Goal: Information Seeking & Learning: Learn about a topic

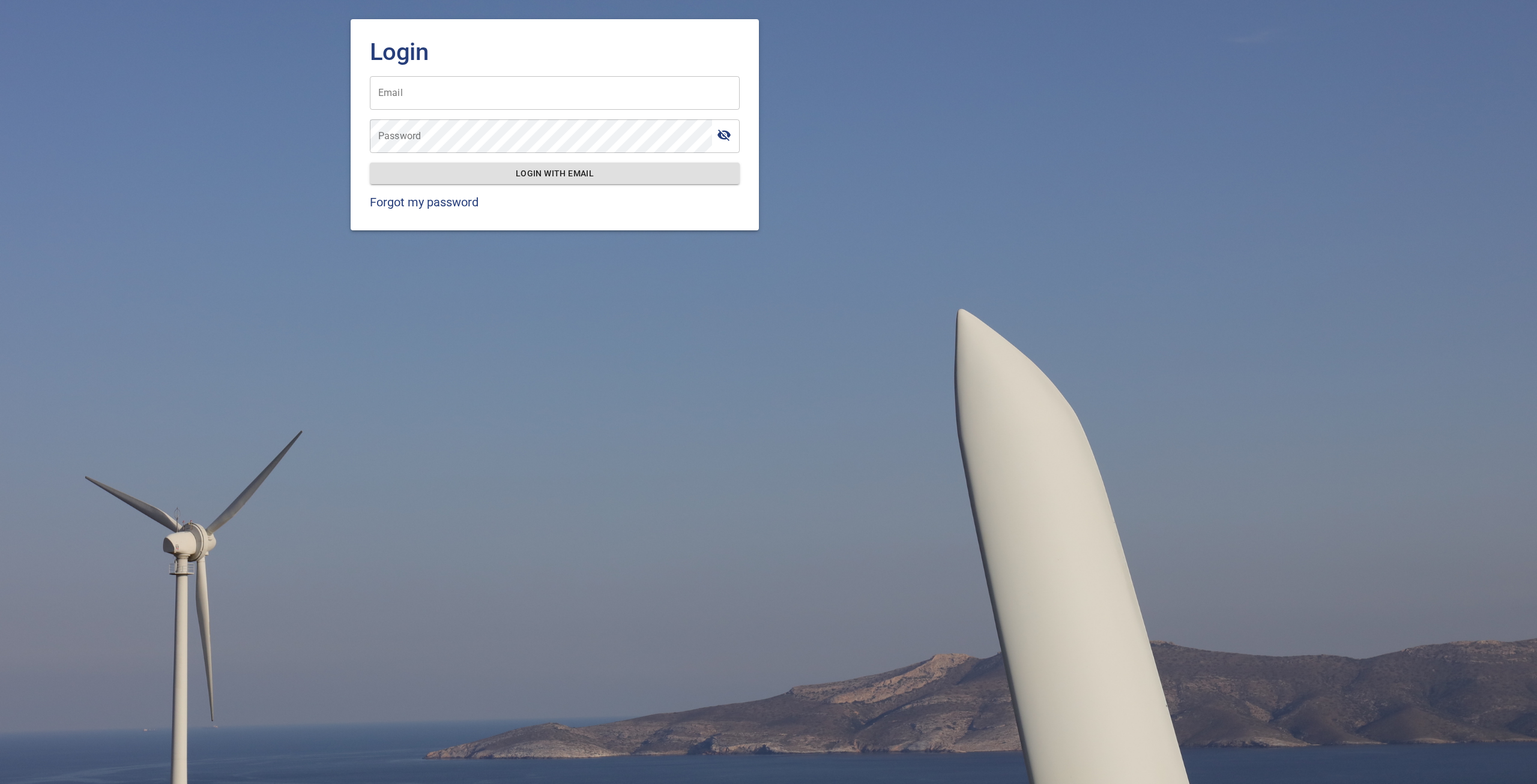
click at [512, 103] on input "Email" at bounding box center [555, 93] width 370 height 34
type input "**********"
click at [552, 166] on button "Login with email" at bounding box center [555, 174] width 370 height 22
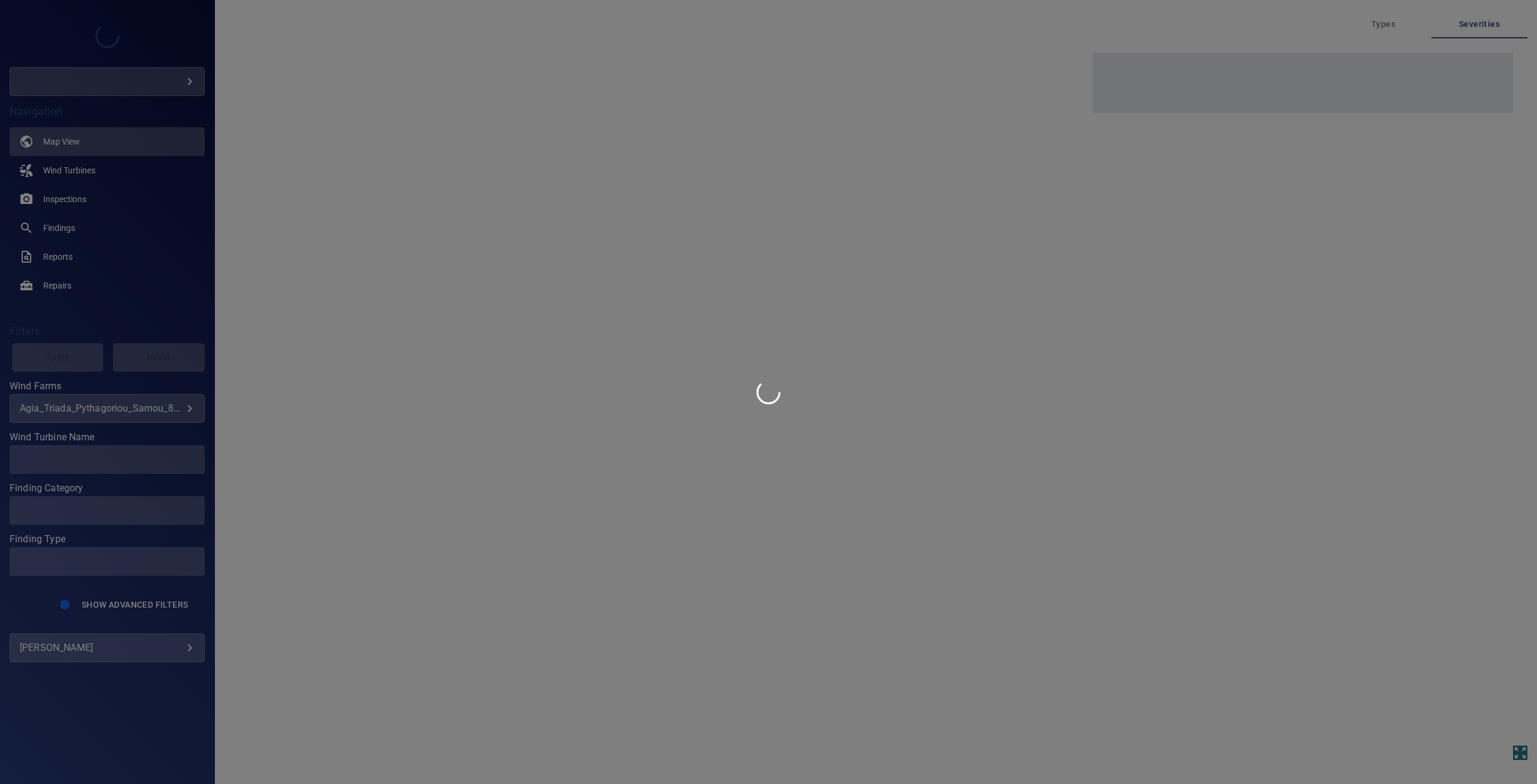
type input "***"
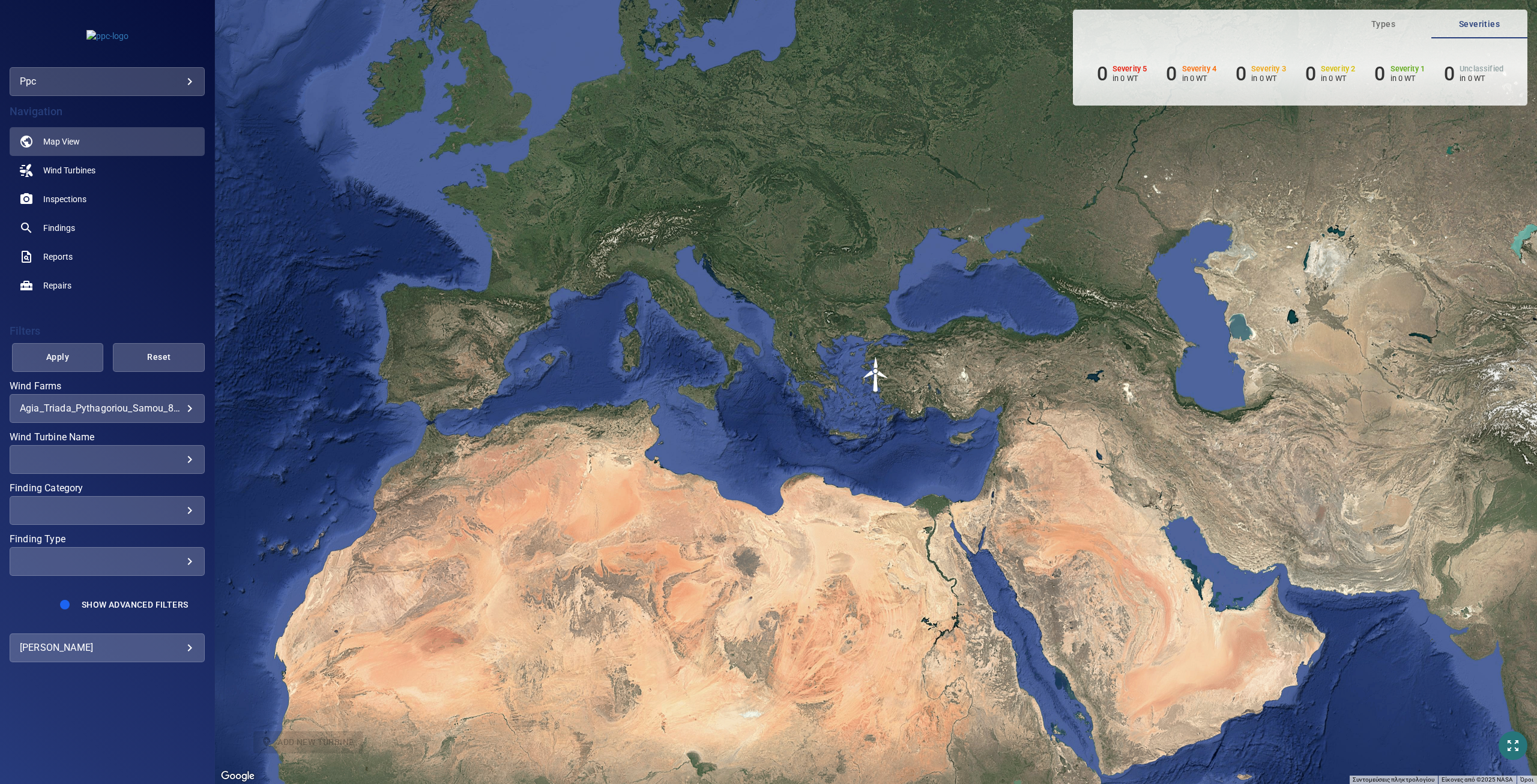
click at [166, 408] on body "**********" at bounding box center [768, 392] width 1537 height 784
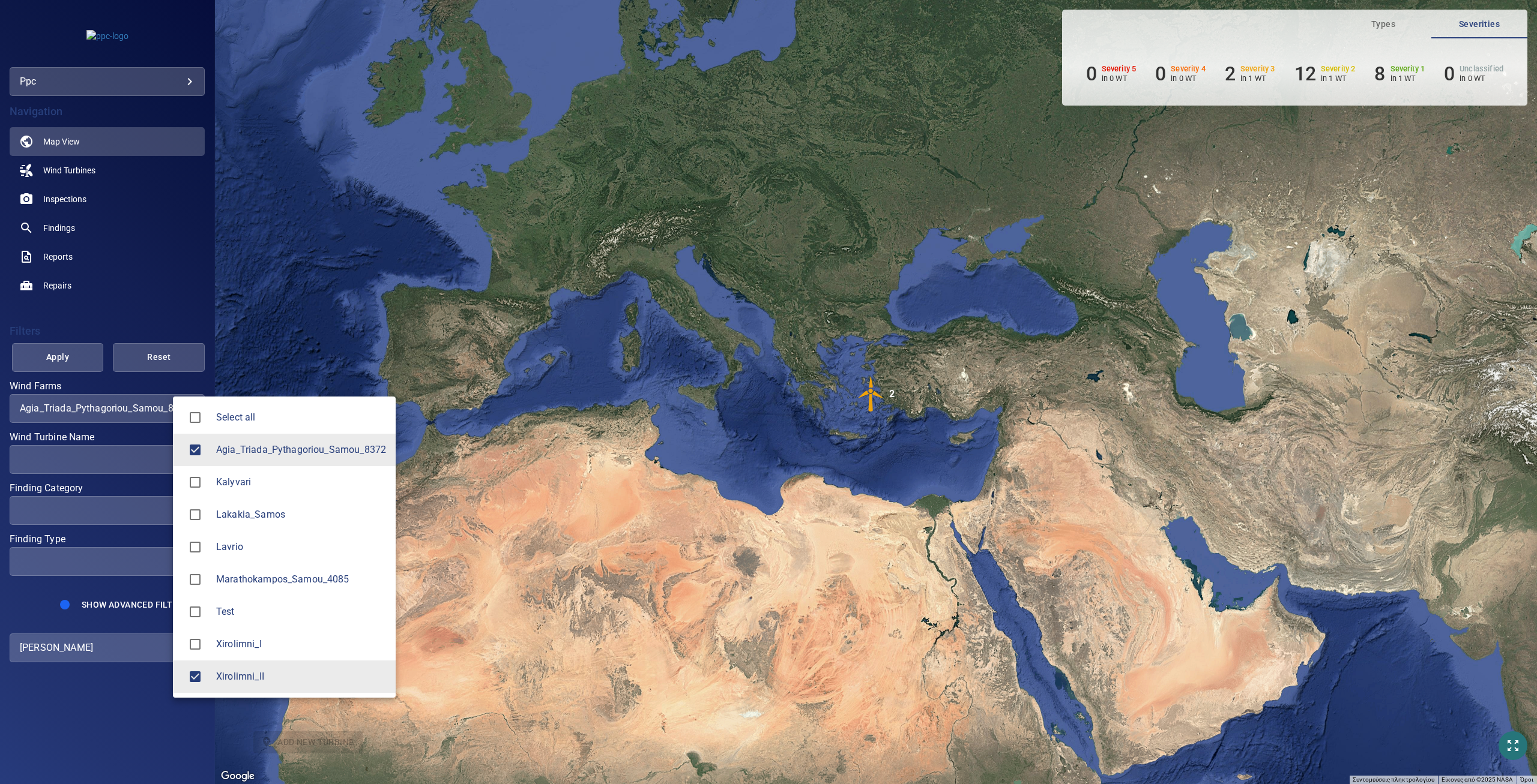
type input "**********"
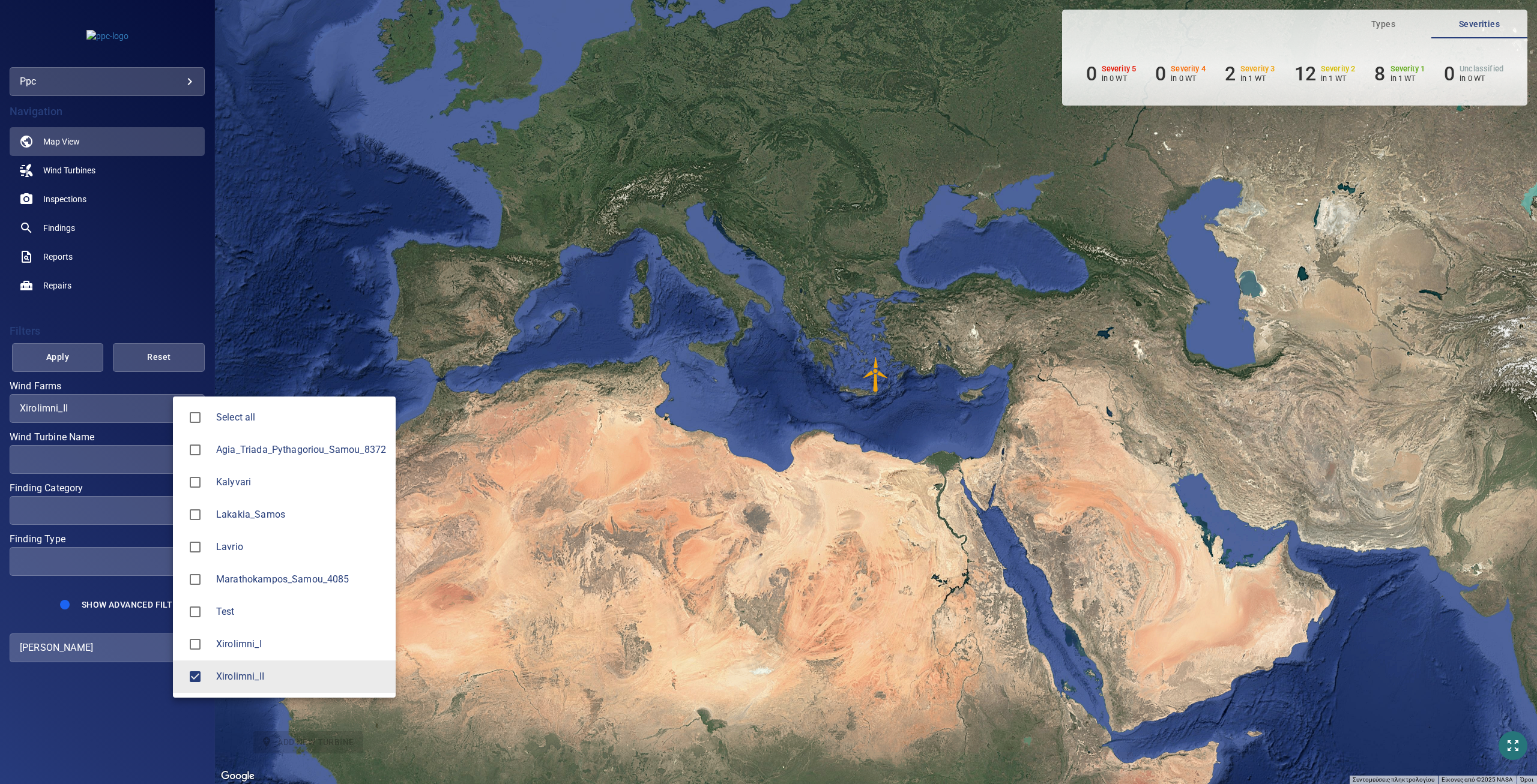
click at [874, 374] on div at bounding box center [768, 392] width 1537 height 784
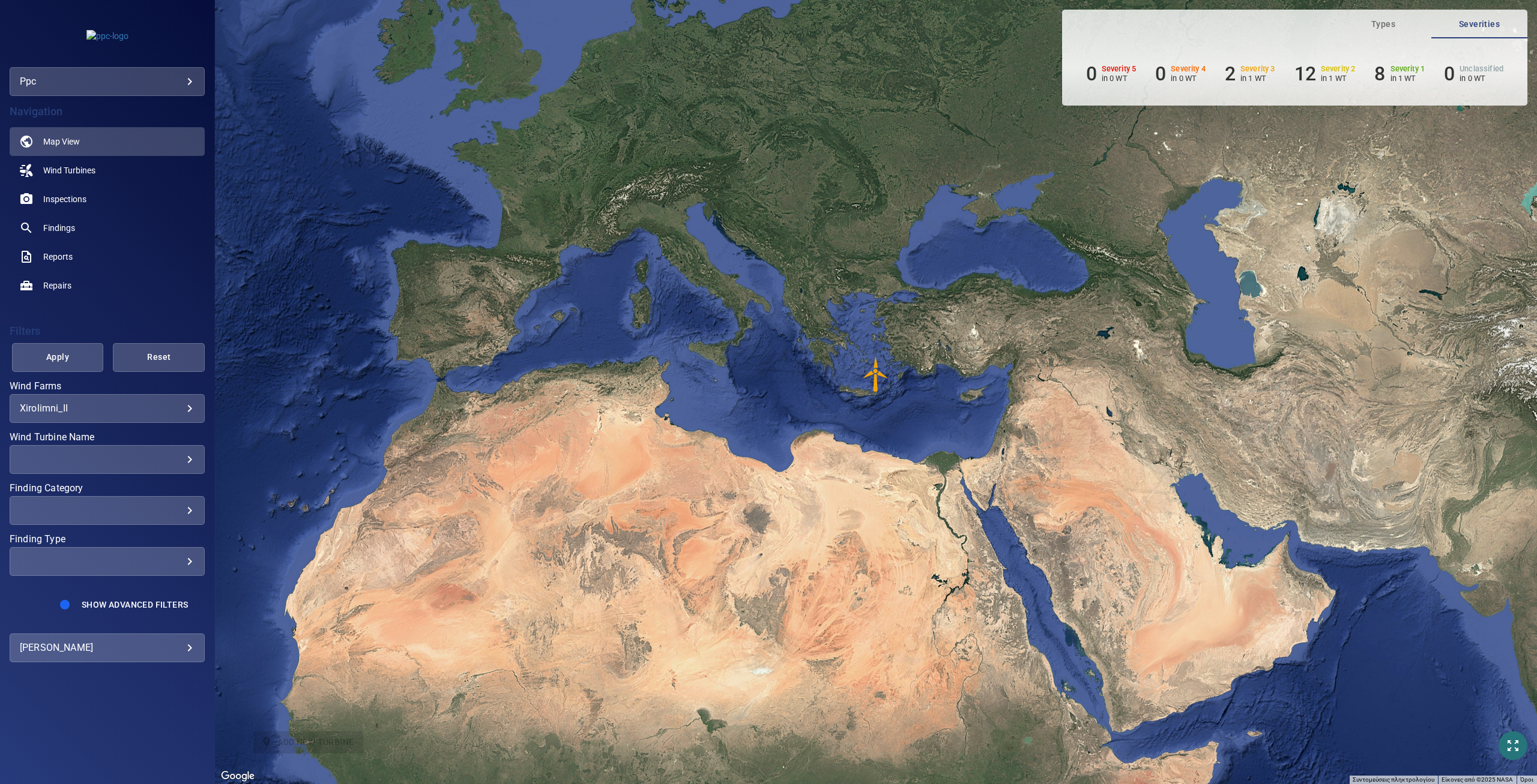
click at [875, 373] on img "WTG5" at bounding box center [876, 374] width 36 height 36
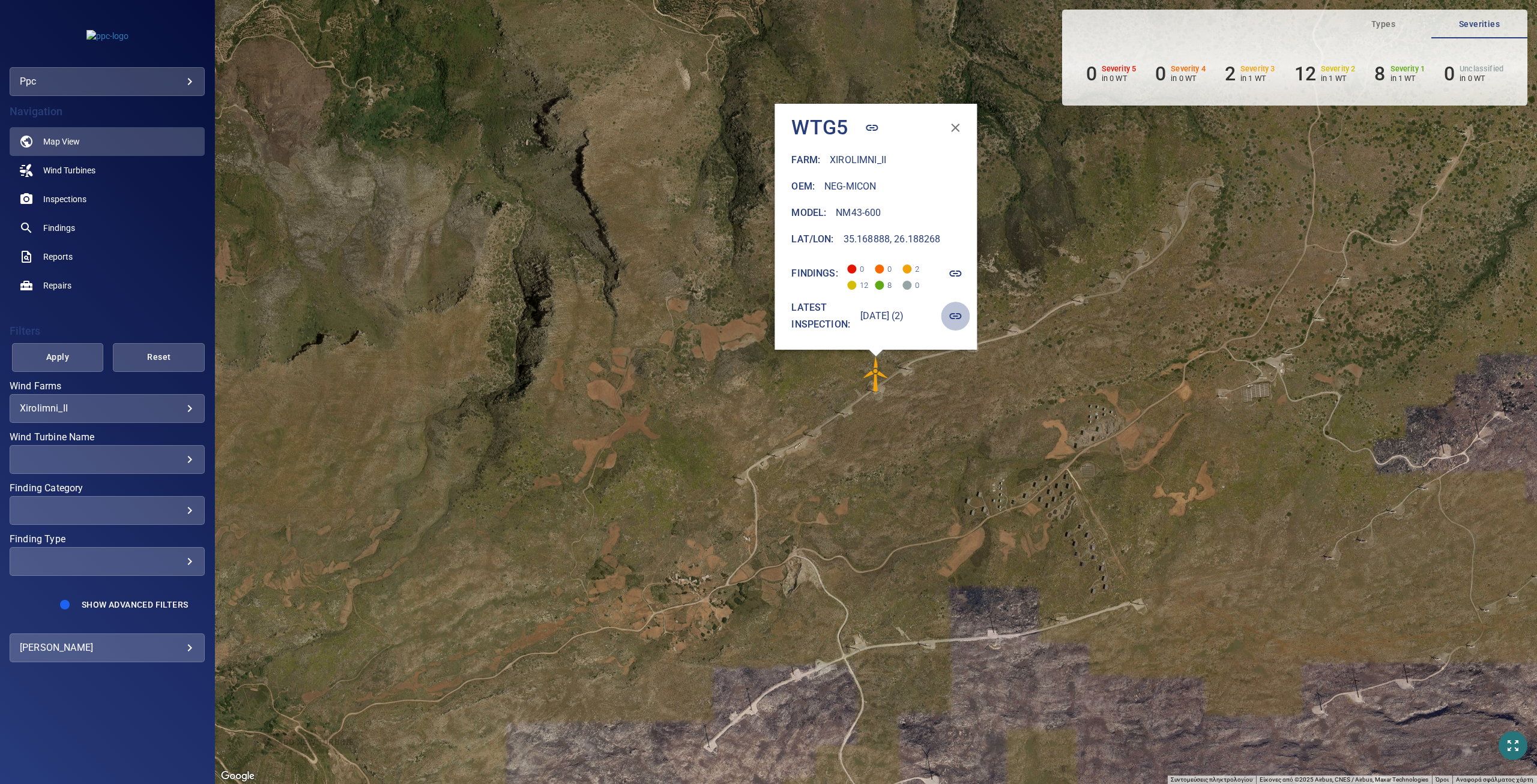
click at [962, 318] on icon "button" at bounding box center [956, 316] width 12 height 6
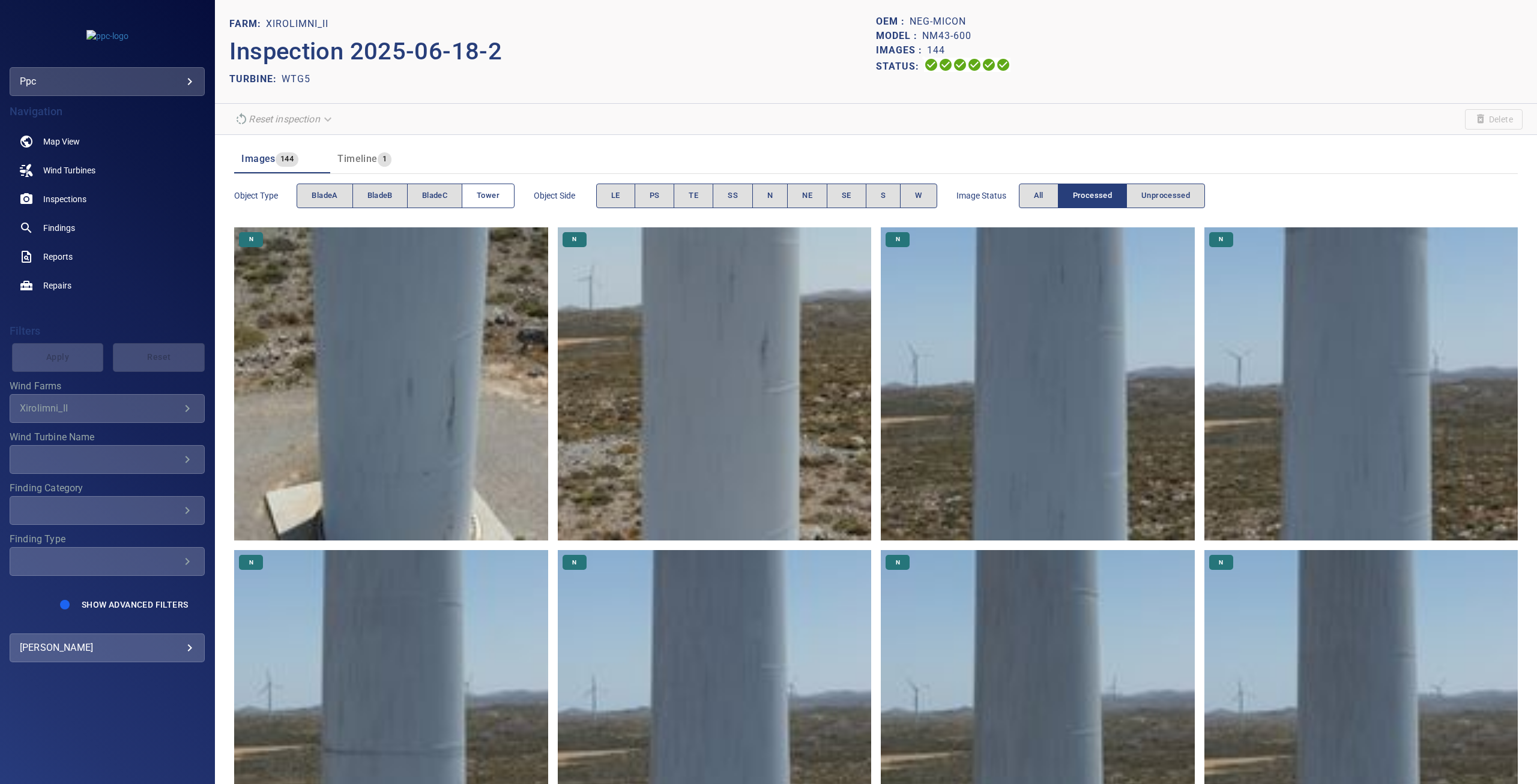
click at [489, 202] on button "Tower" at bounding box center [488, 195] width 53 height 25
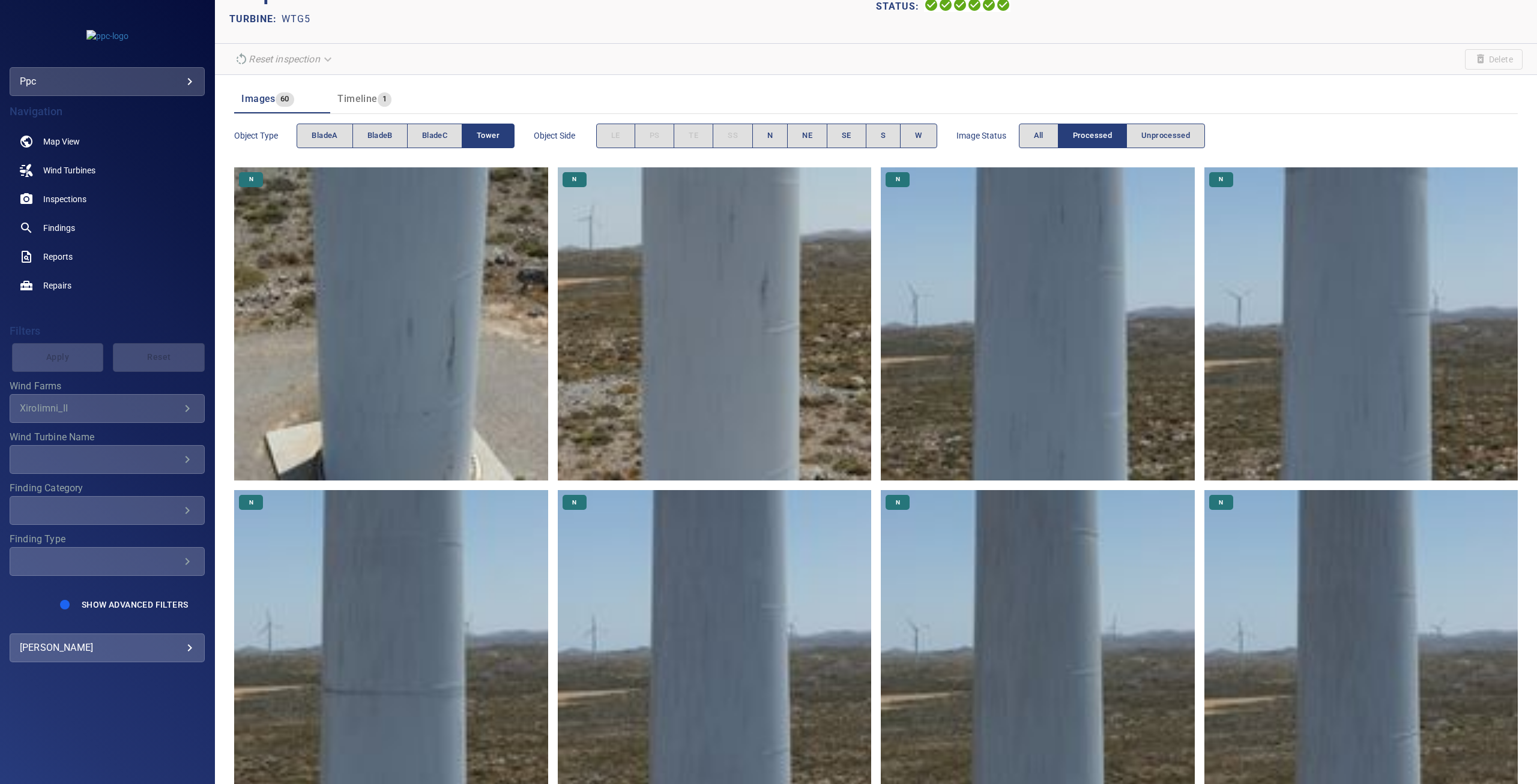
click at [455, 335] on img at bounding box center [391, 324] width 313 height 313
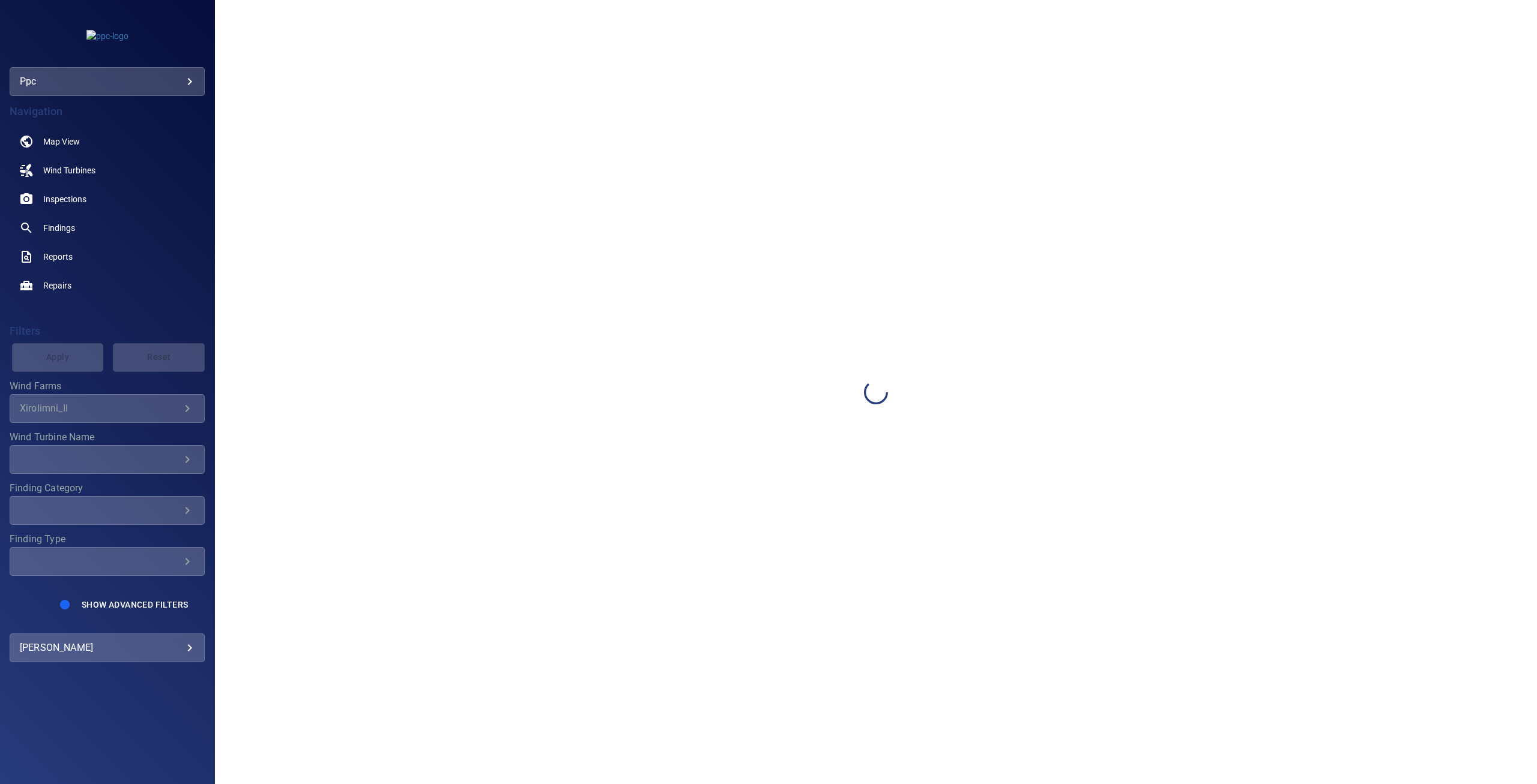
click at [455, 335] on div at bounding box center [876, 392] width 1322 height 784
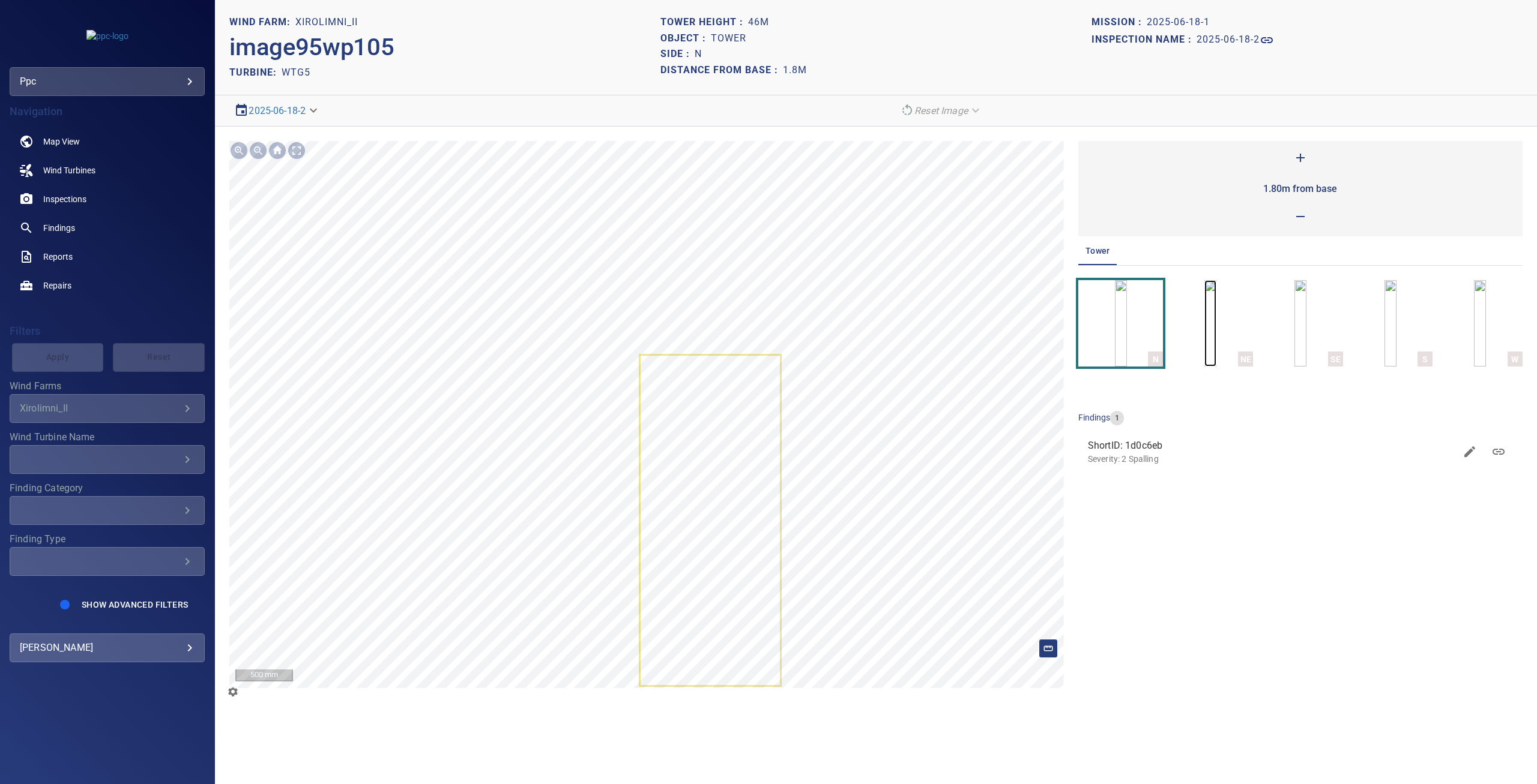
click at [1204, 340] on img "button" at bounding box center [1210, 323] width 12 height 86
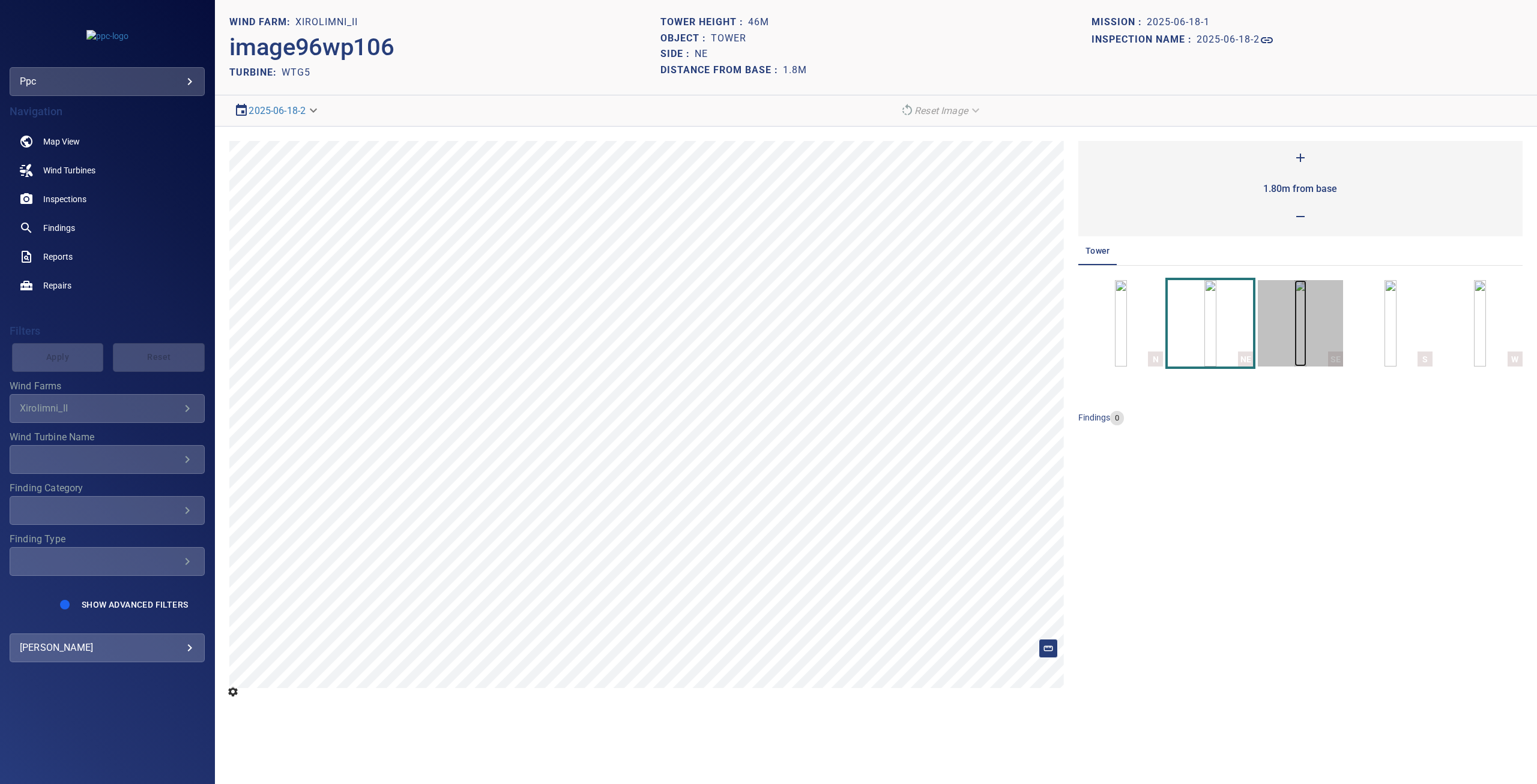
click at [1304, 340] on img "button" at bounding box center [1300, 323] width 12 height 86
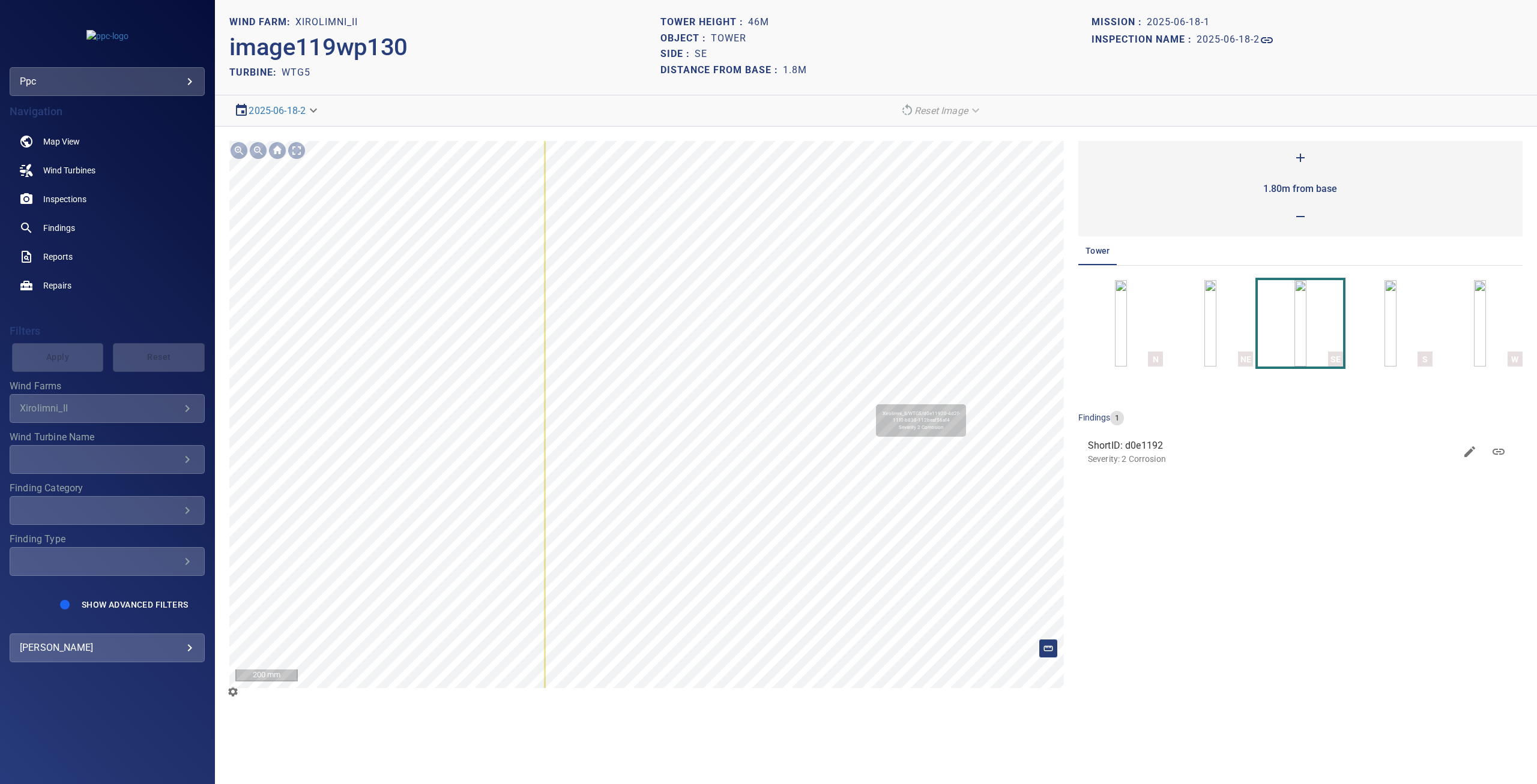
click at [870, 398] on icon at bounding box center [825, 288] width 560 height 1504
click at [1396, 338] on img "button" at bounding box center [1390, 323] width 12 height 86
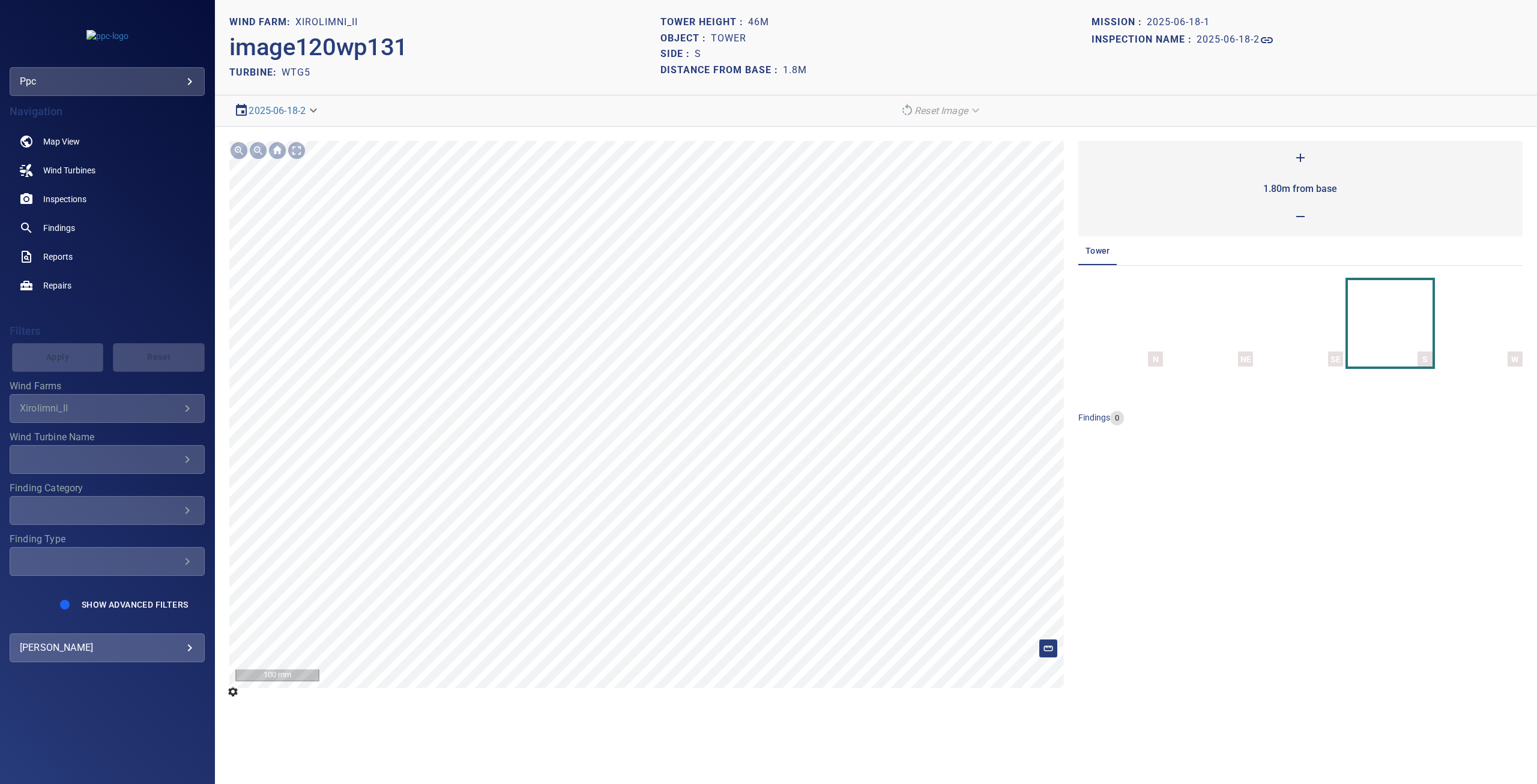
click at [616, 94] on section "**********" at bounding box center [876, 392] width 1322 height 784
click at [1485, 325] on img "button" at bounding box center [1479, 323] width 12 height 86
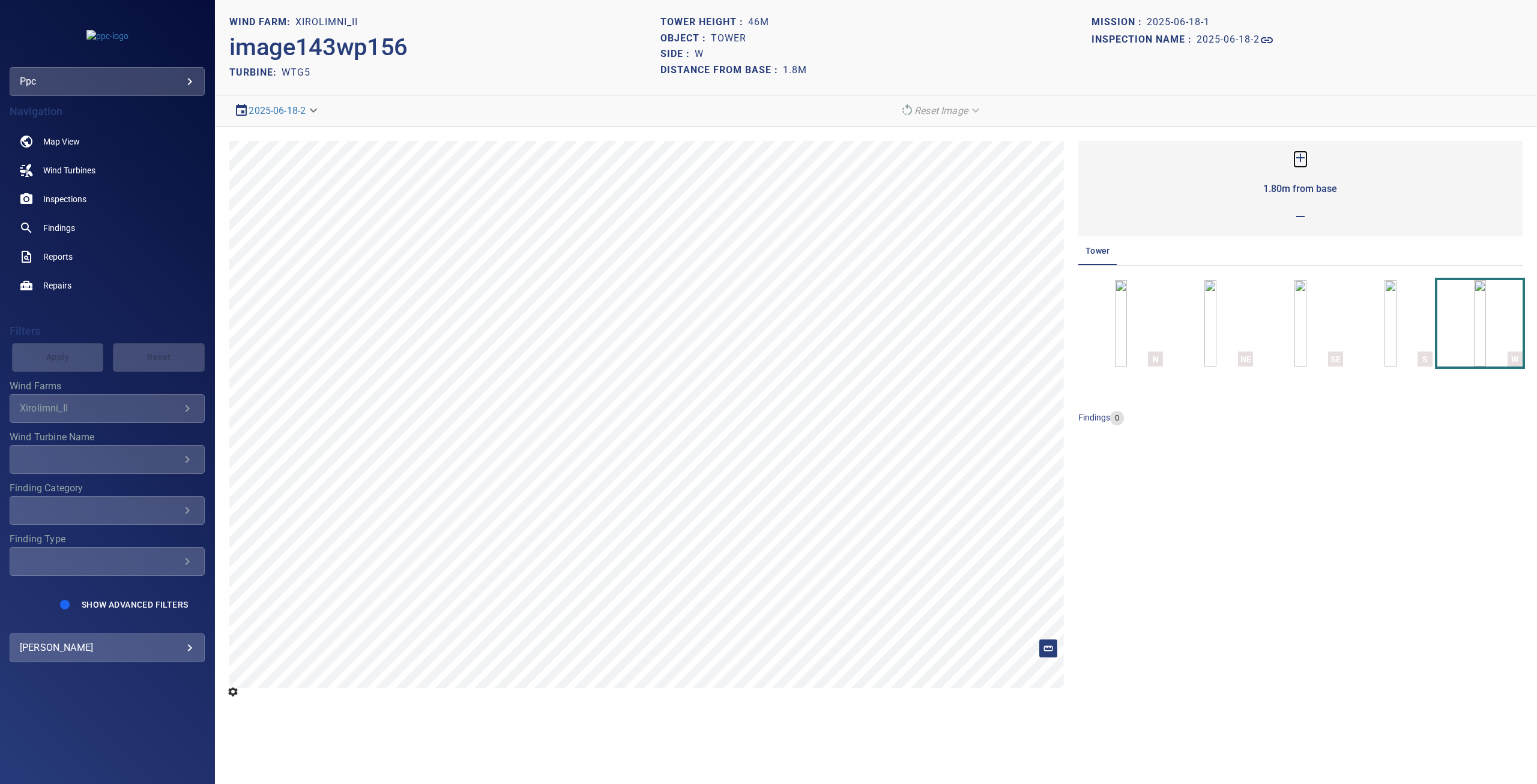
click at [1303, 157] on icon at bounding box center [1300, 157] width 14 height 14
click at [1123, 321] on img "button" at bounding box center [1121, 323] width 12 height 86
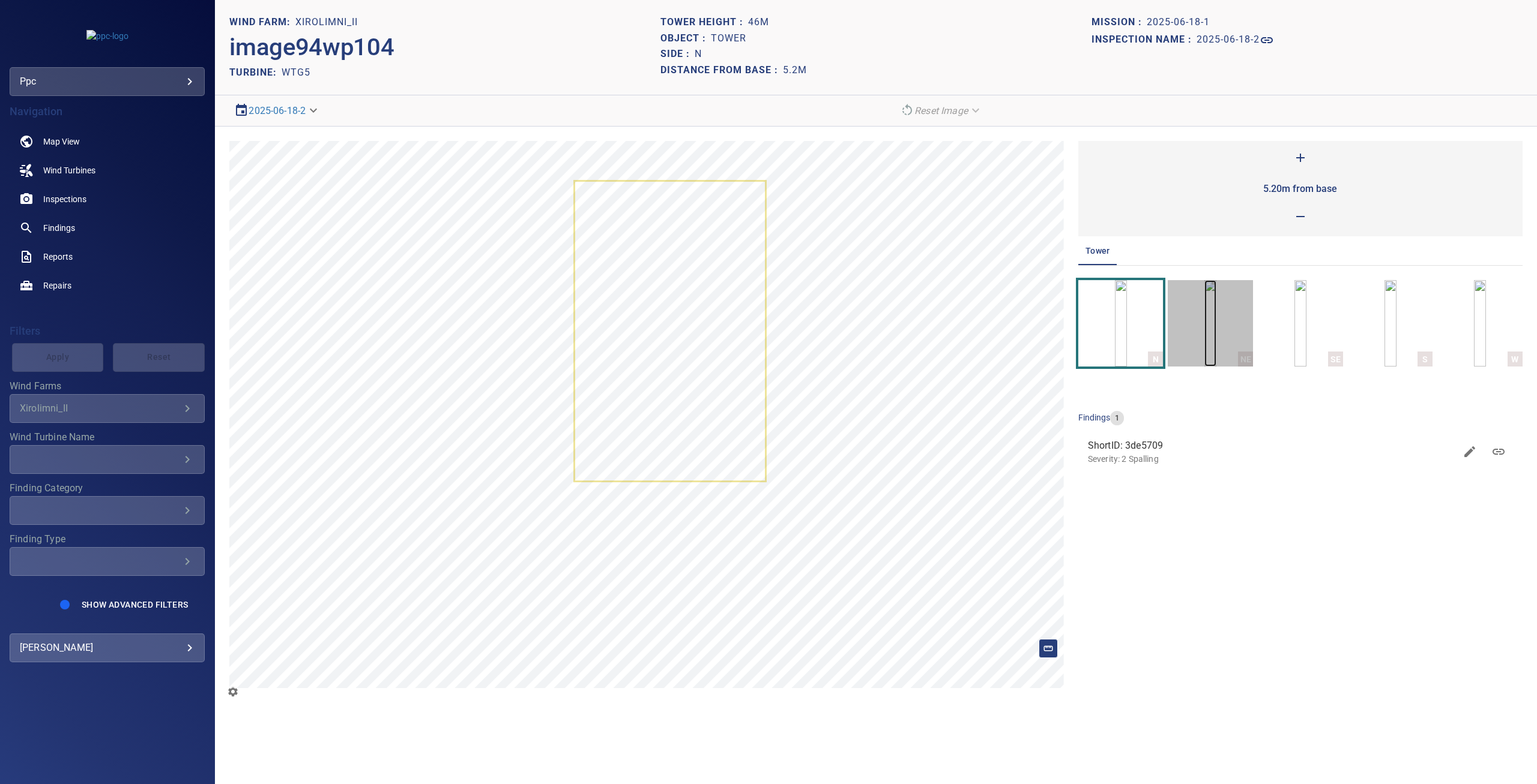
click at [1211, 333] on img "button" at bounding box center [1210, 323] width 12 height 86
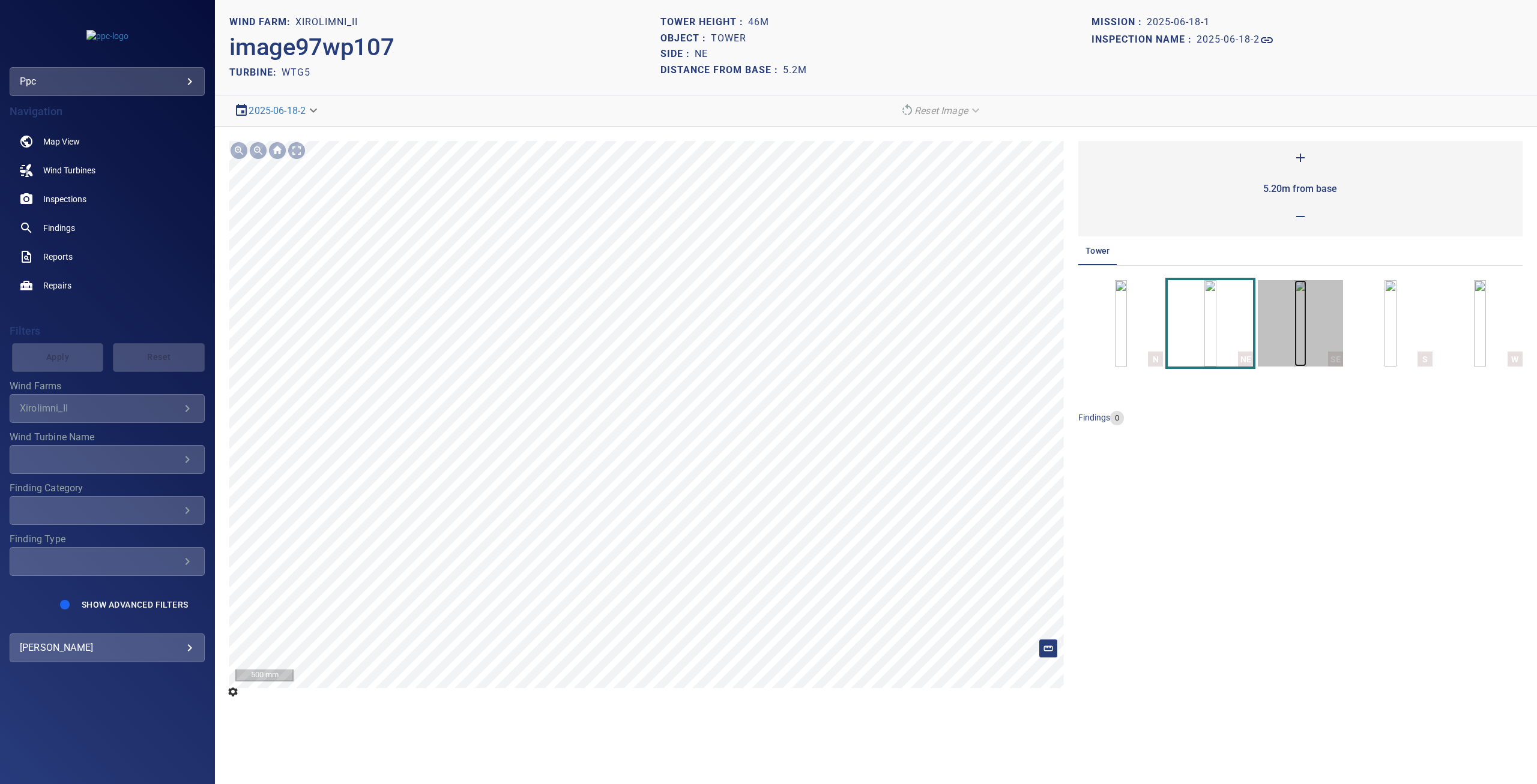
click at [1306, 323] on img "button" at bounding box center [1300, 323] width 12 height 86
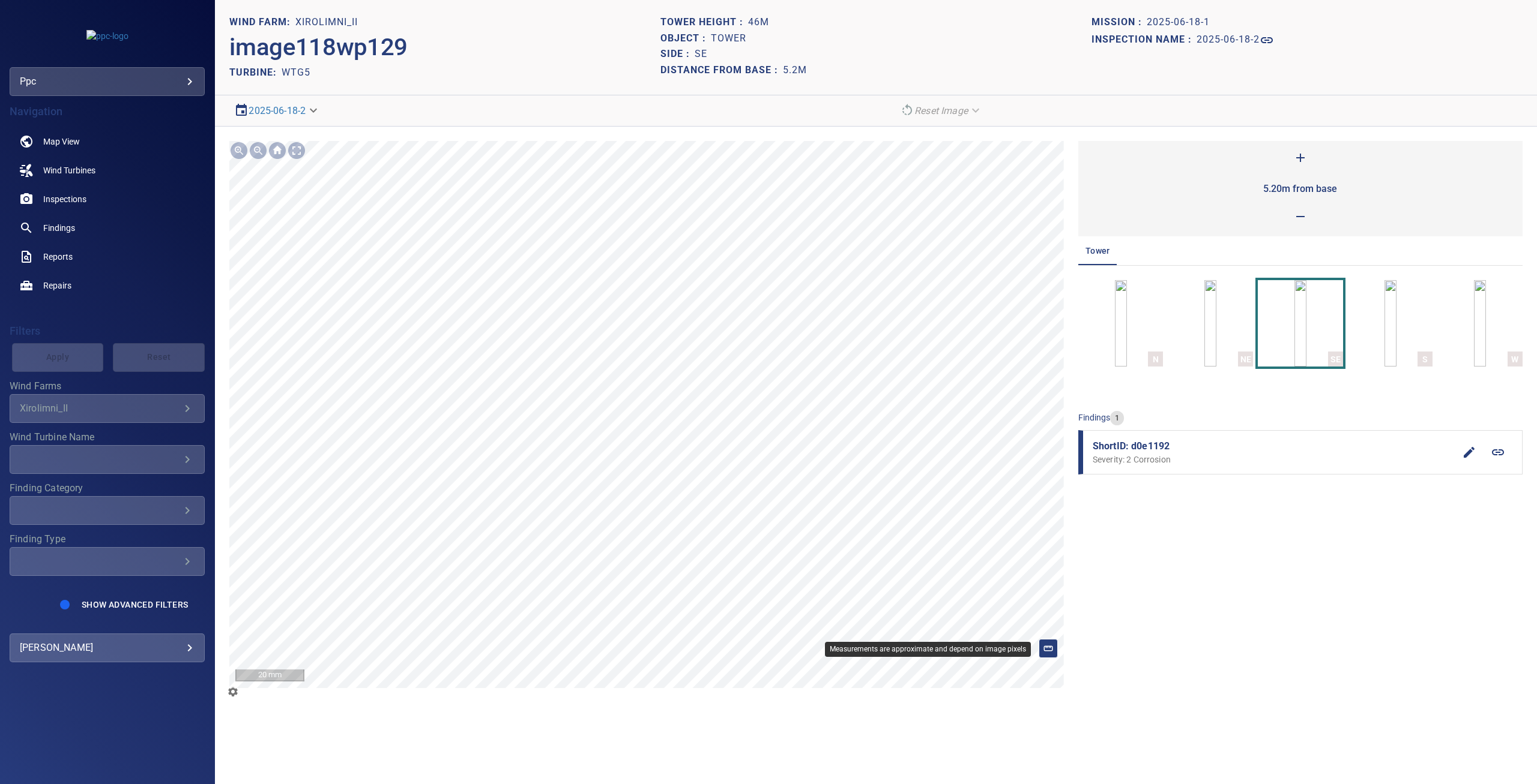
click at [1052, 648] on rect at bounding box center [1048, 648] width 8 height 4
click at [1047, 651] on icon at bounding box center [1048, 648] width 10 height 10
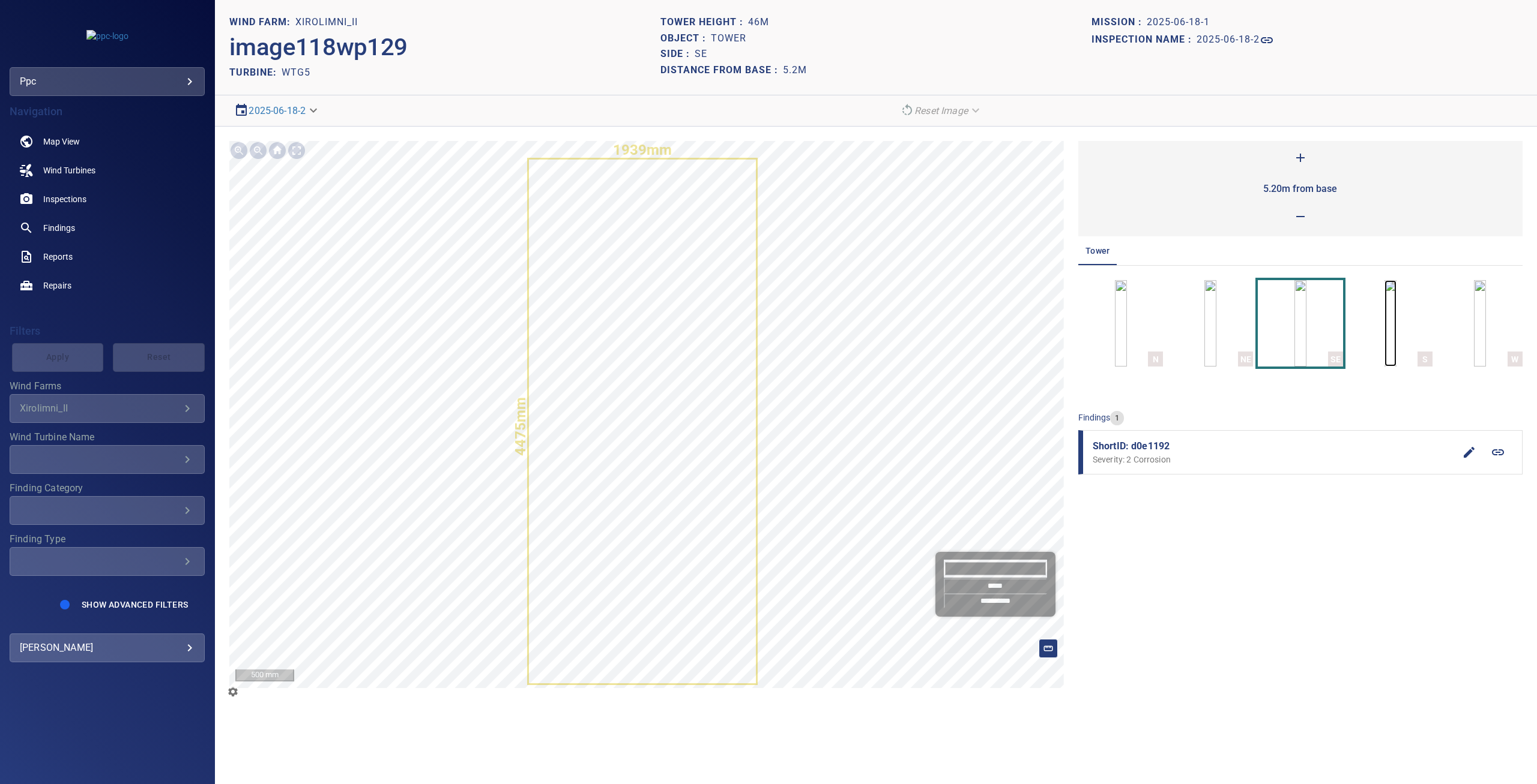
click at [1396, 333] on img "button" at bounding box center [1390, 323] width 12 height 86
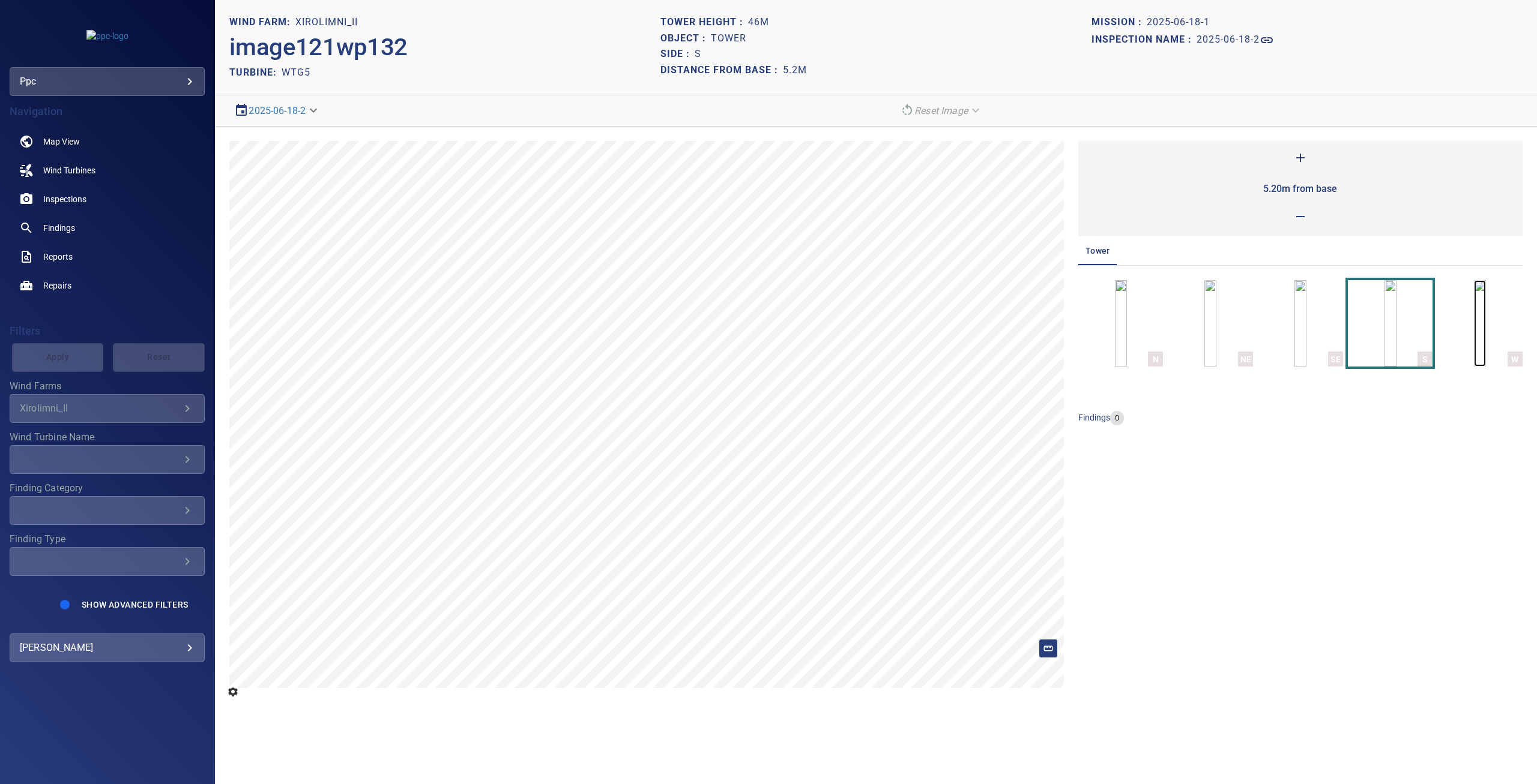
click at [1473, 332] on img "button" at bounding box center [1479, 323] width 12 height 86
click at [1300, 325] on img "button" at bounding box center [1300, 323] width 12 height 86
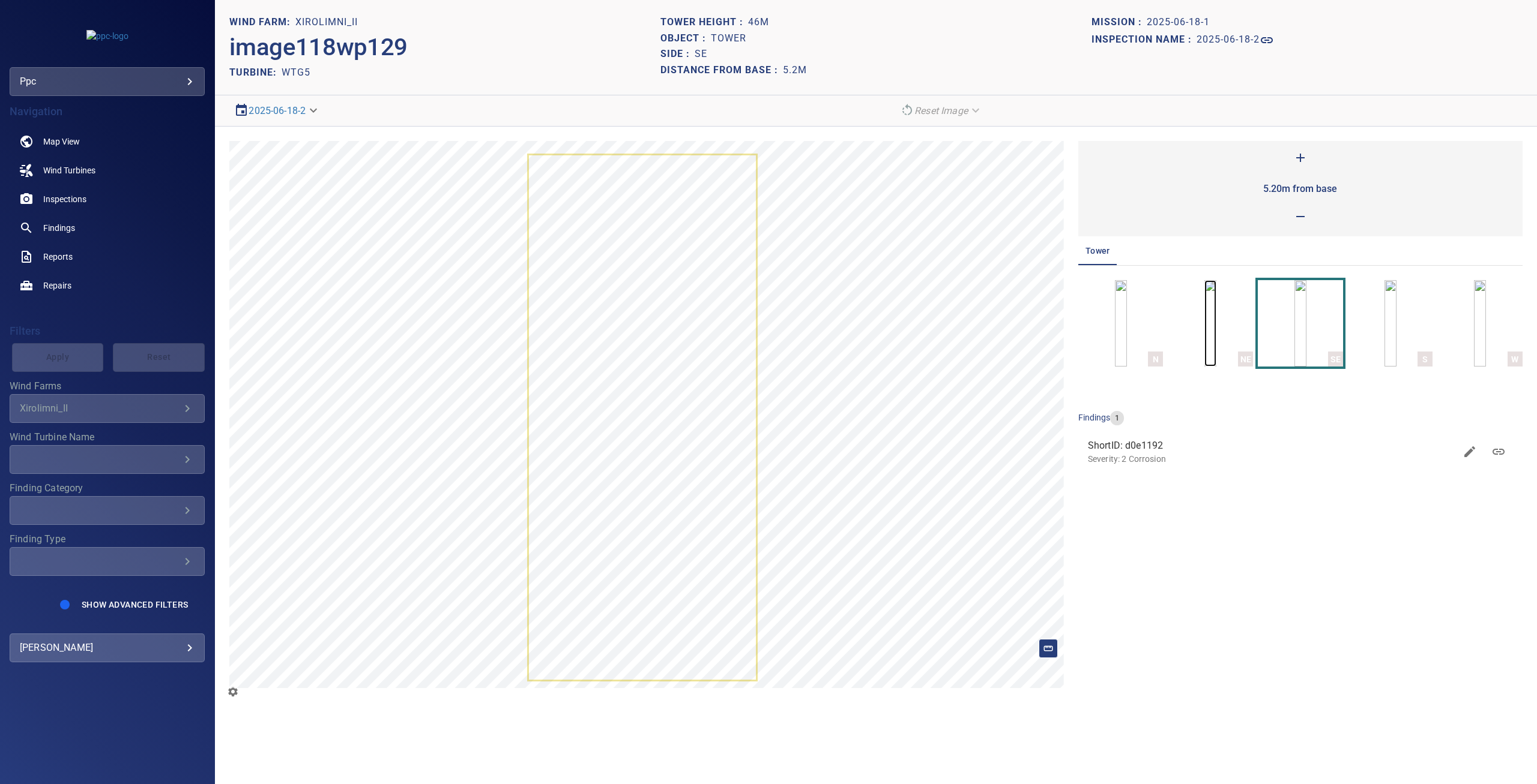
click at [1216, 320] on img "button" at bounding box center [1210, 323] width 12 height 86
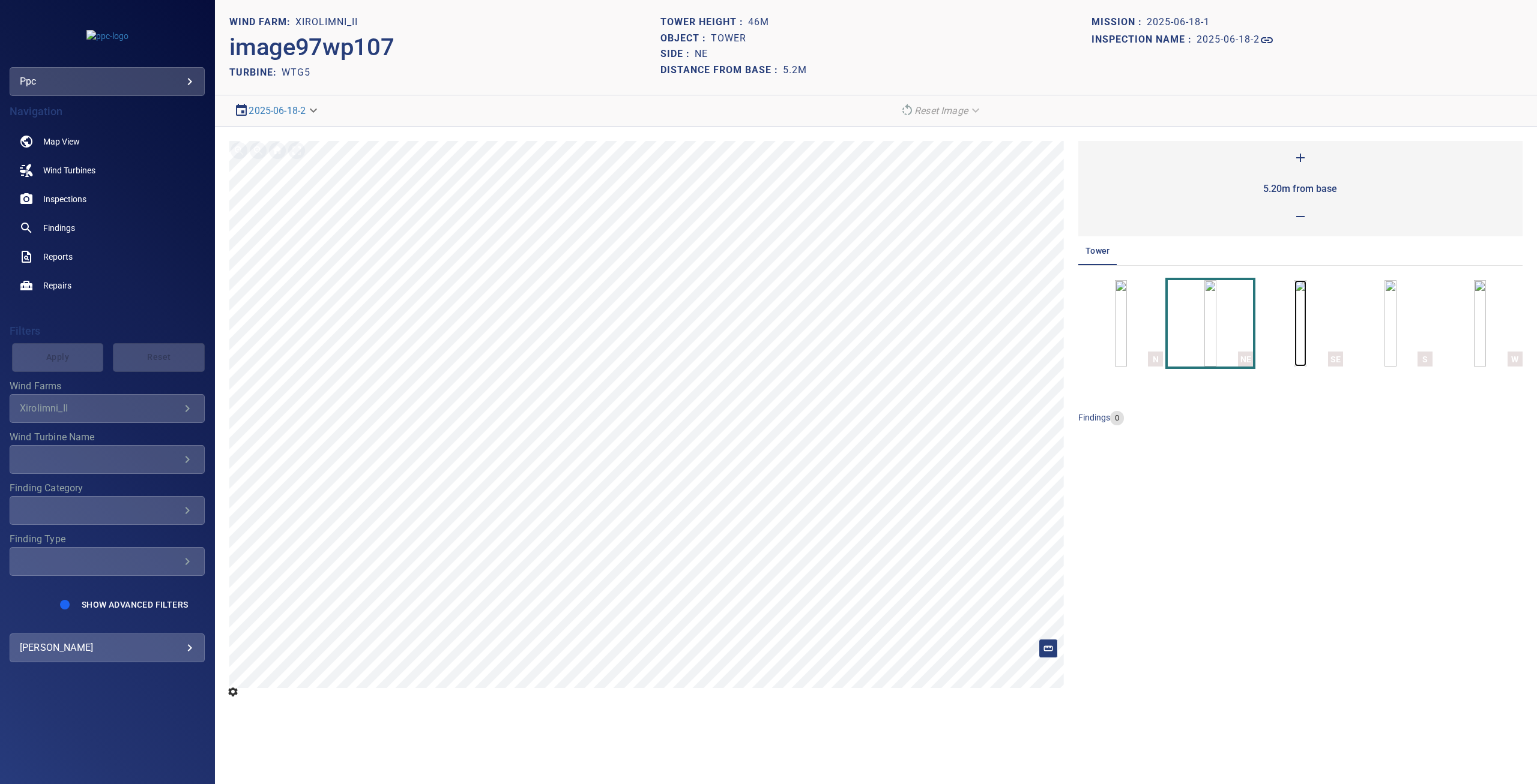
click at [1306, 312] on img "button" at bounding box center [1300, 323] width 12 height 86
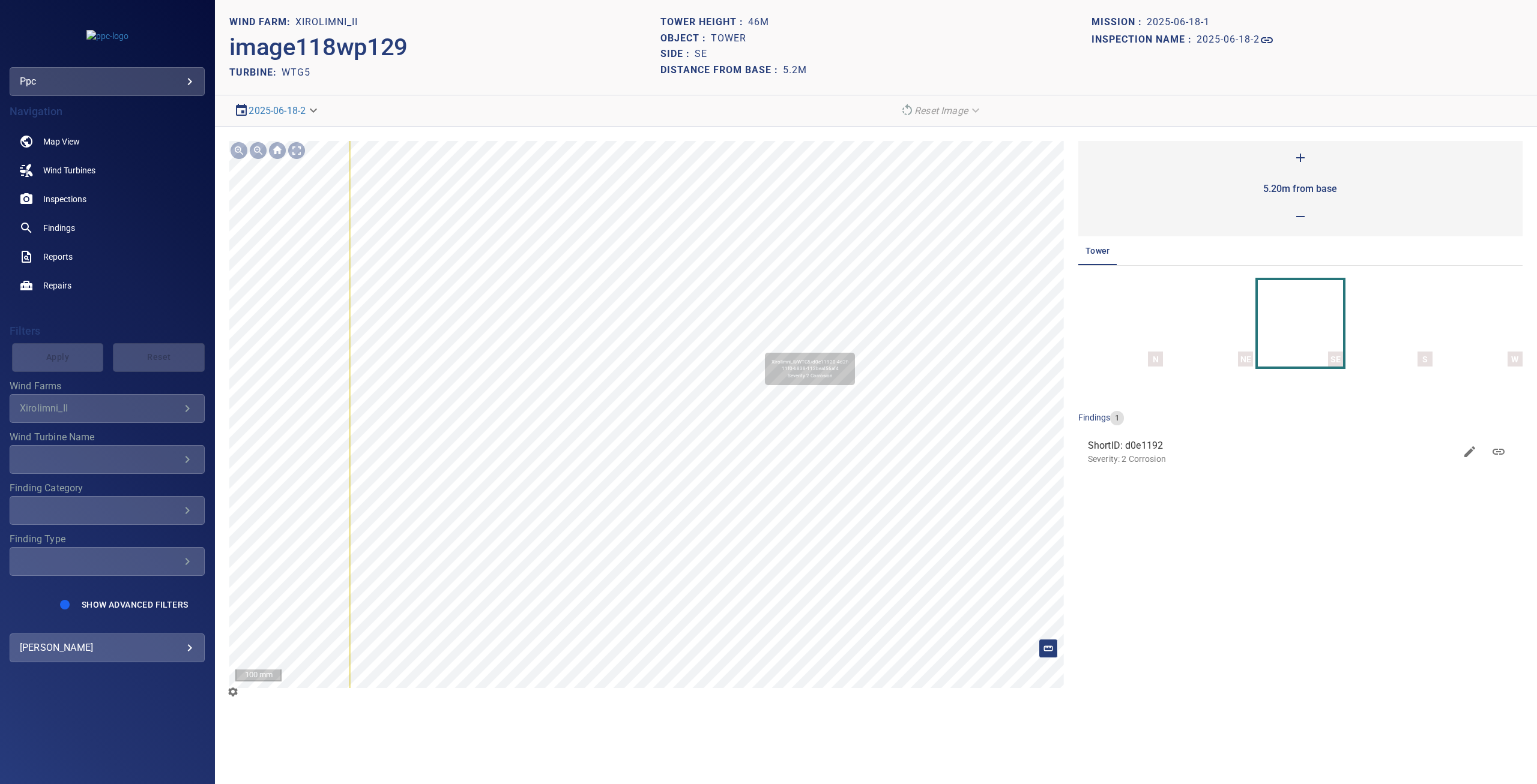
click at [294, 150] on div at bounding box center [297, 151] width 19 height 19
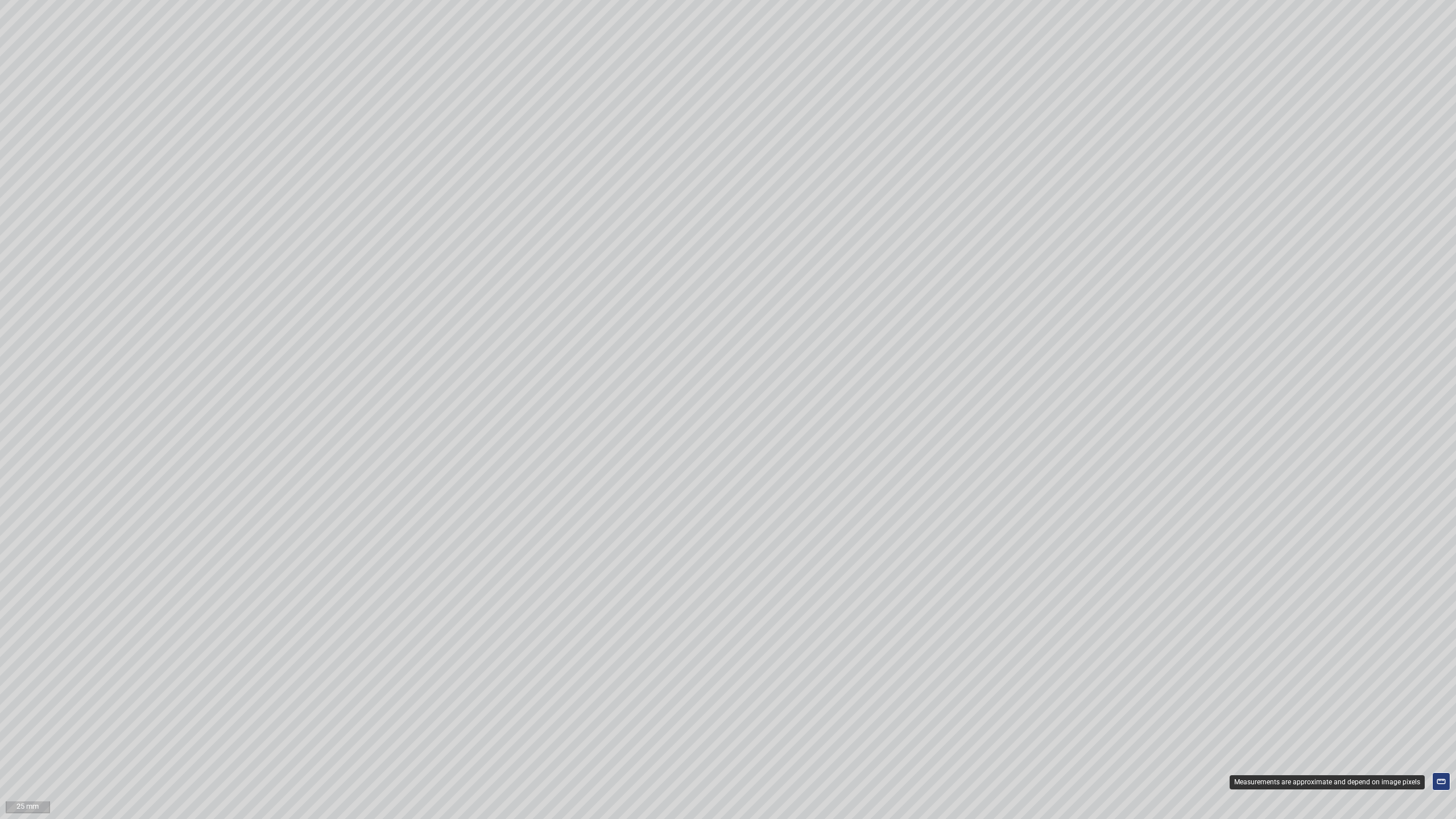
click at [1443, 743] on icon at bounding box center [1441, 781] width 10 height 10
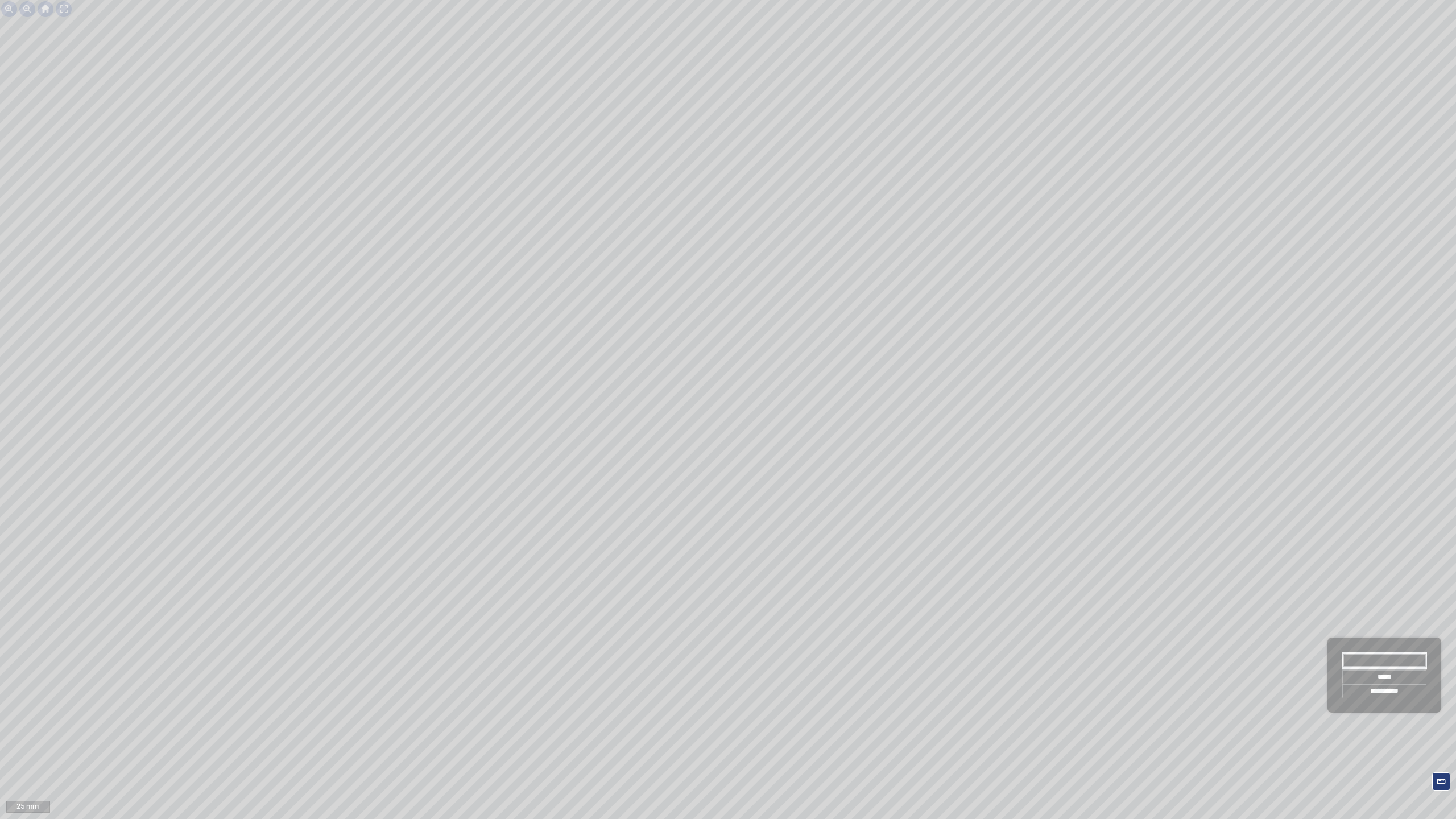
click at [1377, 658] on input "*******" at bounding box center [1384, 660] width 84 height 17
click at [1355, 662] on input "*******" at bounding box center [1384, 660] width 84 height 17
click at [1390, 679] on input "*****" at bounding box center [1384, 676] width 84 height 14
click at [1441, 743] on icon at bounding box center [1441, 781] width 10 height 10
click at [993, 664] on div "**********" at bounding box center [728, 410] width 1456 height 819
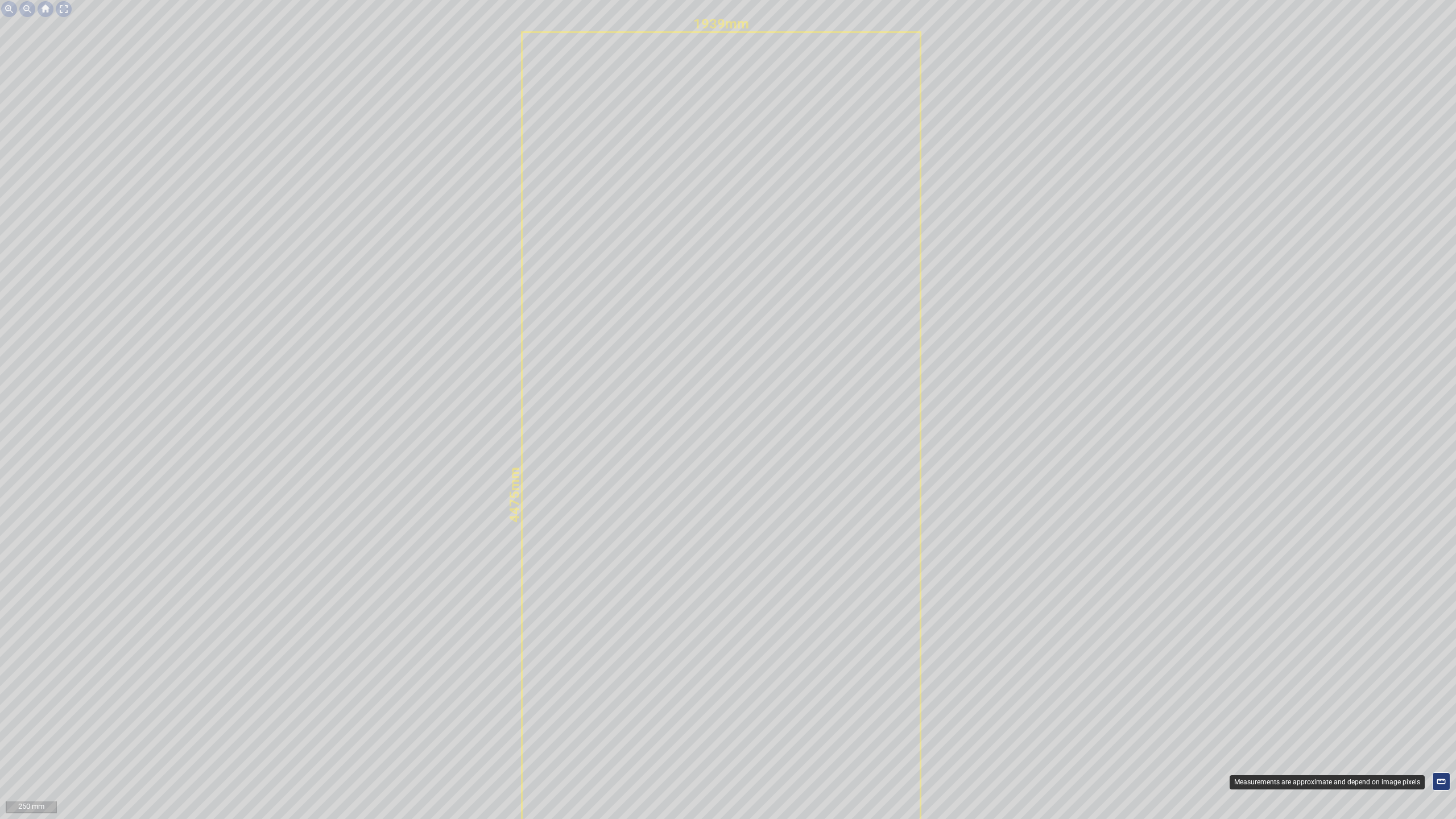
click at [1440, 743] on icon at bounding box center [1441, 781] width 10 height 10
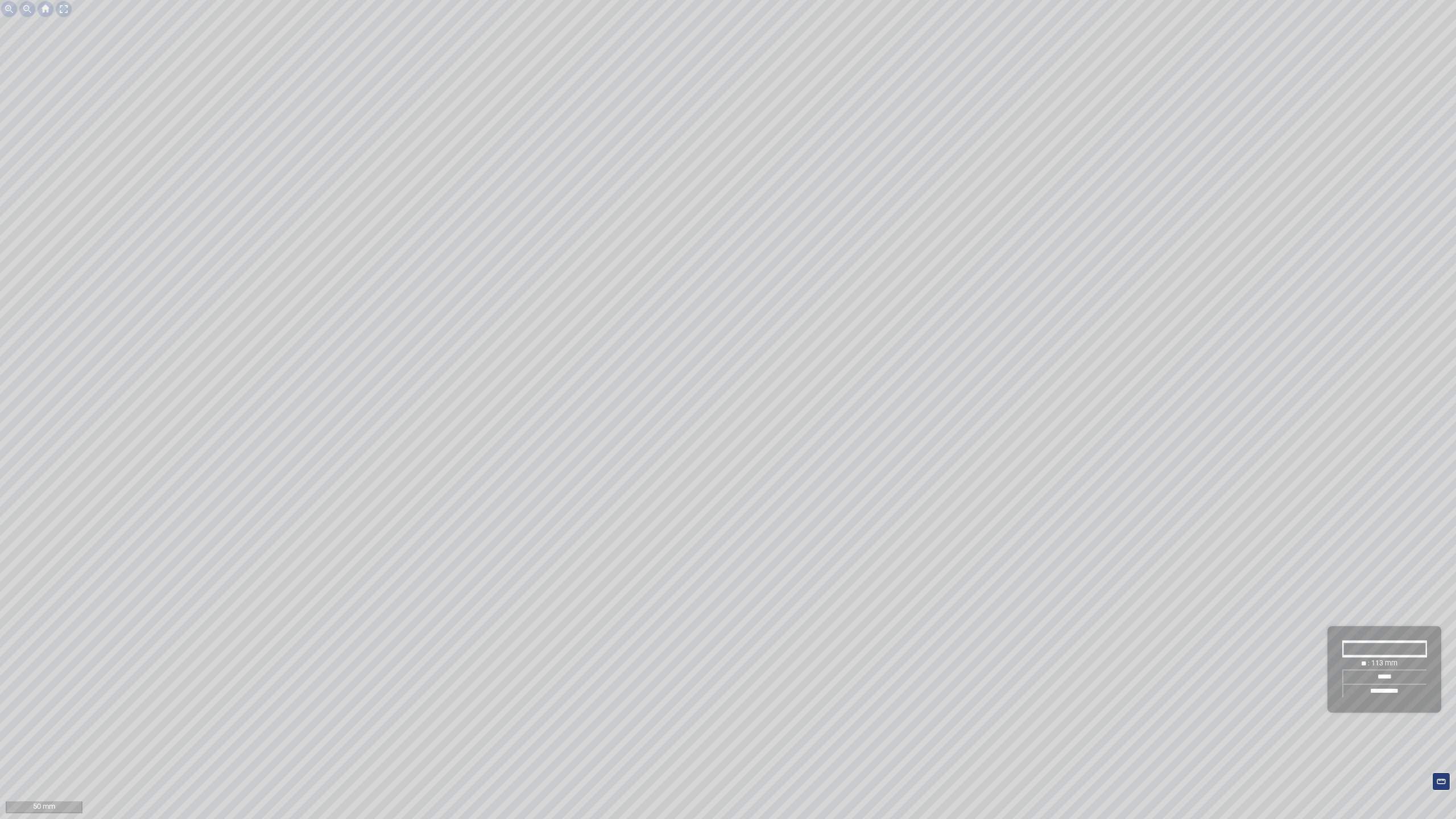
click at [1396, 678] on input "*****" at bounding box center [1384, 676] width 84 height 14
click at [1384, 675] on input "*****" at bounding box center [1384, 676] width 84 height 14
click at [1374, 677] on input "*****" at bounding box center [1384, 676] width 84 height 14
click at [1367, 674] on input "*****" at bounding box center [1384, 676] width 84 height 14
click at [62, 10] on div at bounding box center [64, 9] width 18 height 18
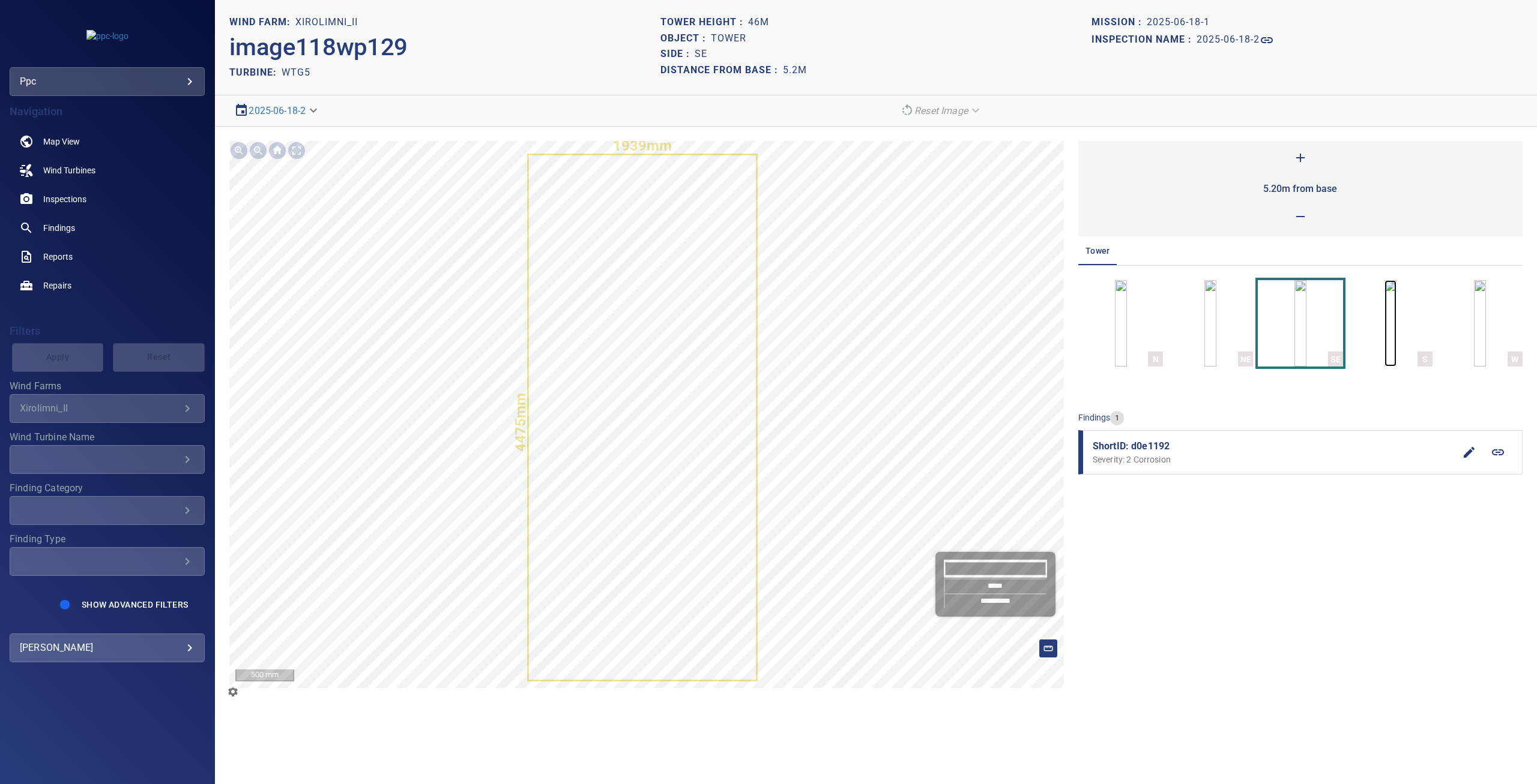
click at [1393, 331] on img "button" at bounding box center [1390, 323] width 12 height 86
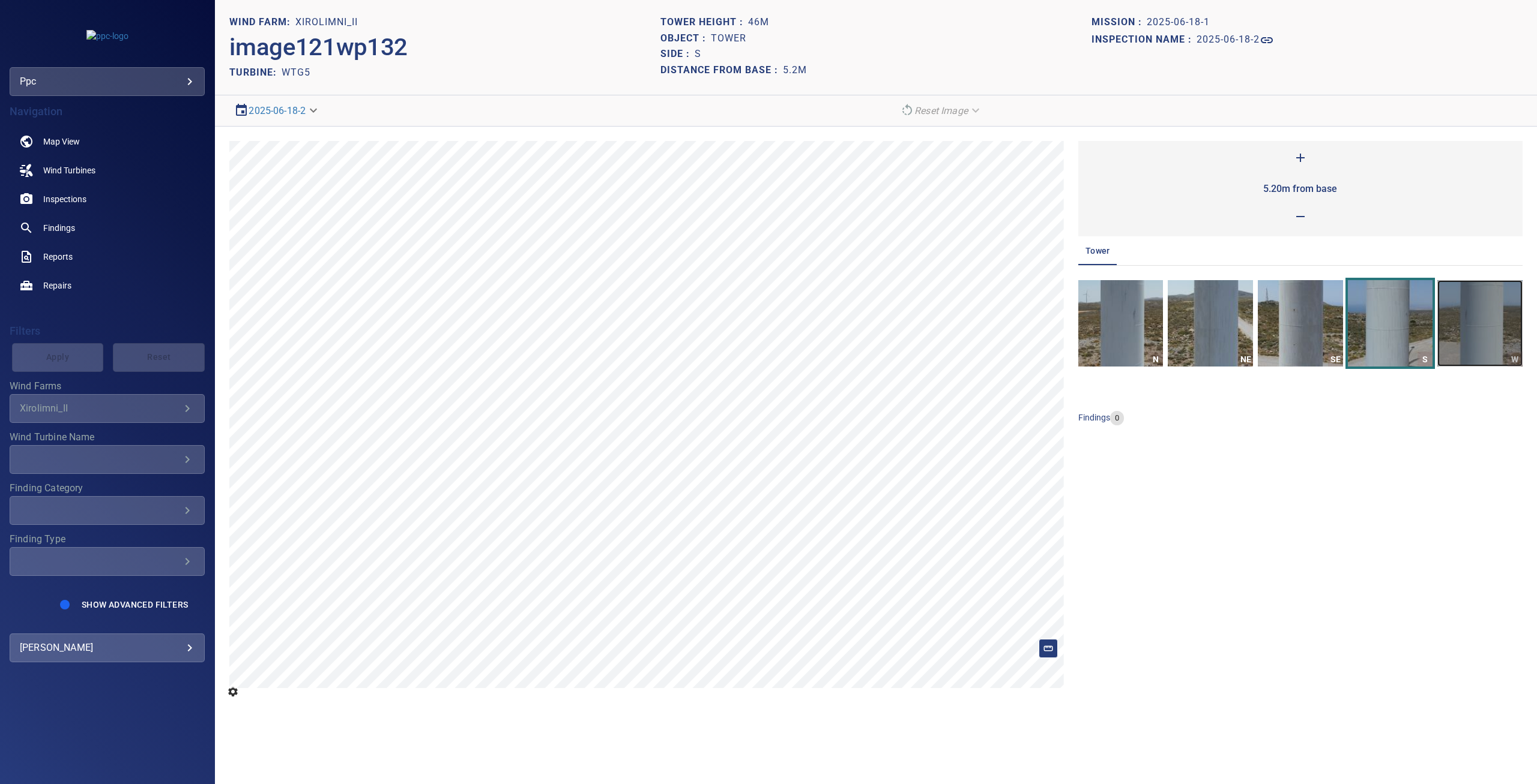
click at [1500, 328] on img "button" at bounding box center [1480, 323] width 85 height 86
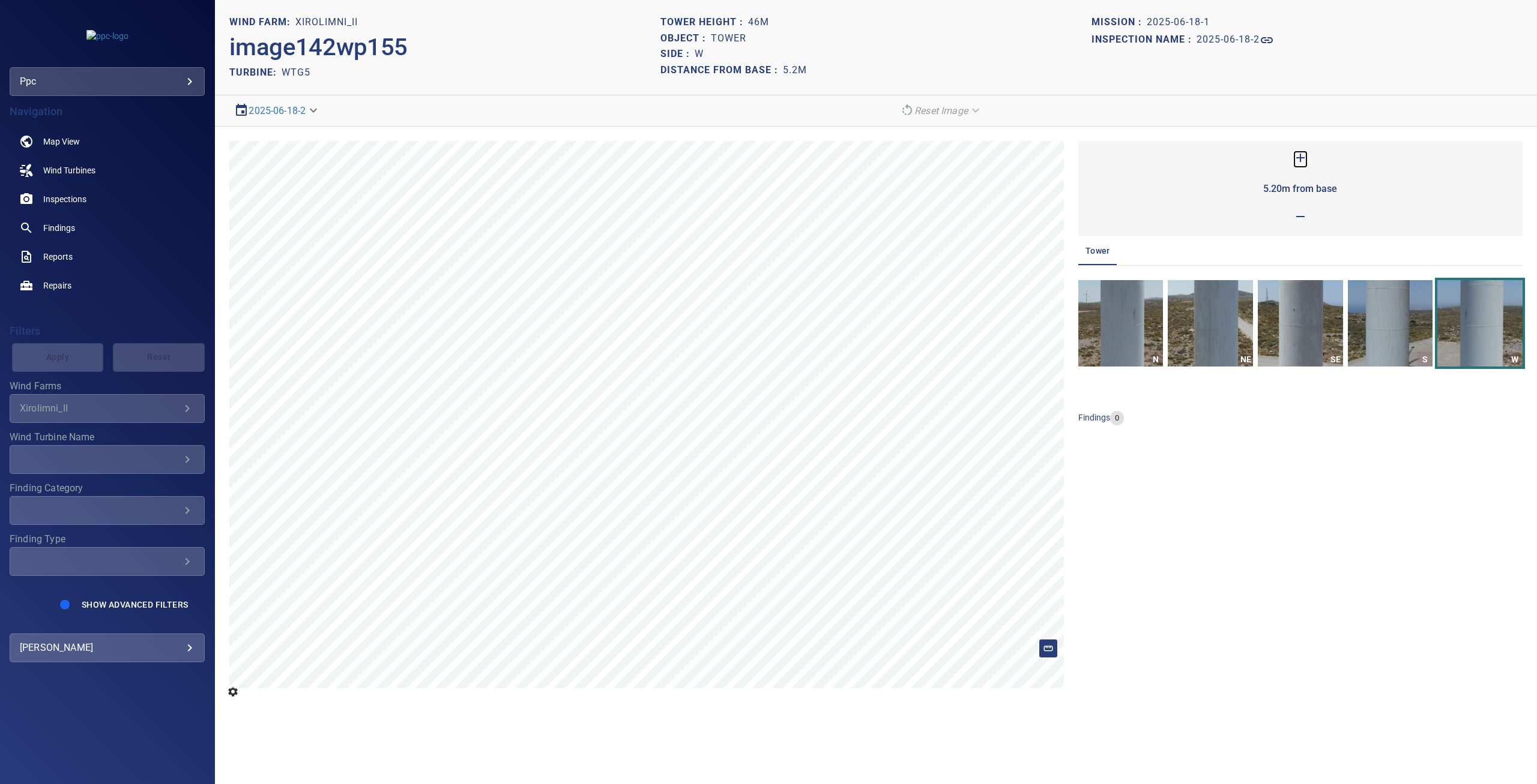
click at [1299, 157] on icon at bounding box center [1300, 157] width 14 height 14
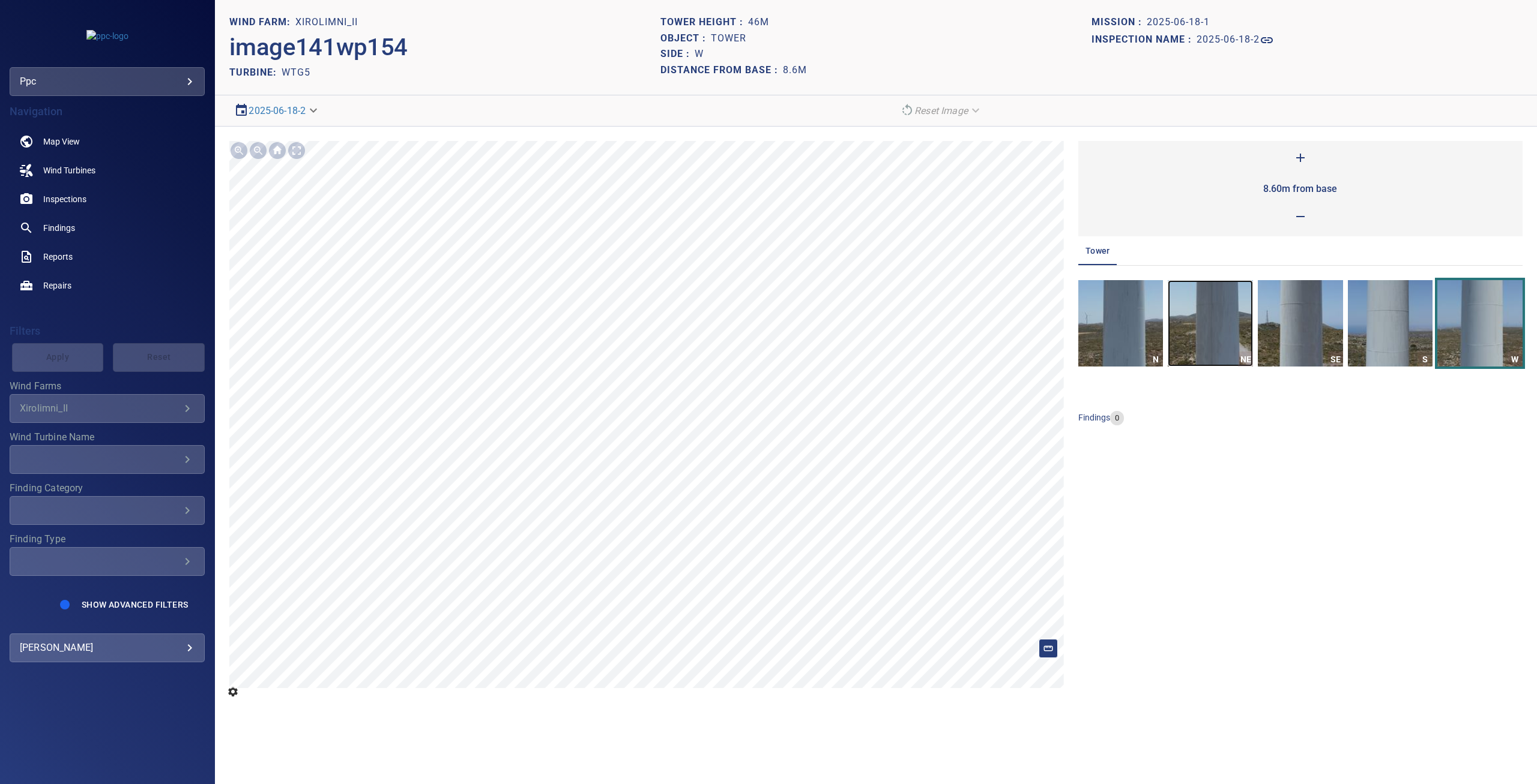
click at [1212, 326] on img "button" at bounding box center [1210, 323] width 85 height 86
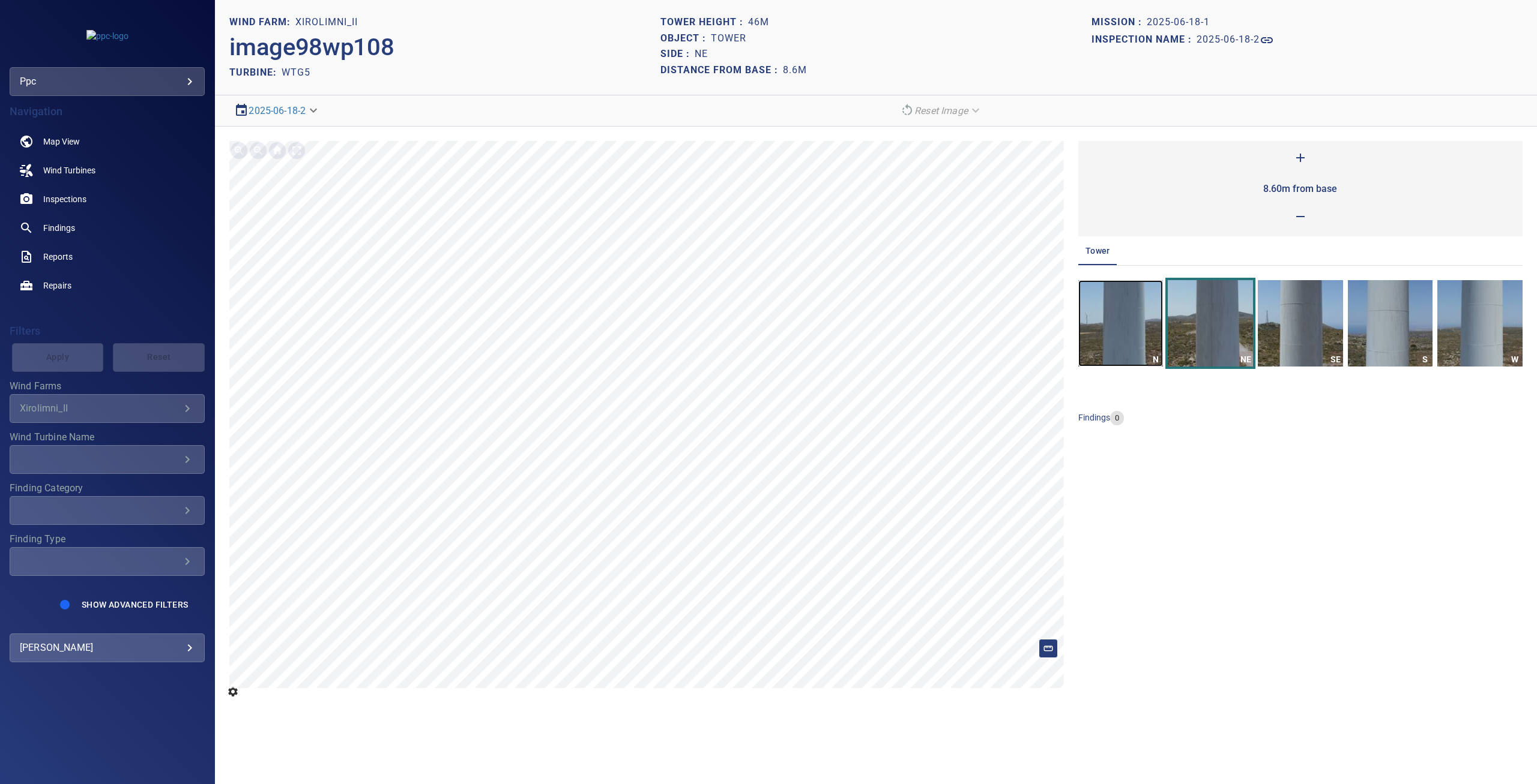
click at [1109, 327] on img "button" at bounding box center [1121, 323] width 85 height 86
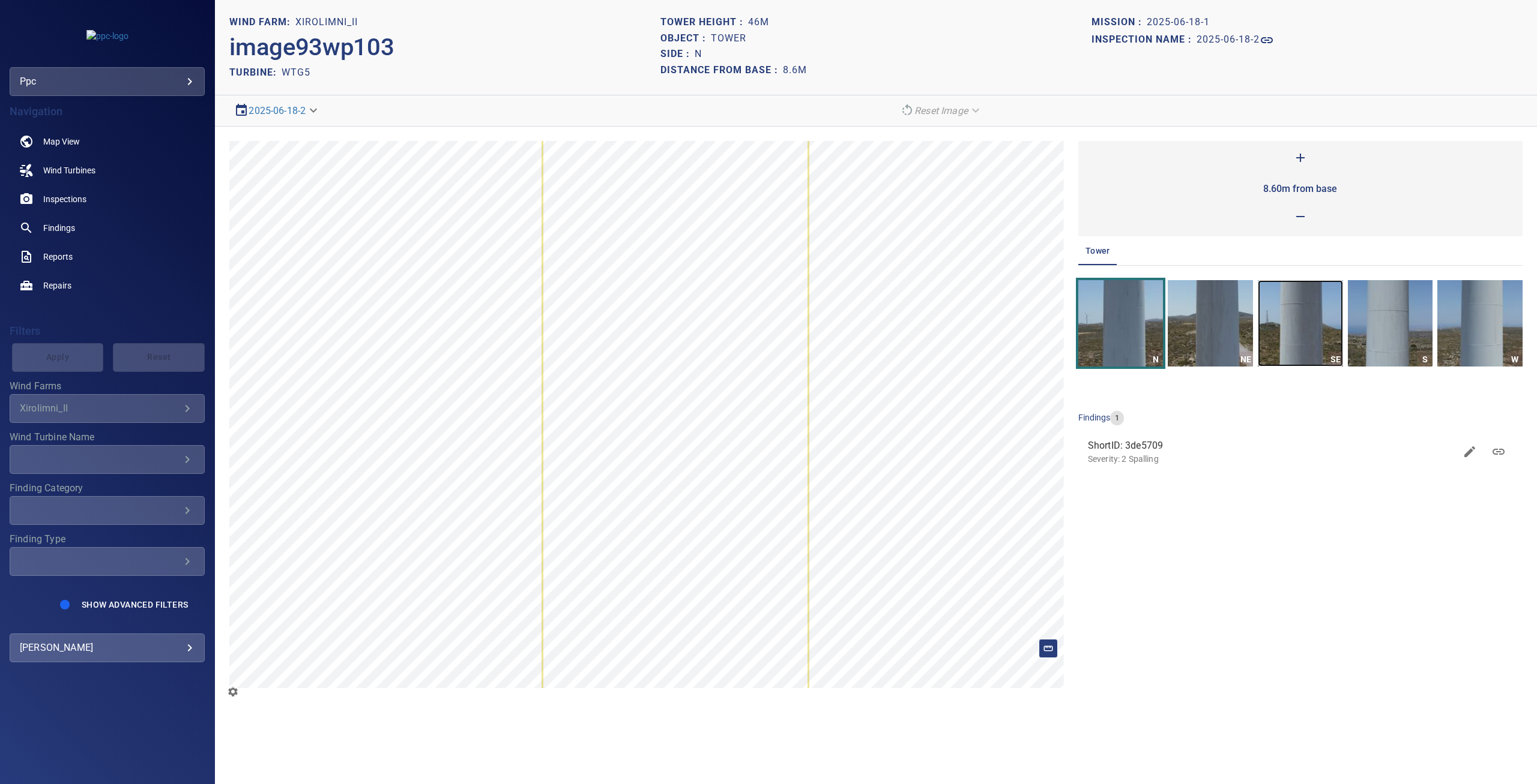
click at [1307, 324] on img "button" at bounding box center [1300, 323] width 85 height 86
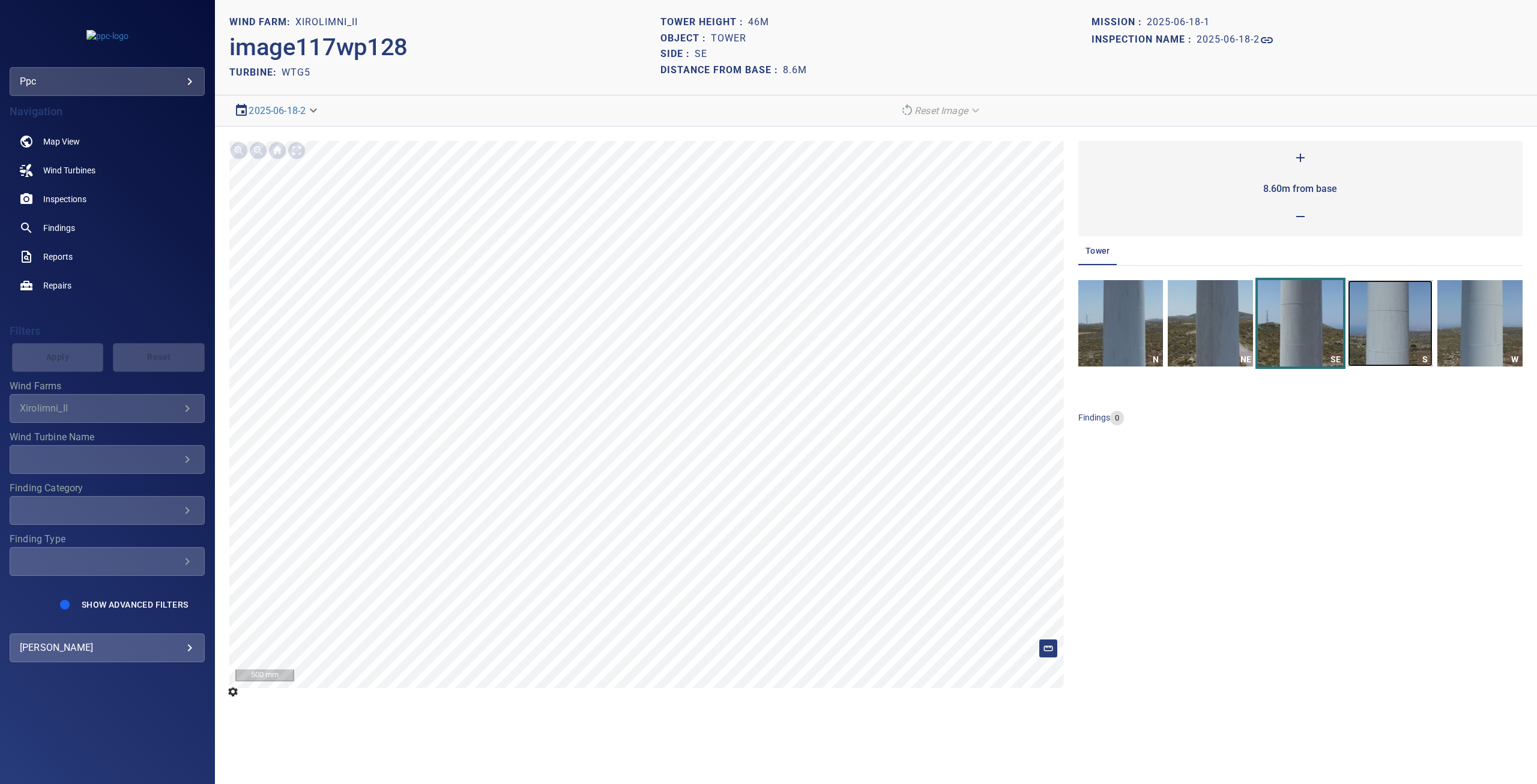
click at [1386, 323] on img "button" at bounding box center [1390, 323] width 85 height 86
click at [1464, 322] on img "button" at bounding box center [1480, 323] width 85 height 86
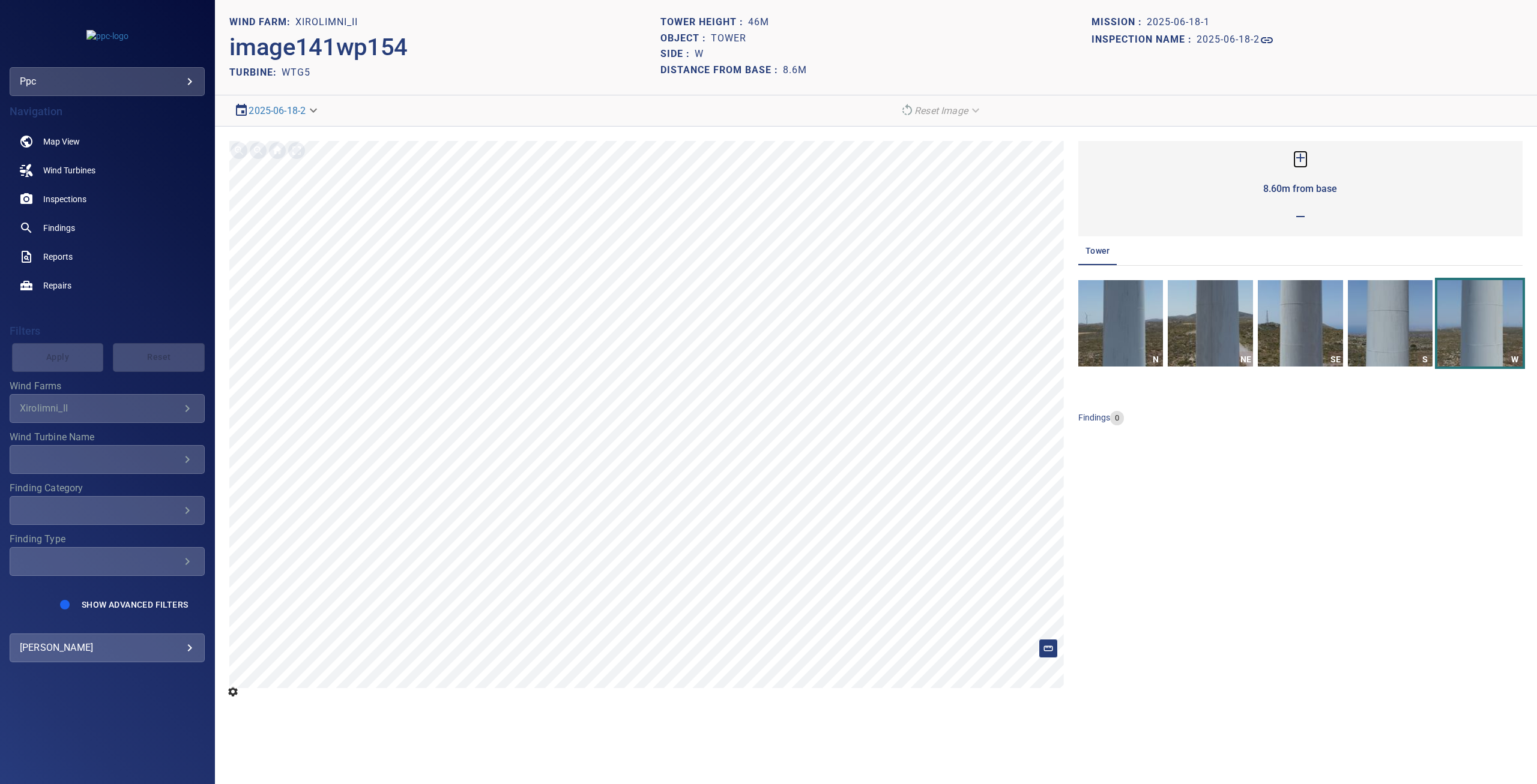
click at [1300, 159] on icon at bounding box center [1300, 157] width 8 height 8
click at [1106, 300] on img "button" at bounding box center [1121, 323] width 85 height 86
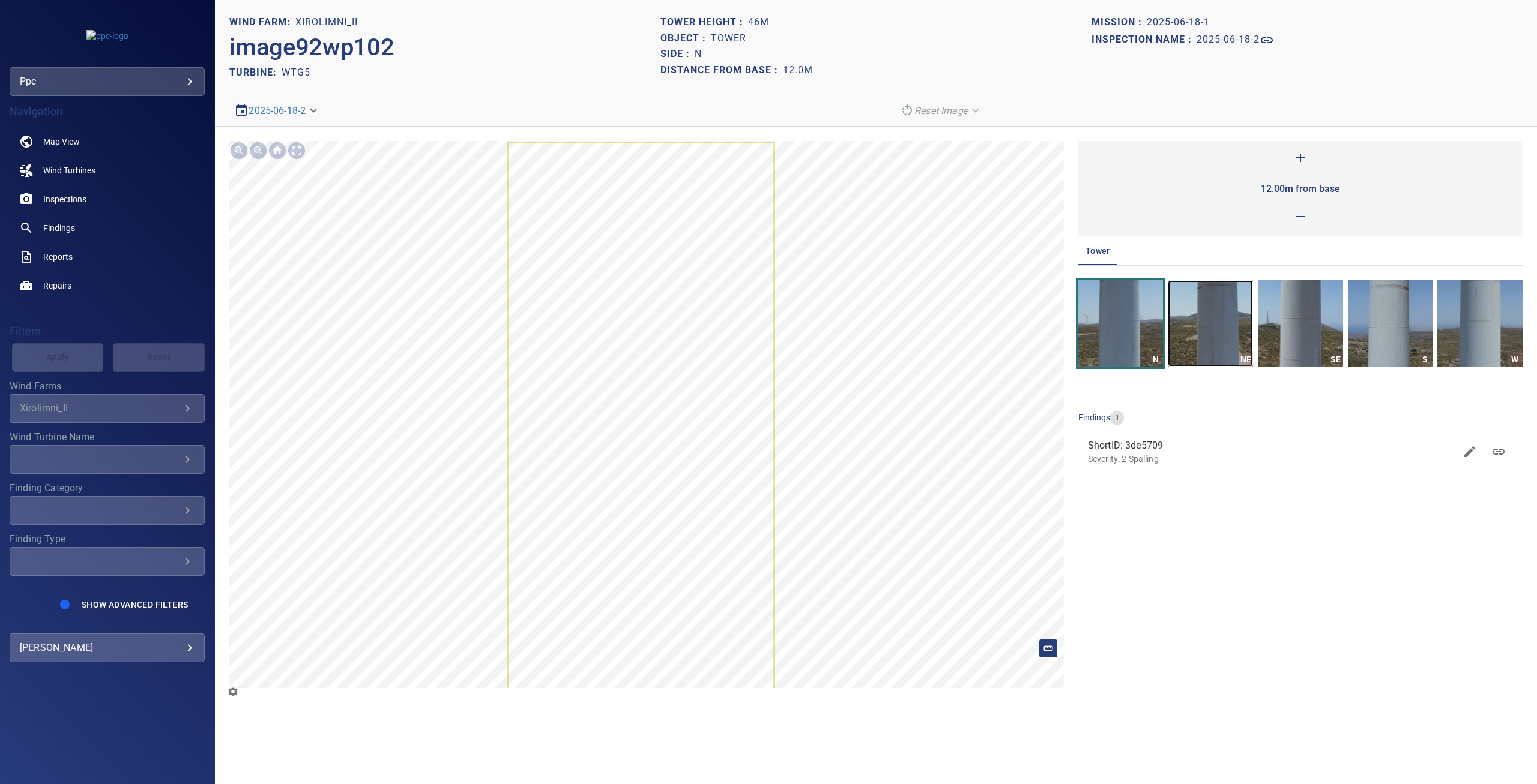
click at [1228, 325] on img "button" at bounding box center [1210, 323] width 85 height 86
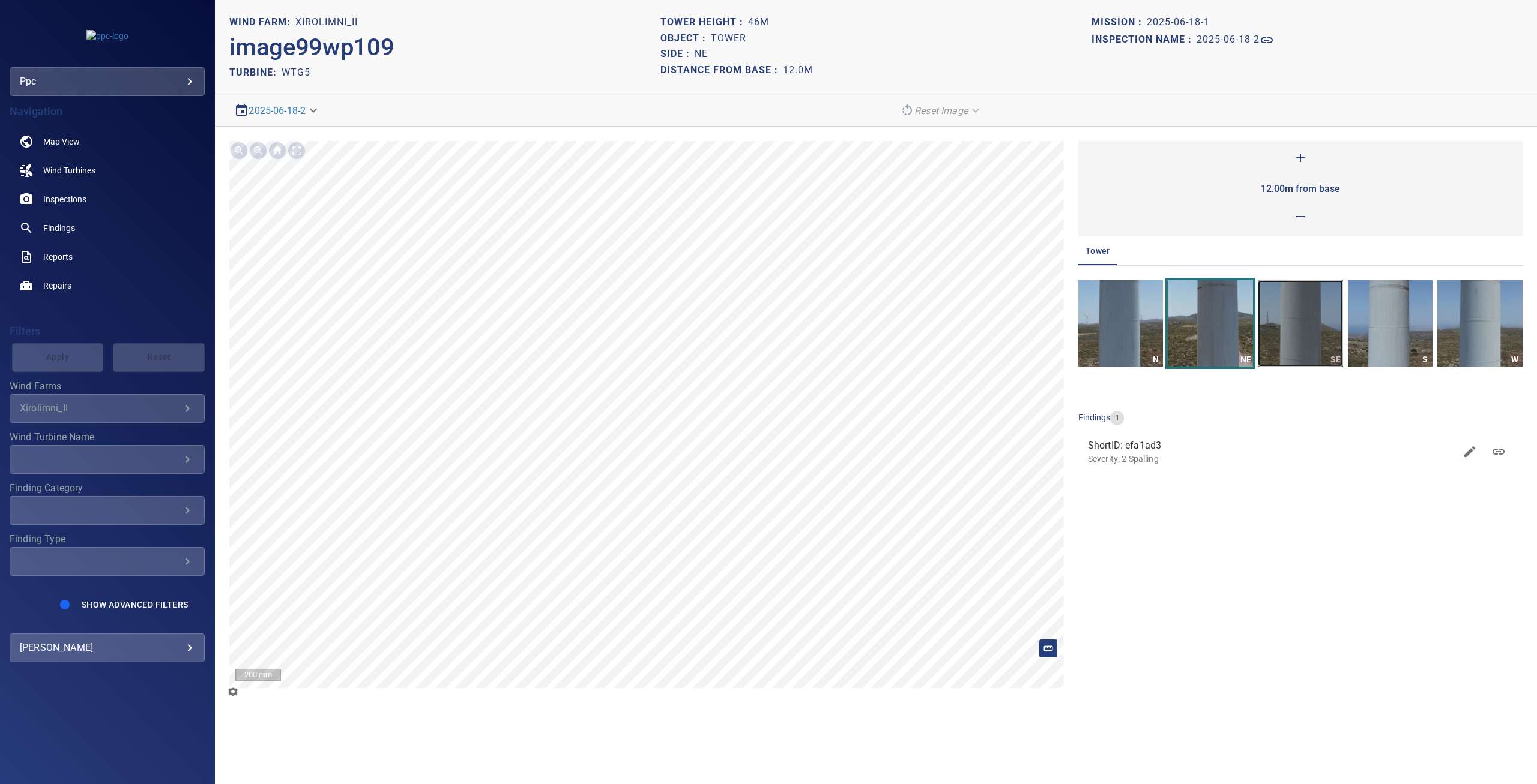
click at [1313, 325] on img "button" at bounding box center [1300, 323] width 85 height 86
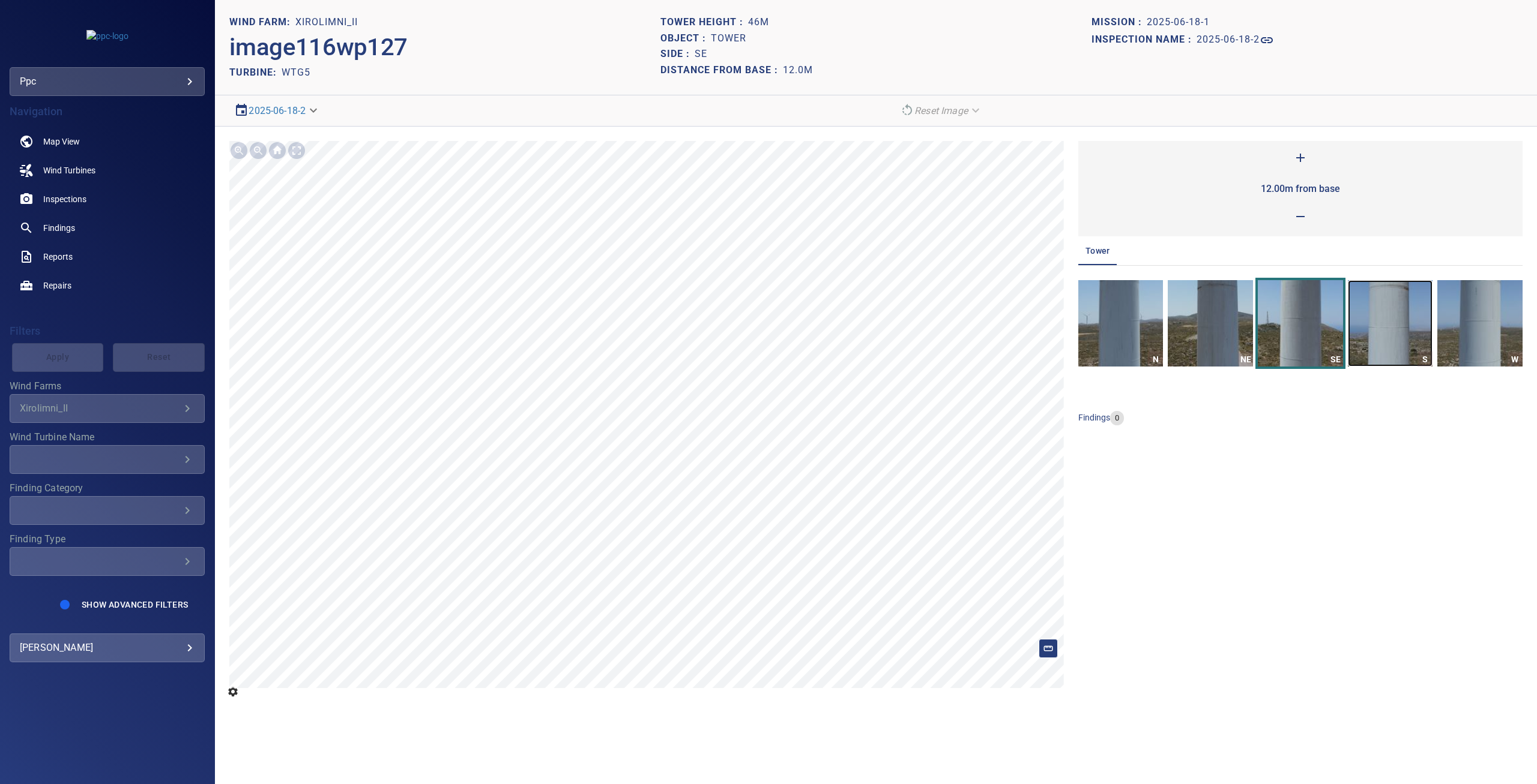
click at [1397, 326] on img "button" at bounding box center [1390, 323] width 85 height 86
click at [1497, 334] on img "button" at bounding box center [1480, 323] width 85 height 86
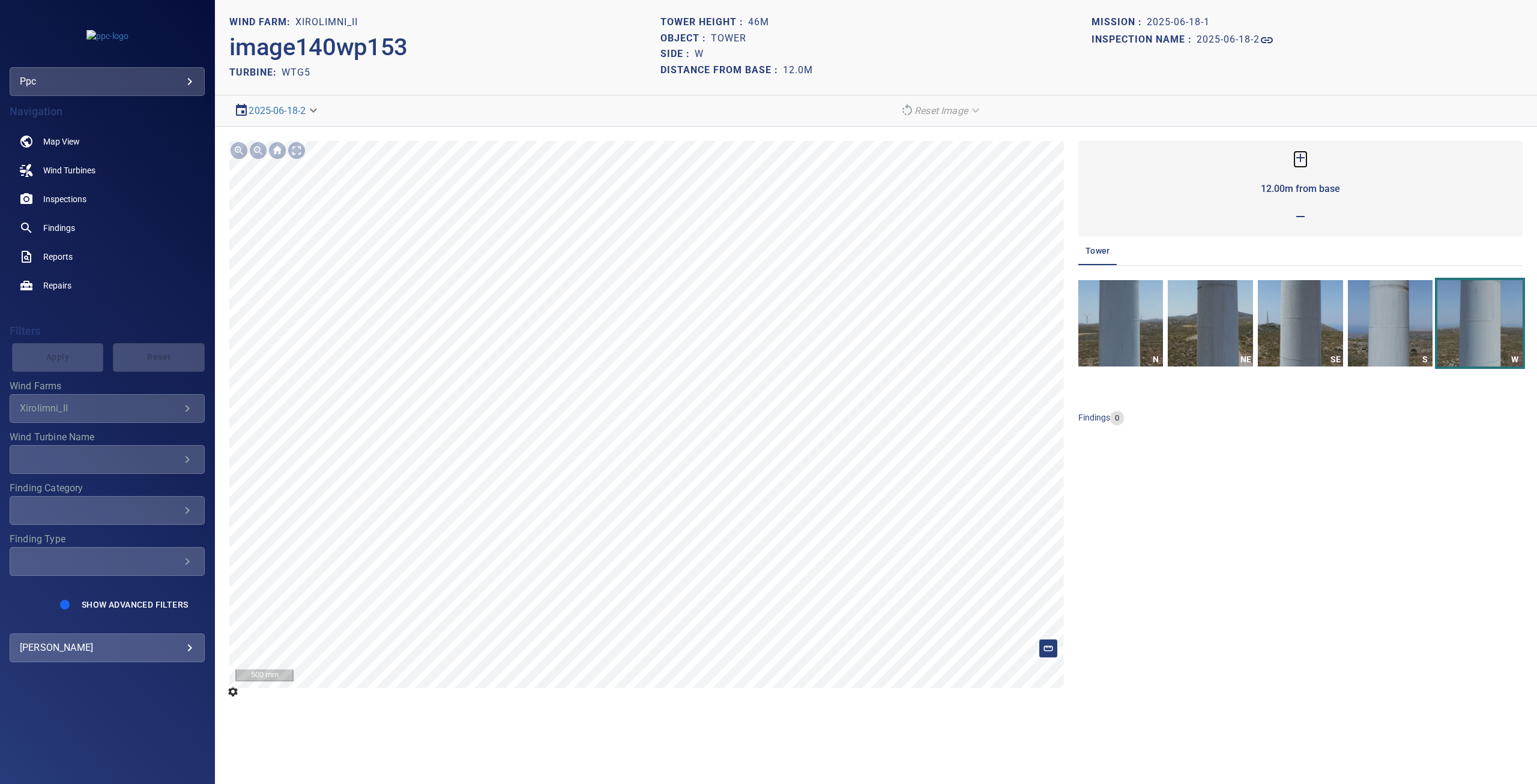
click at [1301, 160] on icon at bounding box center [1300, 157] width 8 height 8
click at [1130, 328] on img "button" at bounding box center [1121, 323] width 85 height 86
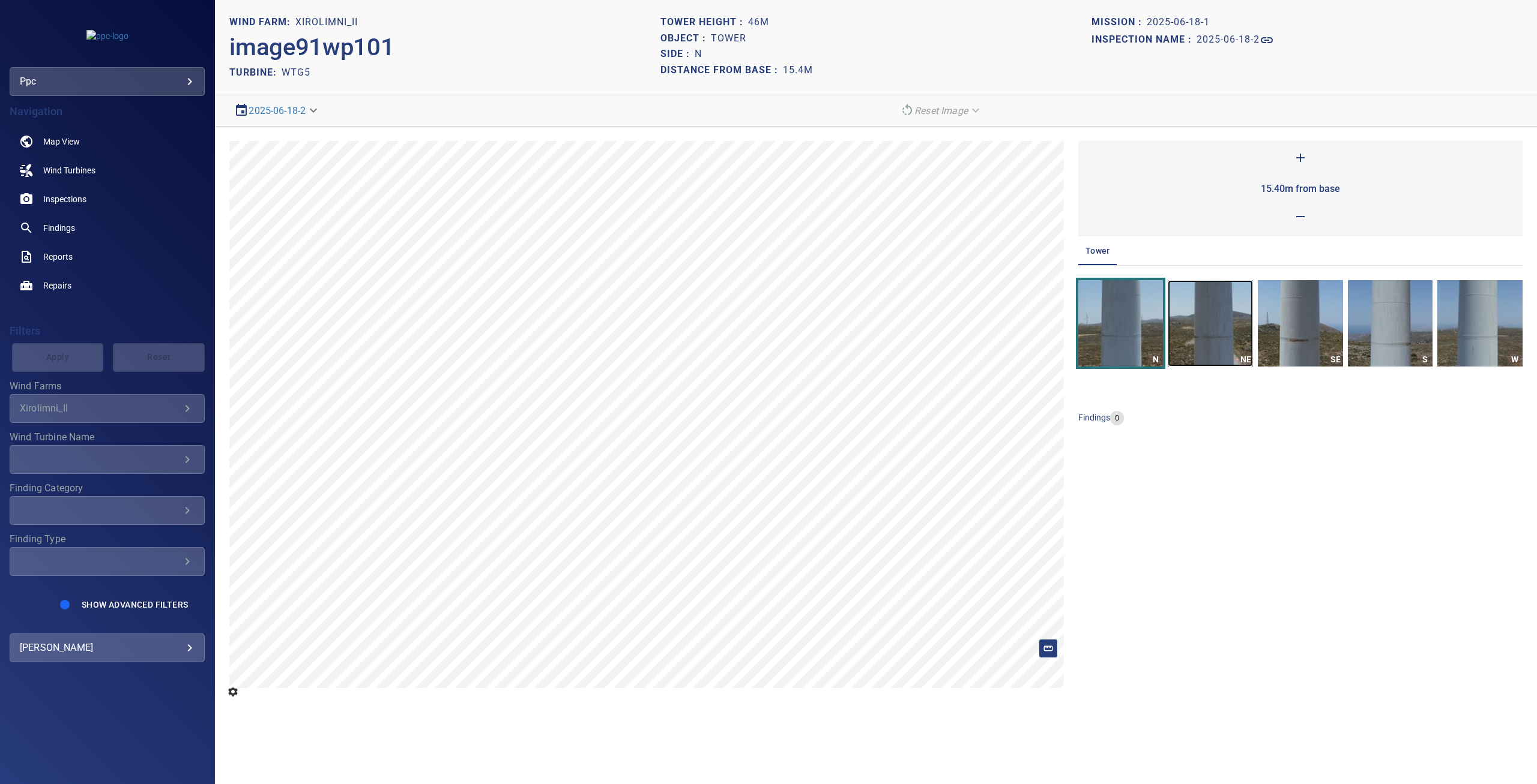
click at [1222, 320] on img "button" at bounding box center [1210, 323] width 85 height 86
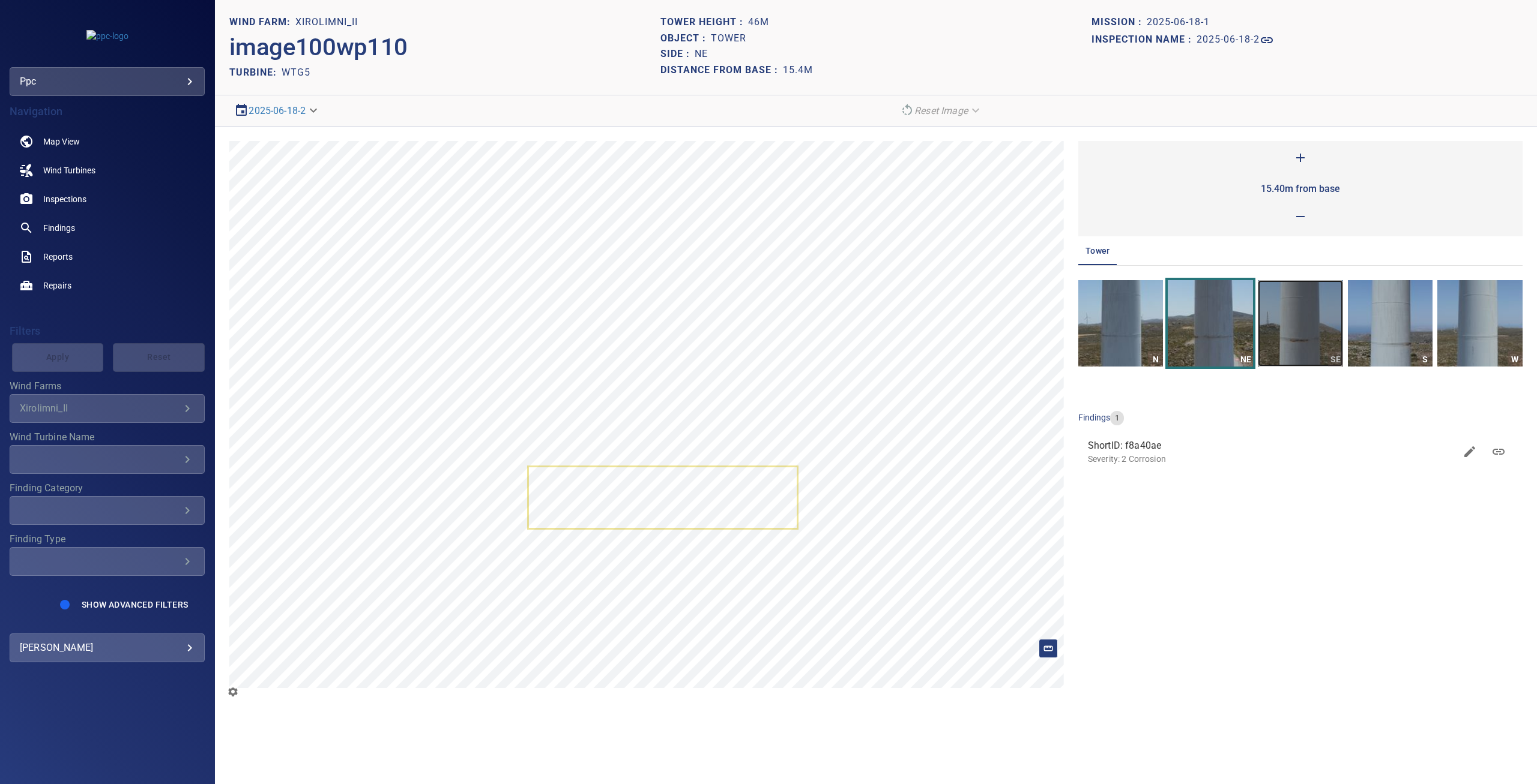
click at [1307, 327] on img "button" at bounding box center [1300, 323] width 85 height 86
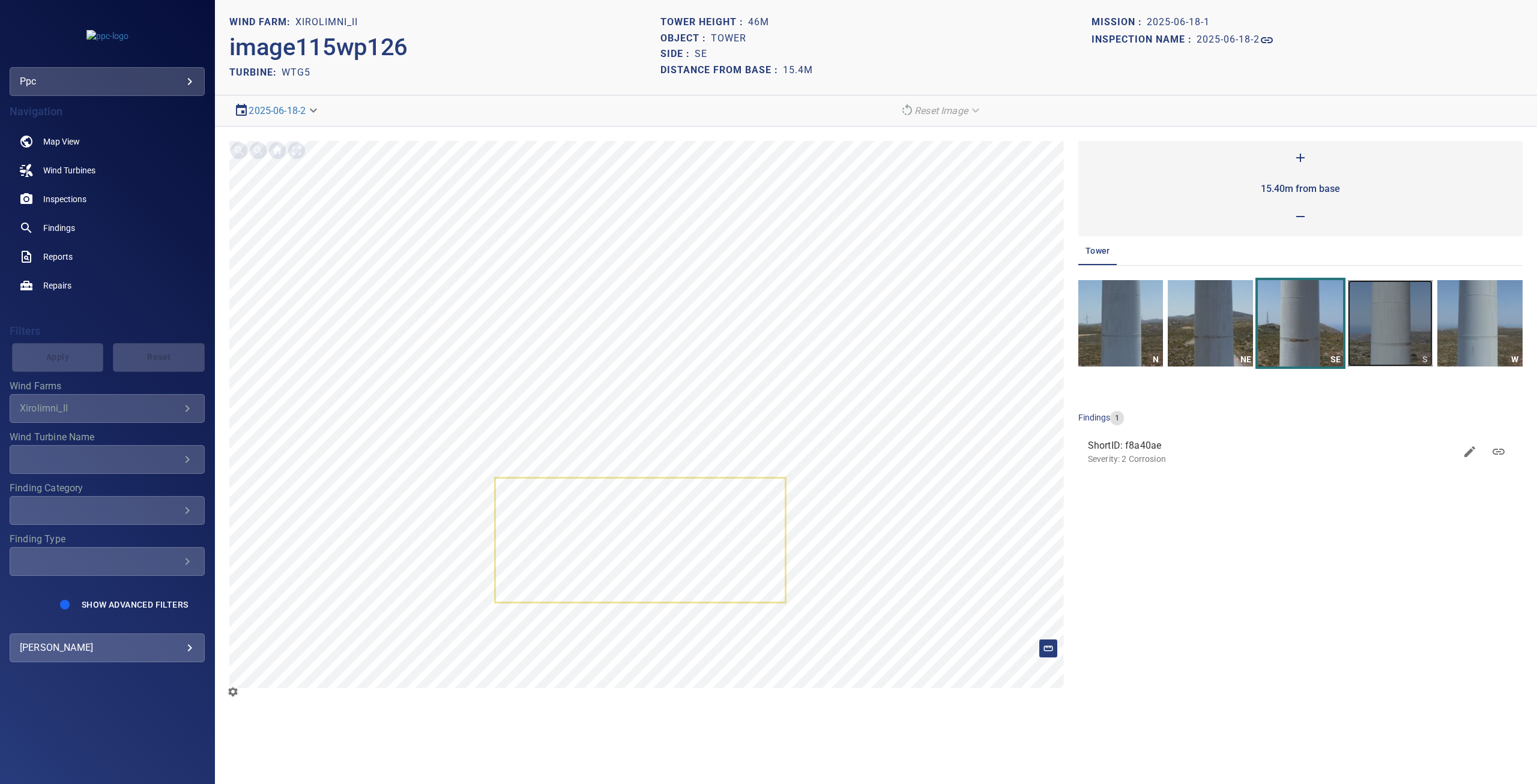
click at [1368, 330] on img "button" at bounding box center [1390, 323] width 85 height 86
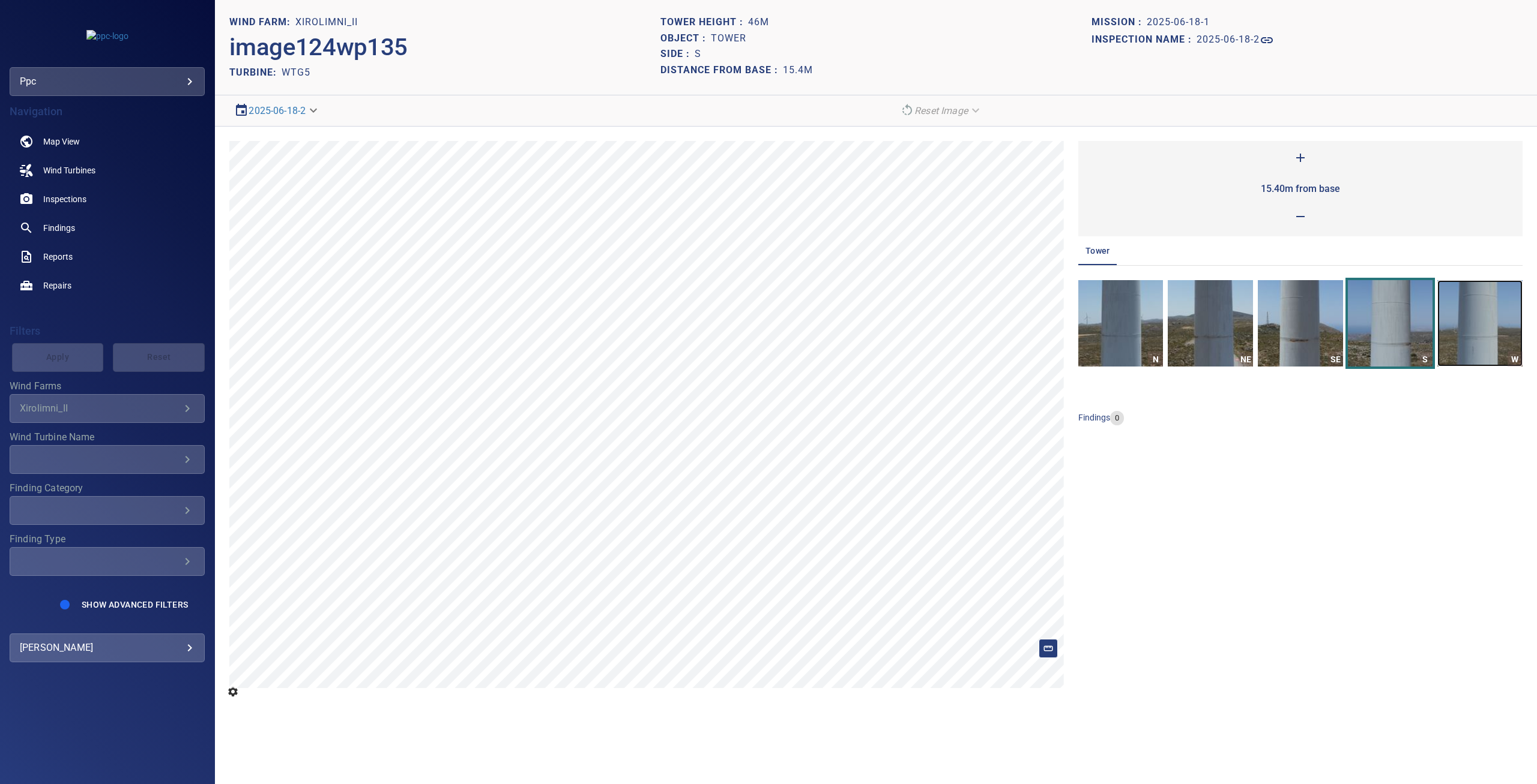
click at [1465, 321] on img "button" at bounding box center [1480, 323] width 85 height 86
click at [1299, 159] on icon at bounding box center [1300, 157] width 14 height 14
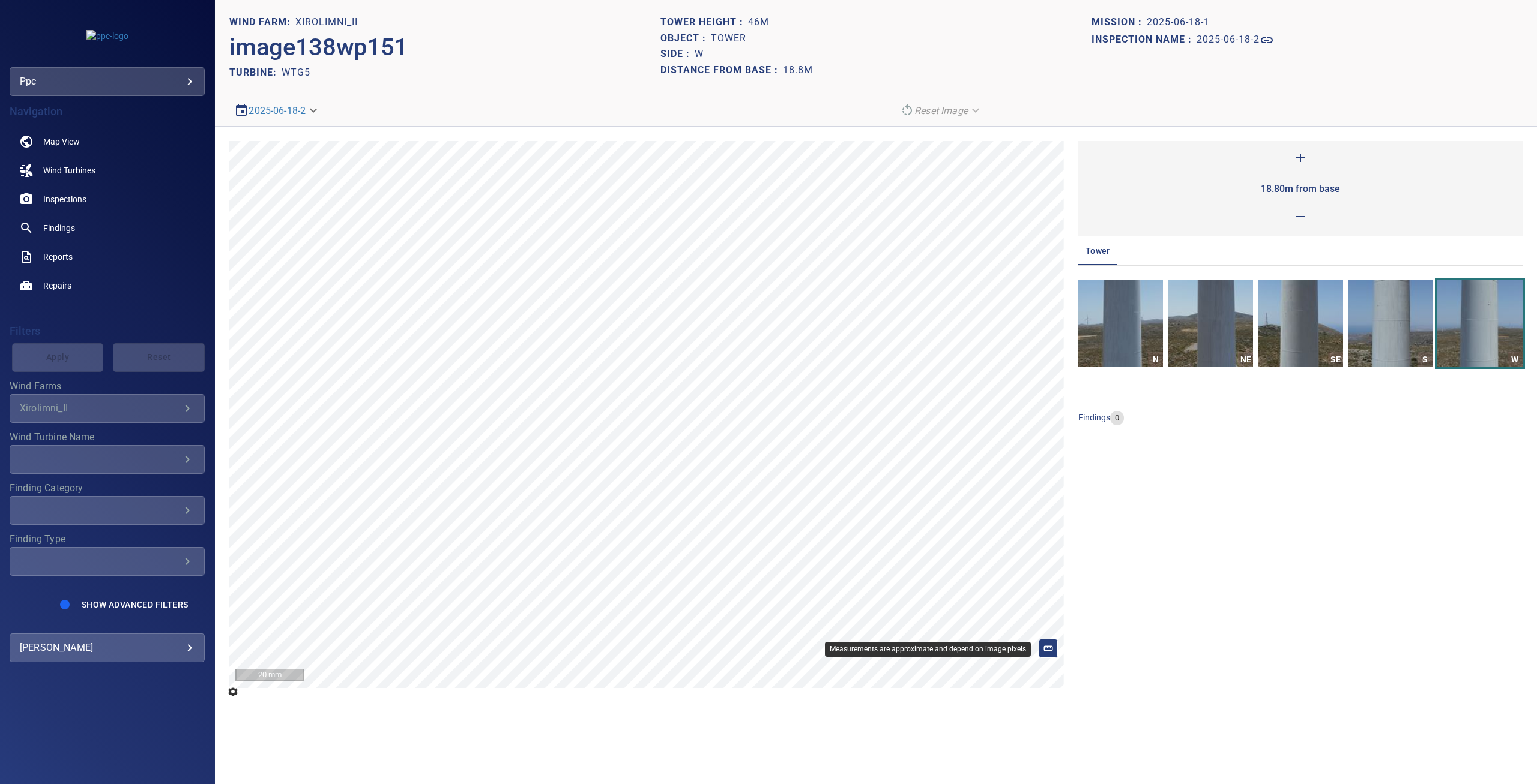
click at [1052, 650] on rect at bounding box center [1048, 648] width 8 height 4
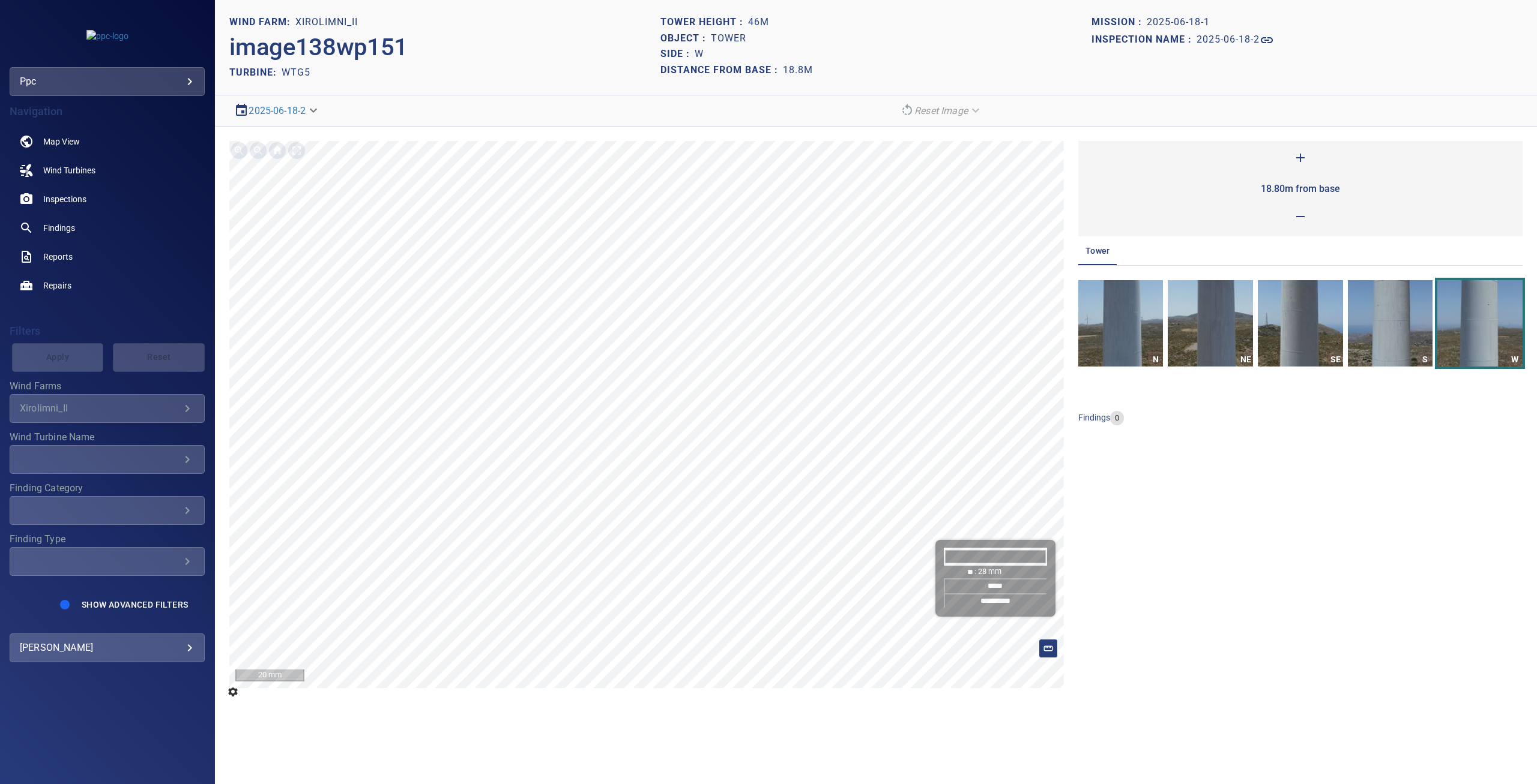
click at [979, 587] on input "*****" at bounding box center [995, 586] width 103 height 15
click at [1096, 319] on img "button" at bounding box center [1121, 323] width 85 height 86
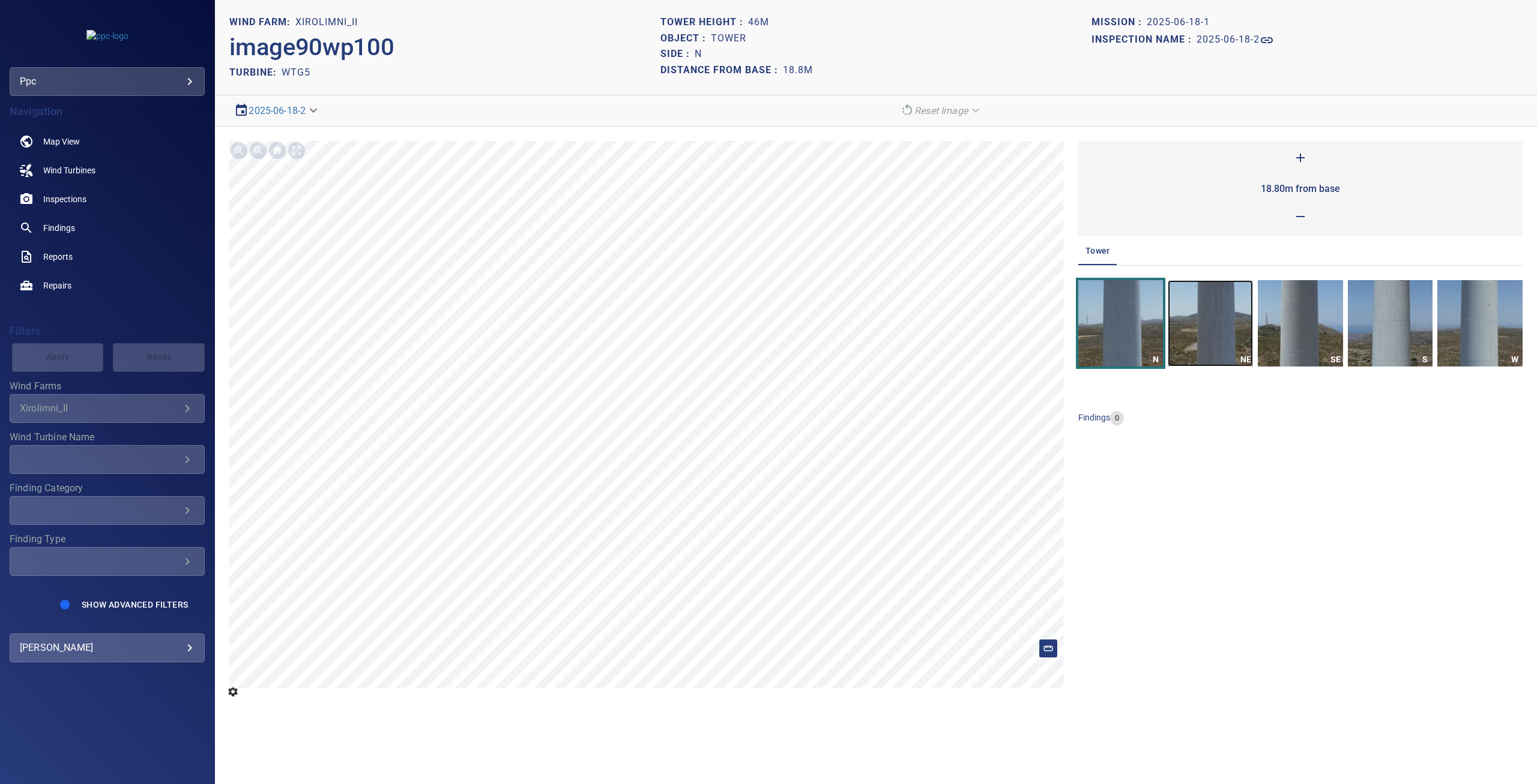
click at [1216, 313] on img "button" at bounding box center [1210, 323] width 85 height 86
click at [1283, 328] on img "button" at bounding box center [1300, 323] width 85 height 86
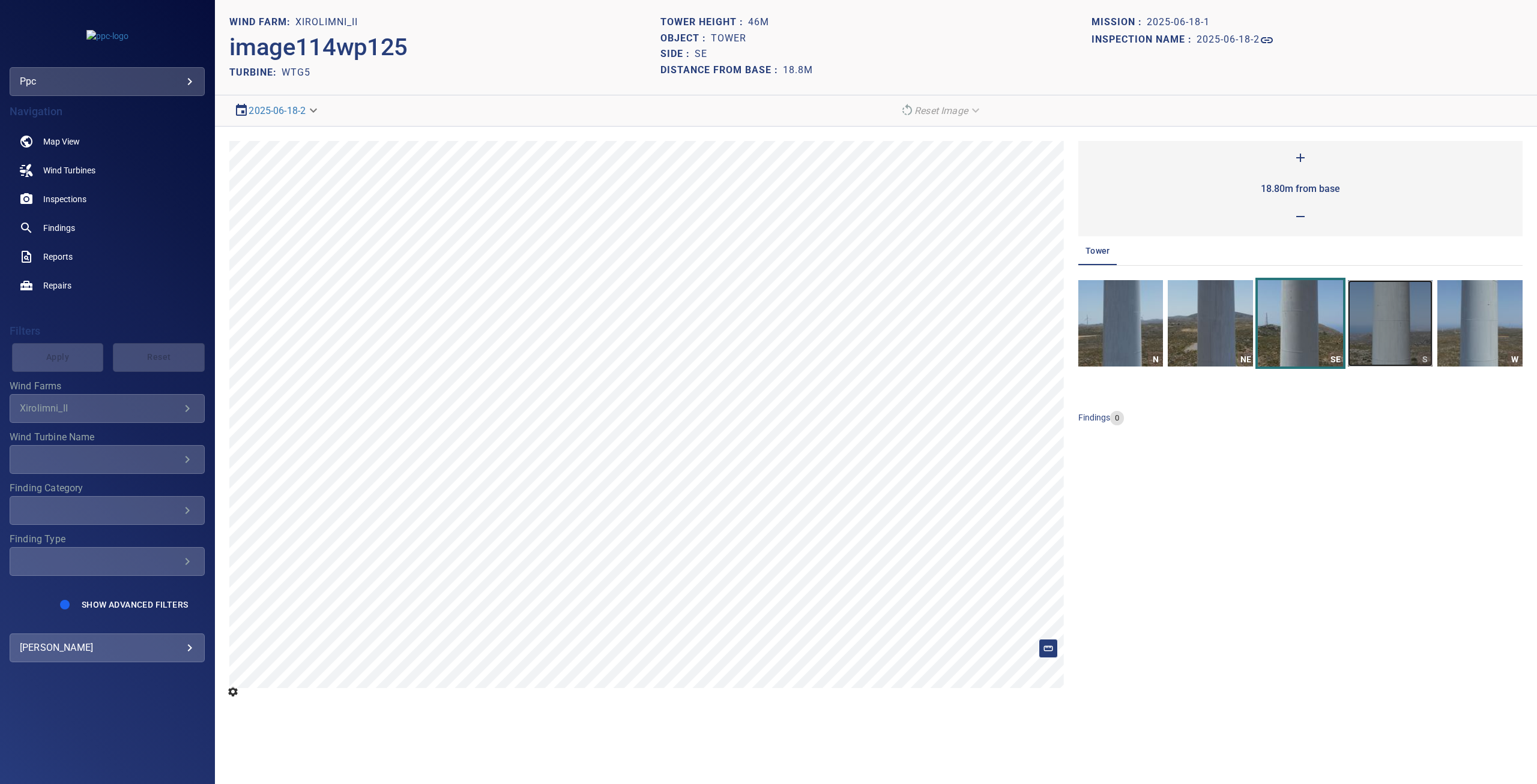
click at [1380, 328] on img "button" at bounding box center [1390, 323] width 85 height 86
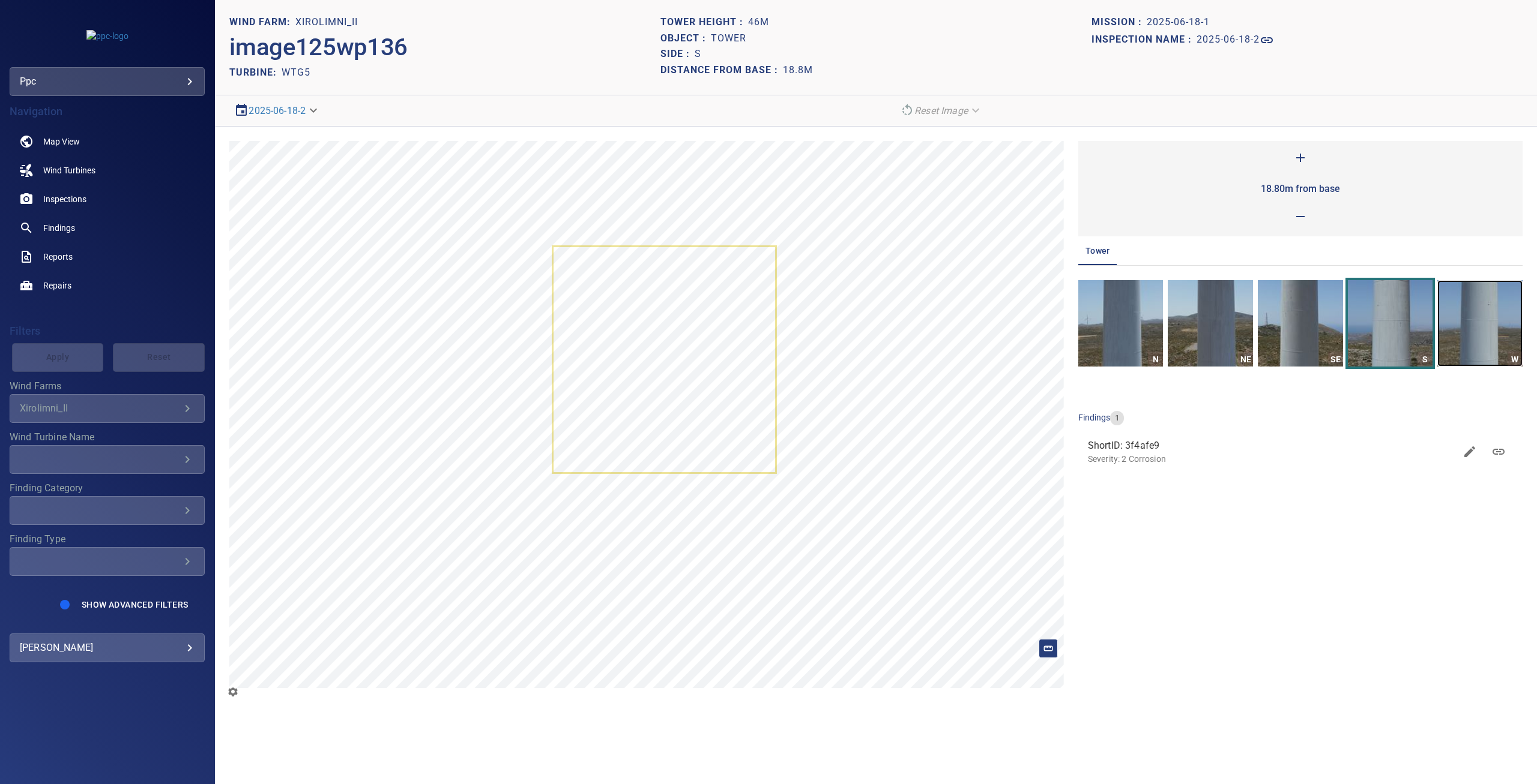
click at [1458, 328] on img "button" at bounding box center [1480, 323] width 85 height 86
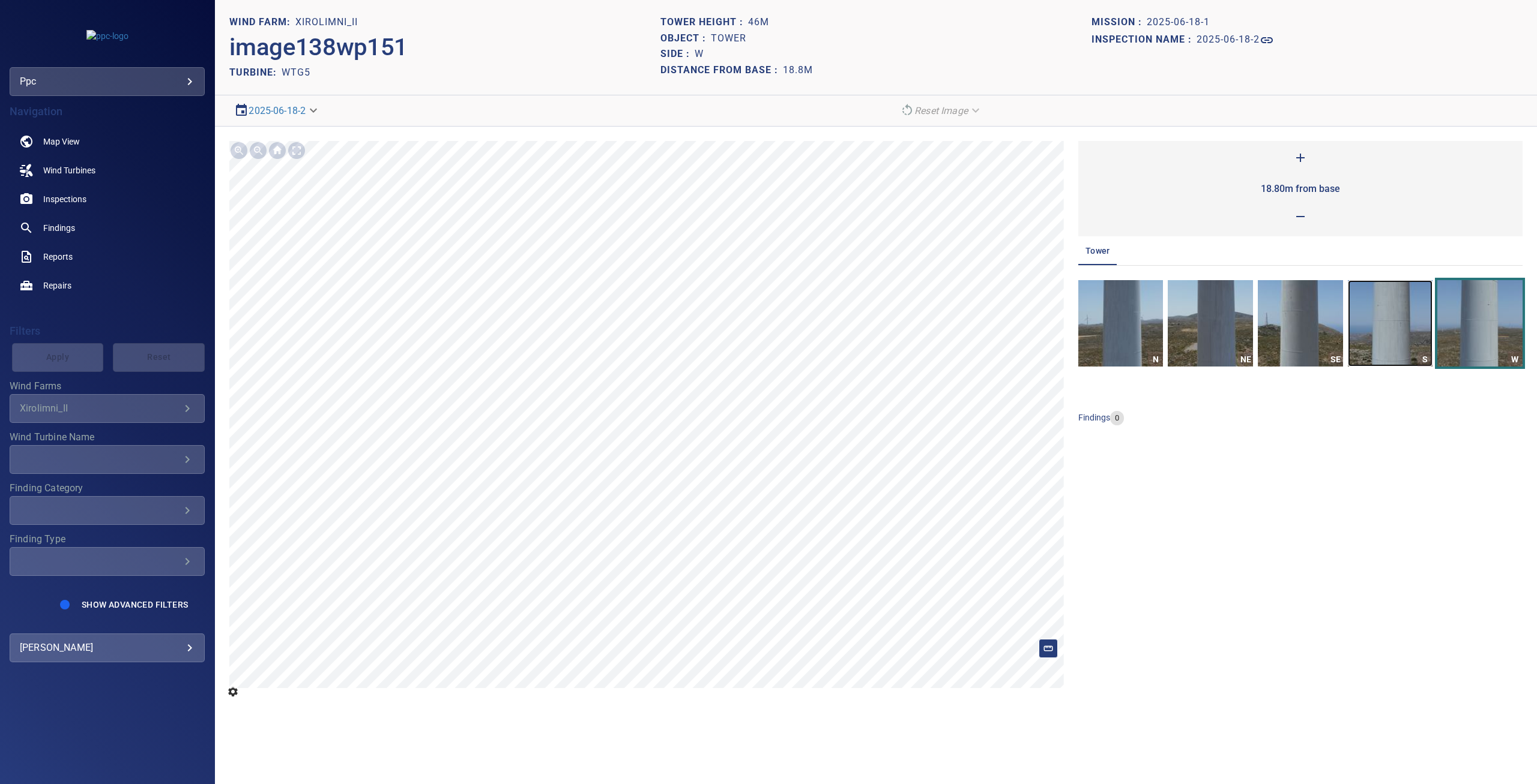
click at [1381, 317] on img "button" at bounding box center [1390, 323] width 85 height 86
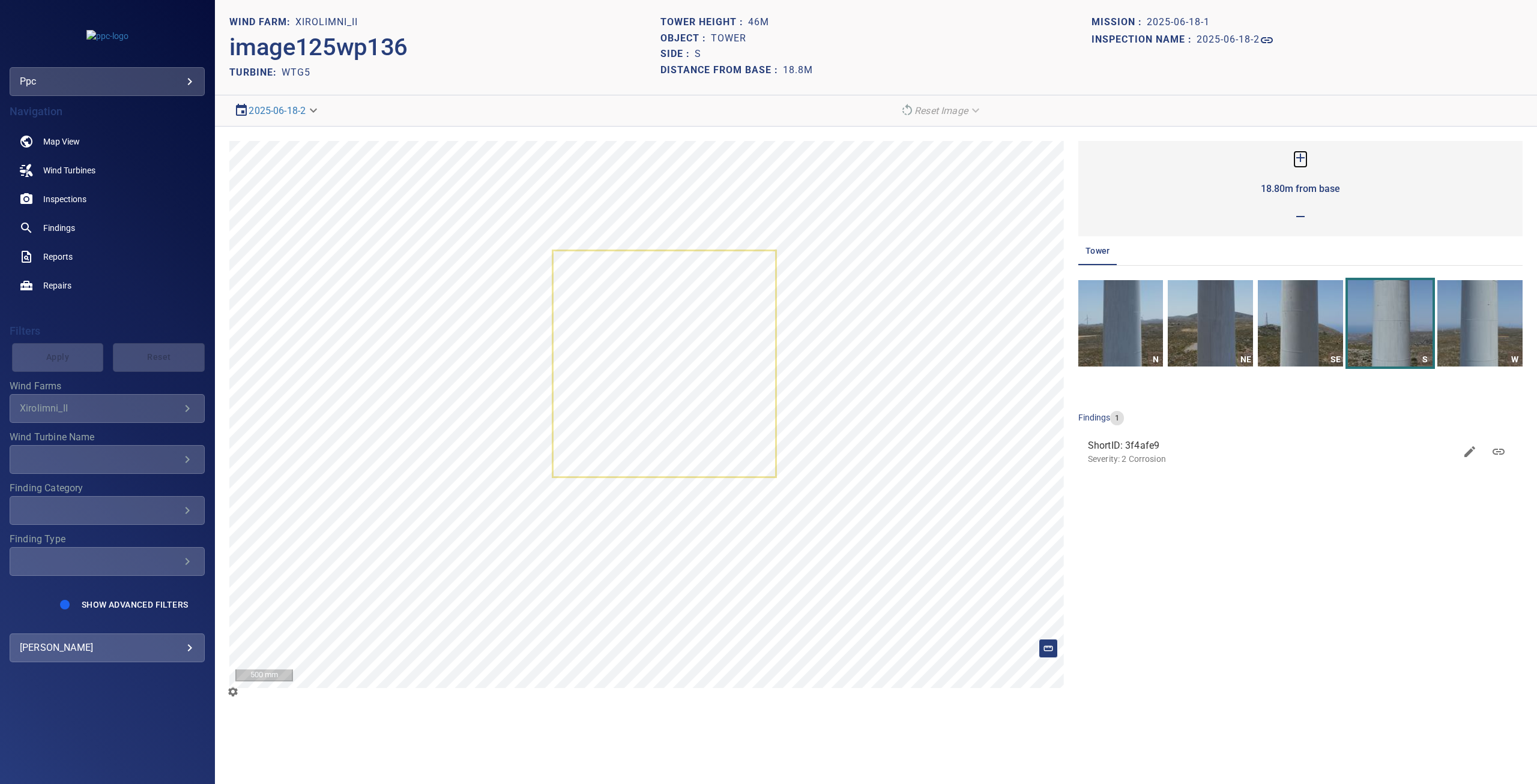
click at [1301, 154] on icon at bounding box center [1300, 157] width 14 height 14
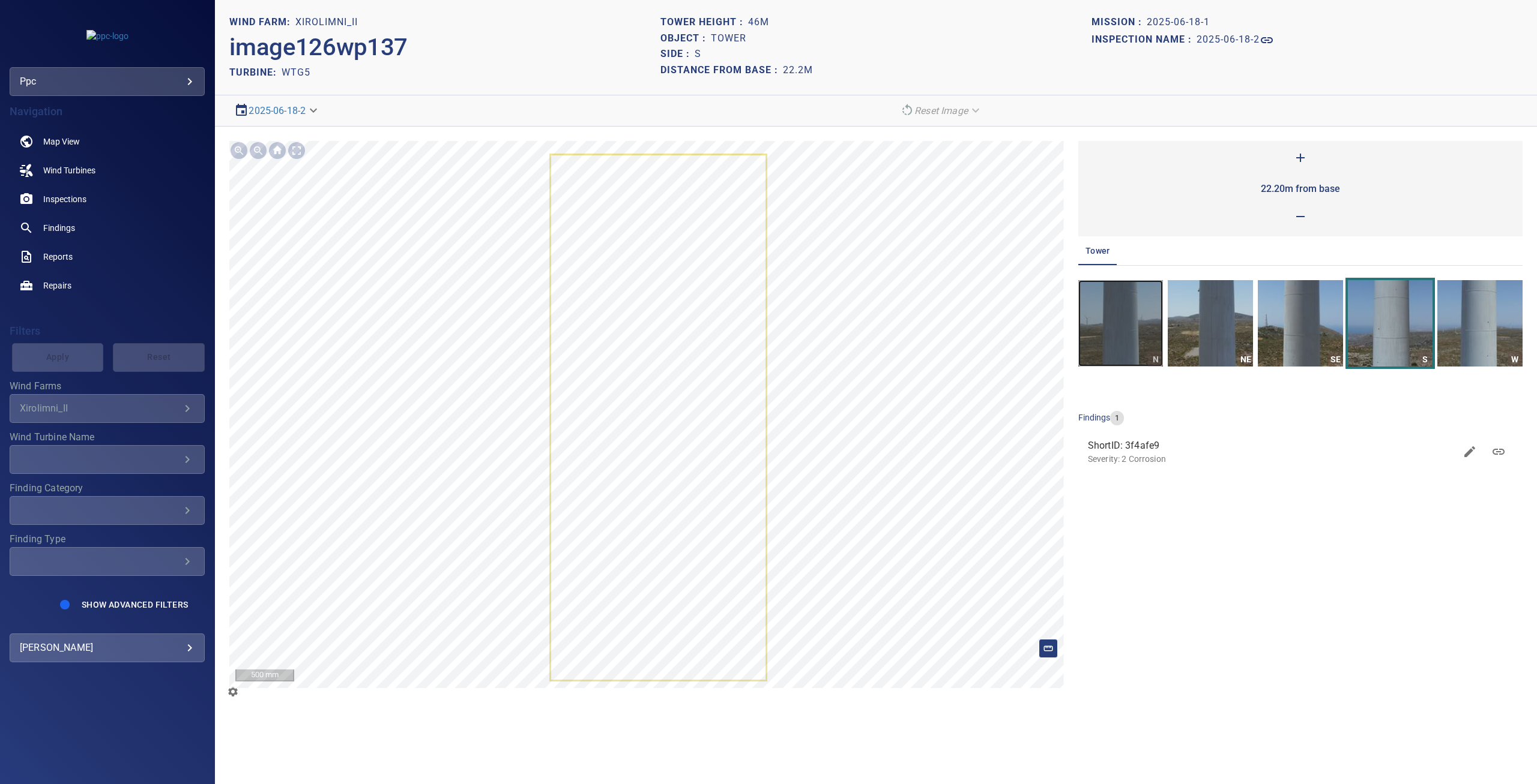
click at [1133, 328] on img "button" at bounding box center [1121, 323] width 85 height 86
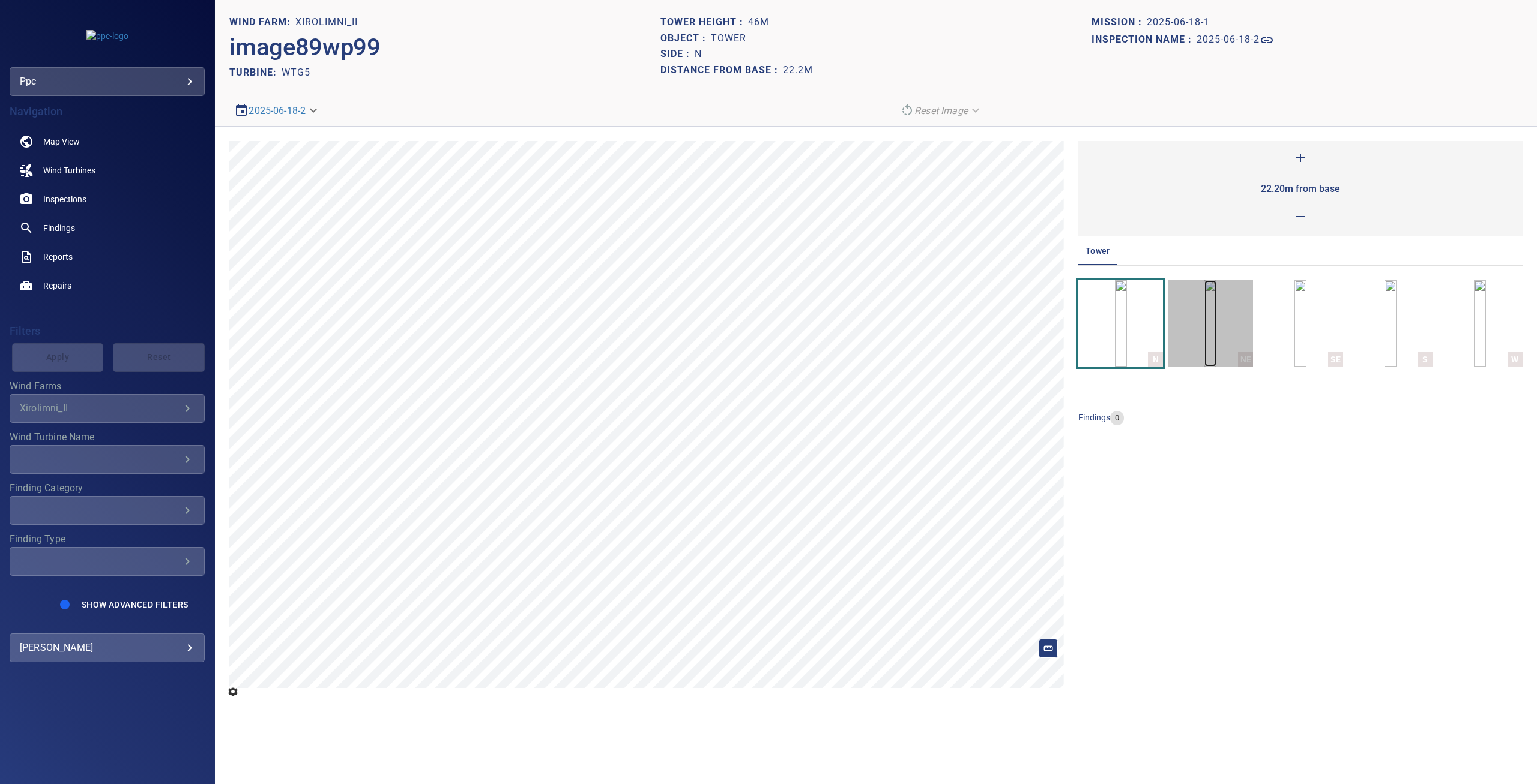
click at [1204, 321] on img "button" at bounding box center [1210, 323] width 12 height 86
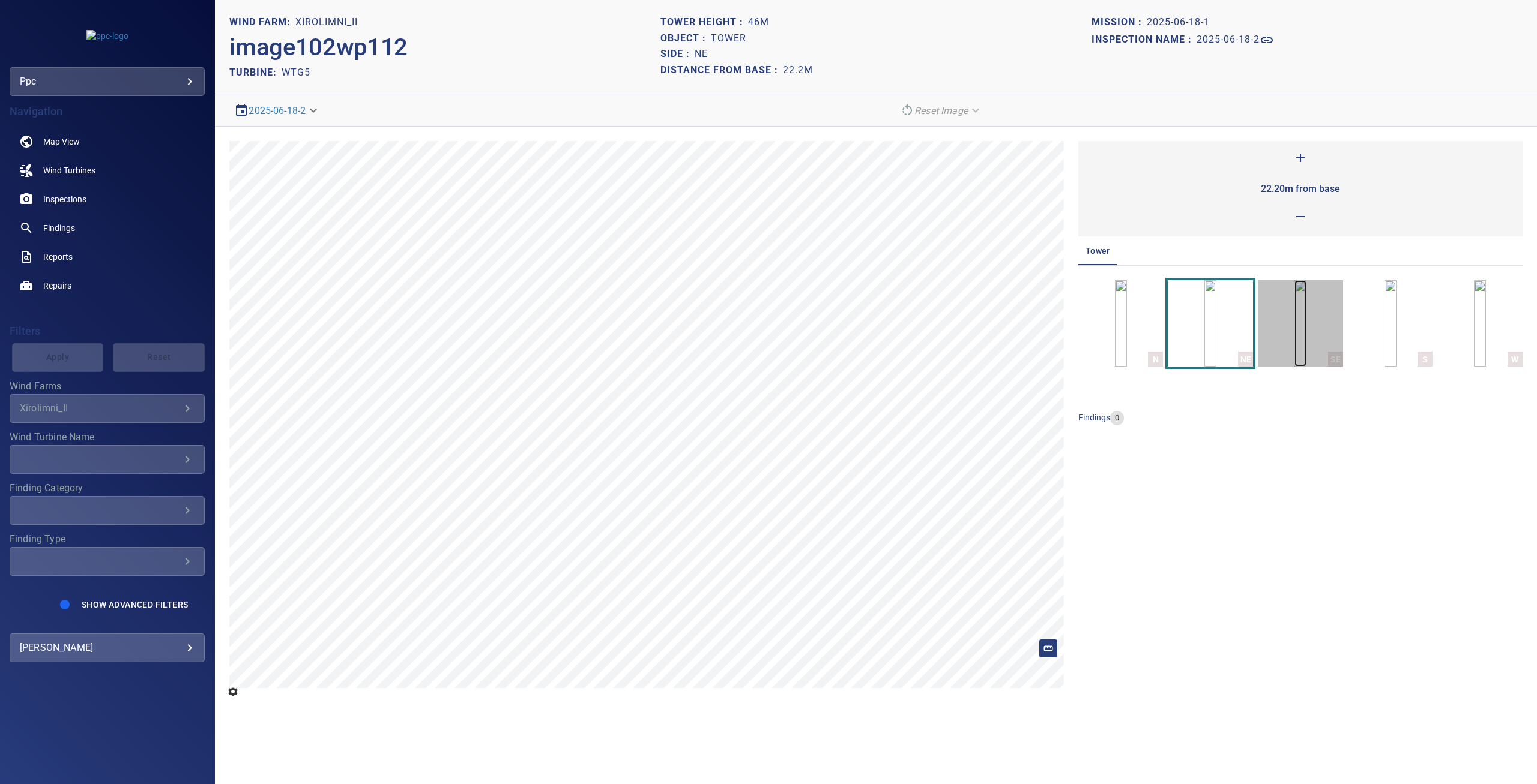
click at [1298, 317] on img "button" at bounding box center [1300, 323] width 12 height 86
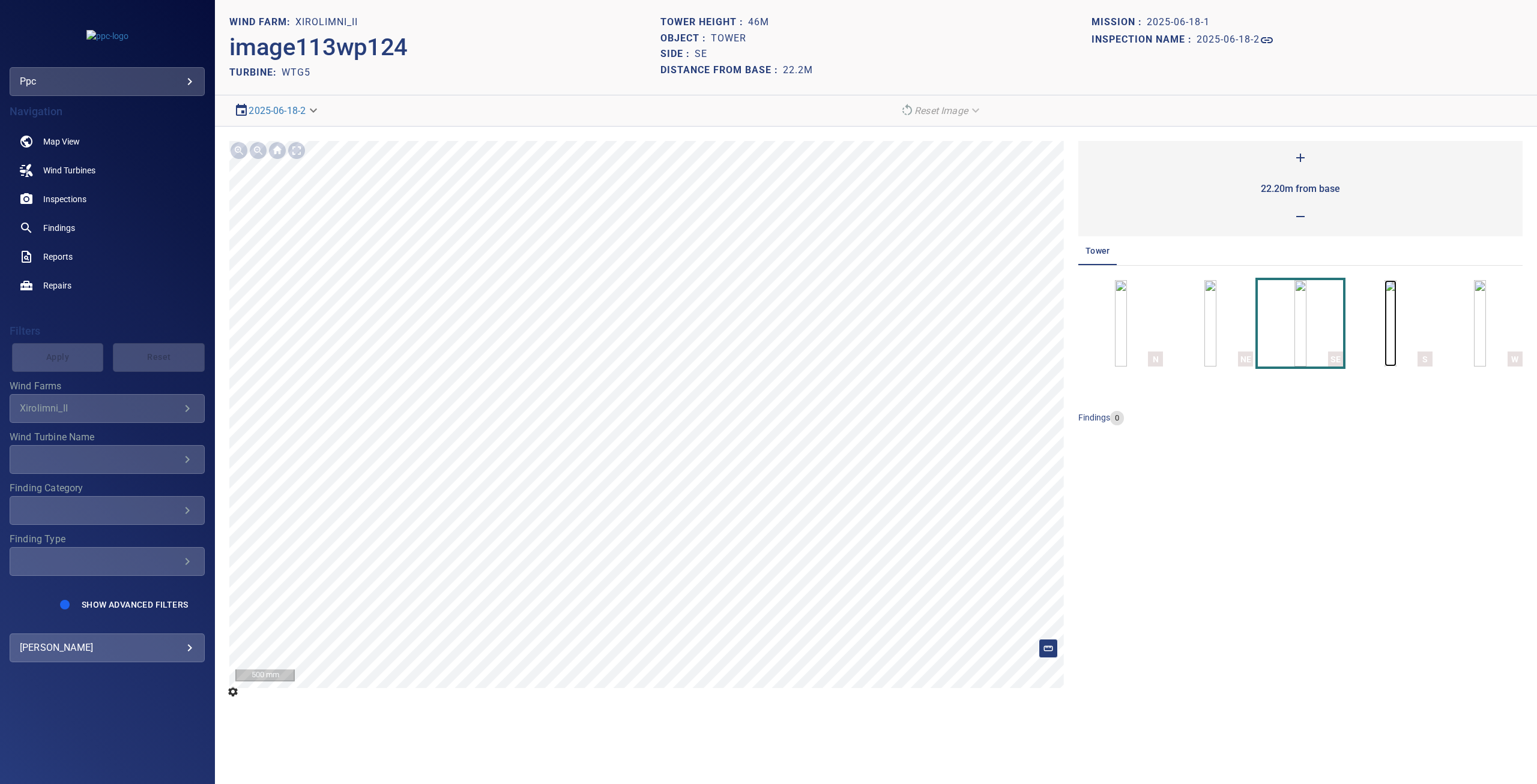
click at [1388, 319] on img "button" at bounding box center [1390, 323] width 12 height 86
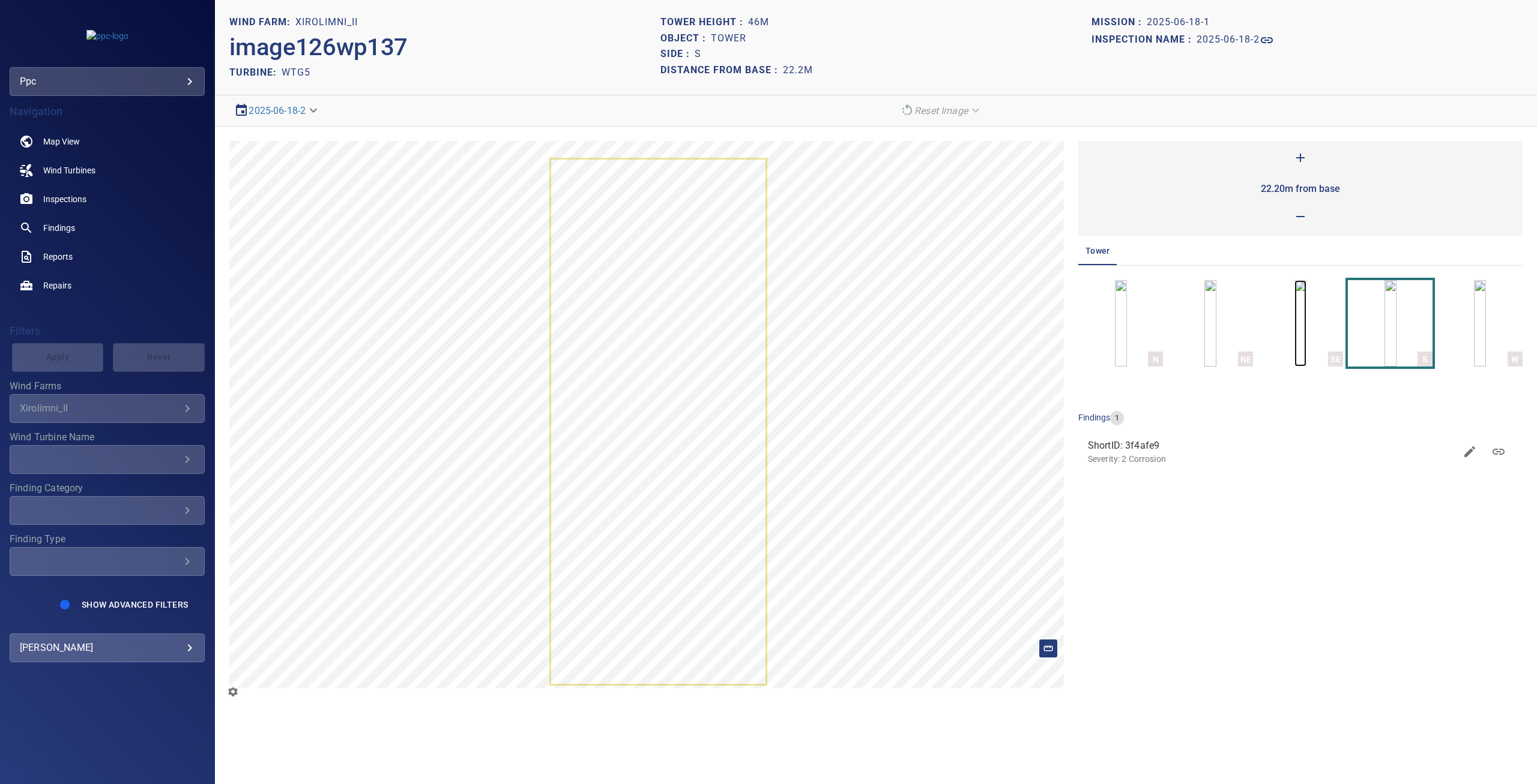
click at [1306, 332] on img "button" at bounding box center [1300, 323] width 12 height 86
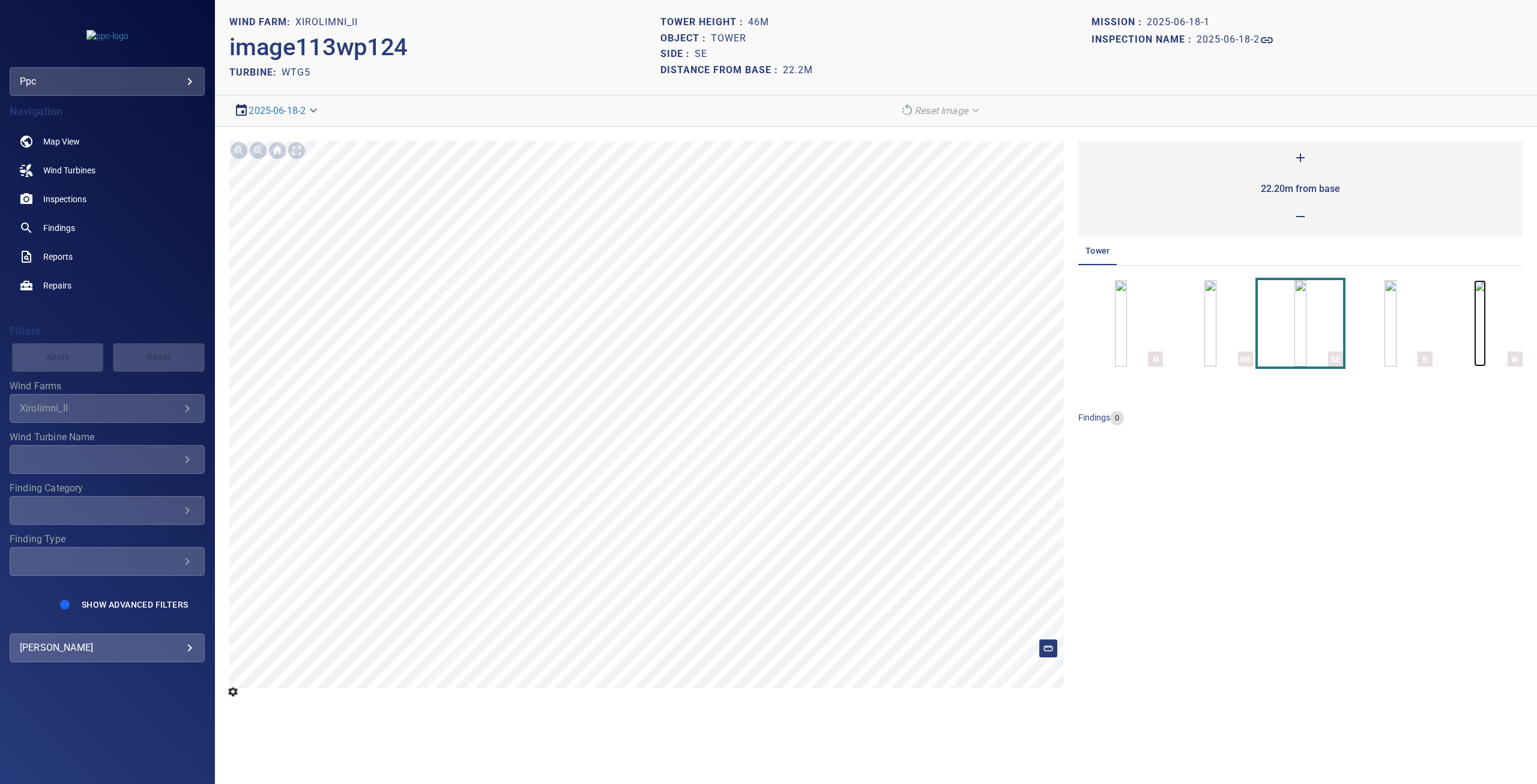
click at [1479, 330] on img "button" at bounding box center [1479, 323] width 12 height 86
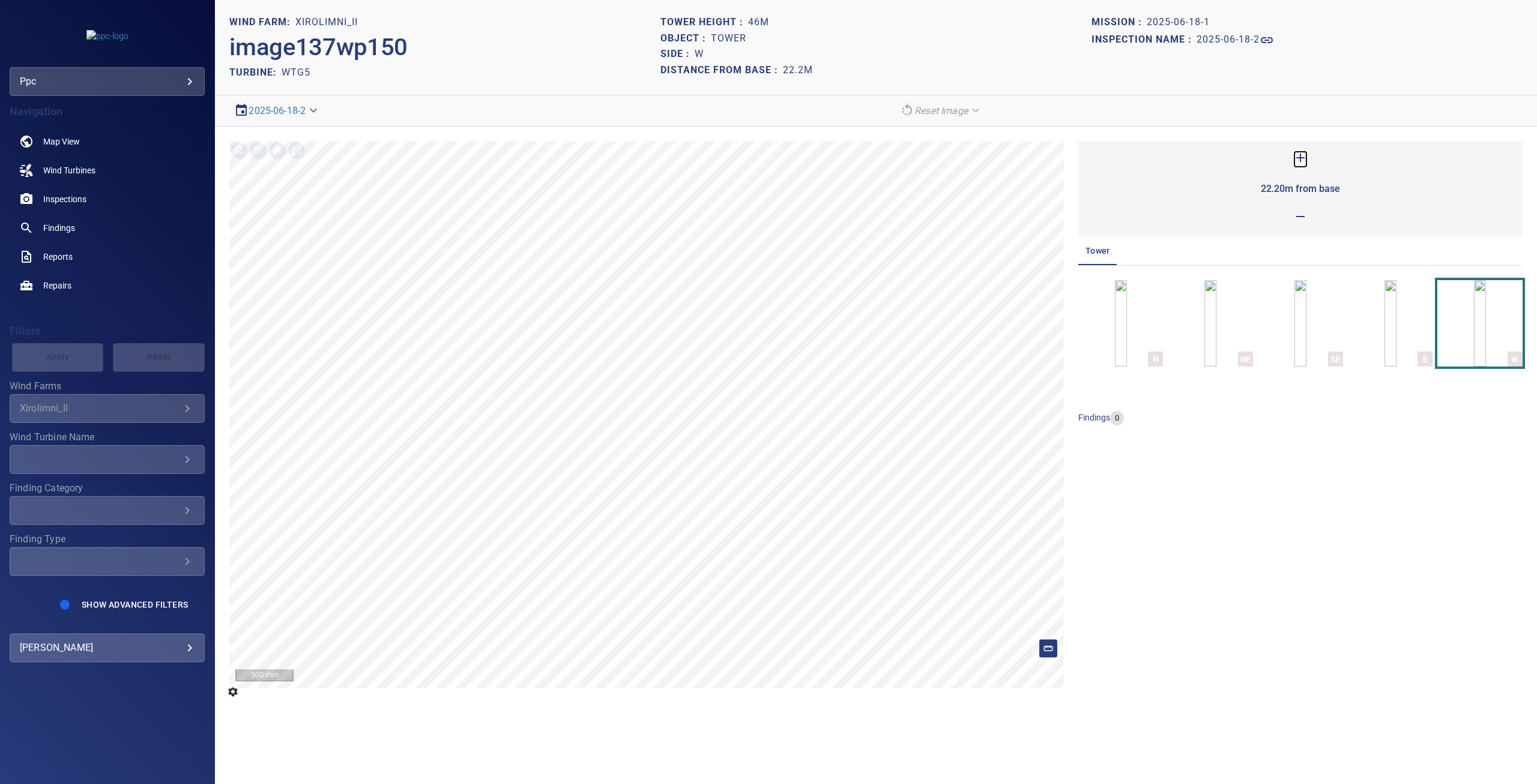
click at [1297, 153] on icon at bounding box center [1300, 157] width 14 height 14
click at [1124, 304] on img "button" at bounding box center [1121, 323] width 12 height 86
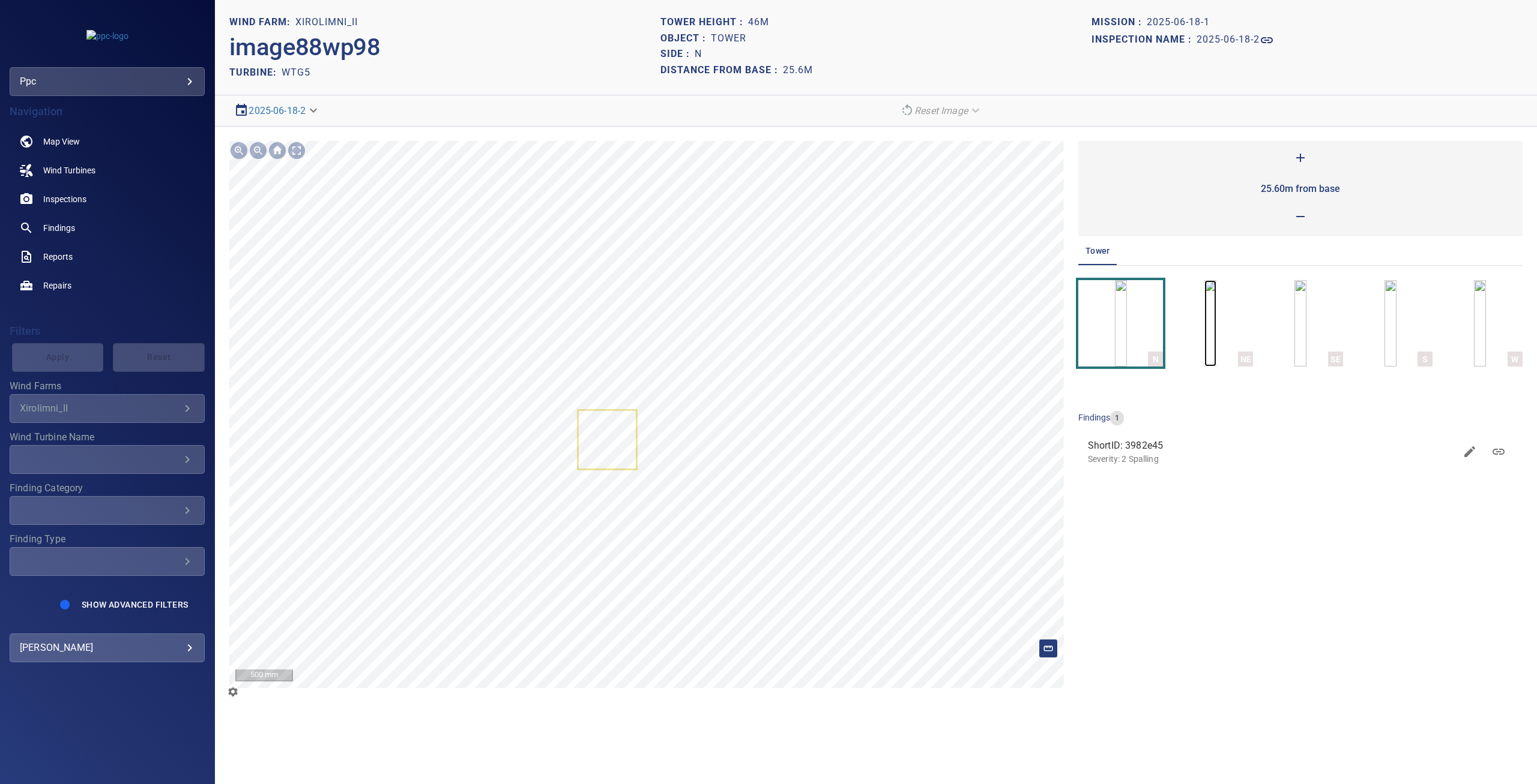
click at [1216, 309] on img "button" at bounding box center [1210, 323] width 12 height 86
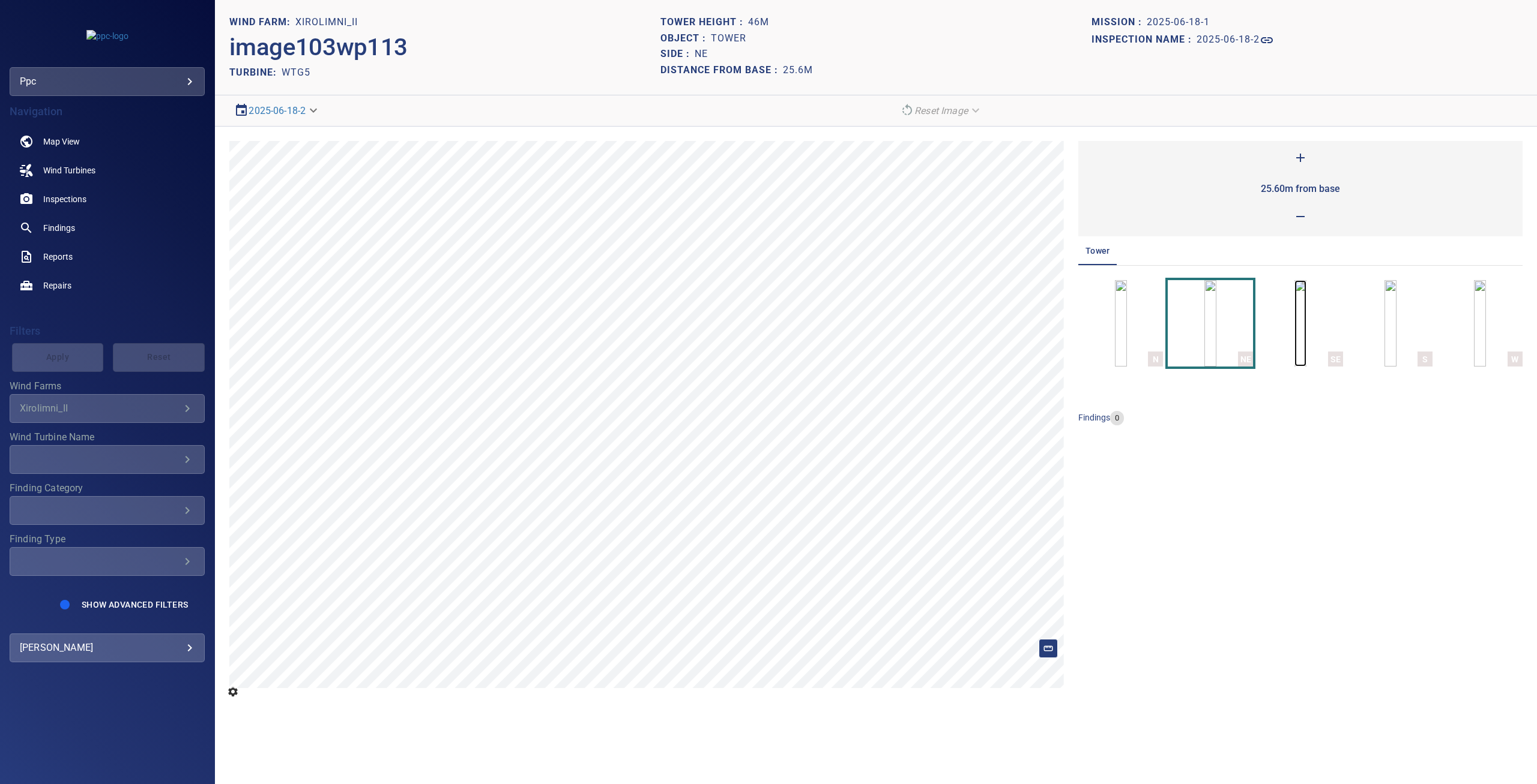
click at [1305, 327] on img "button" at bounding box center [1300, 323] width 12 height 86
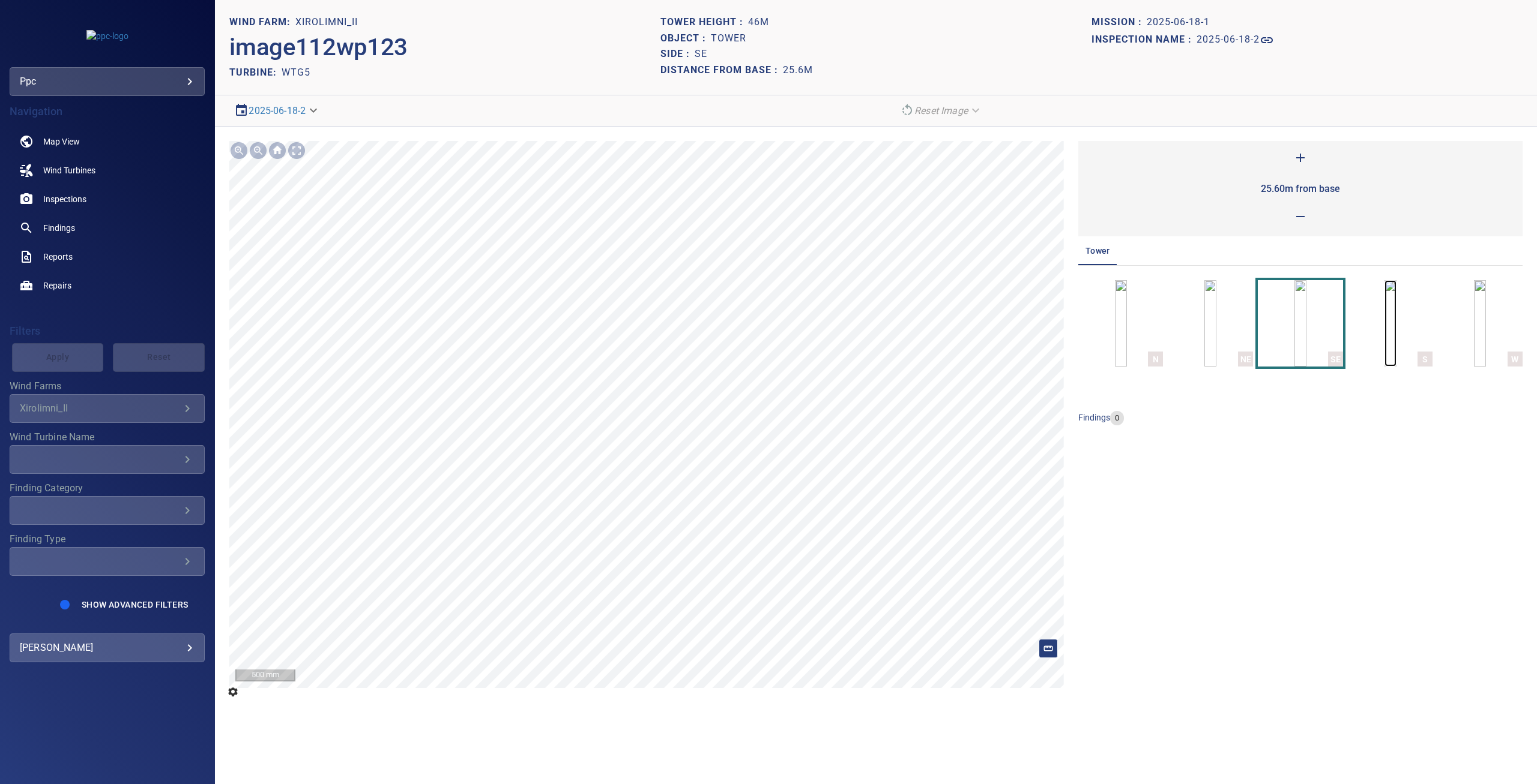
click at [1389, 319] on img "button" at bounding box center [1390, 323] width 12 height 86
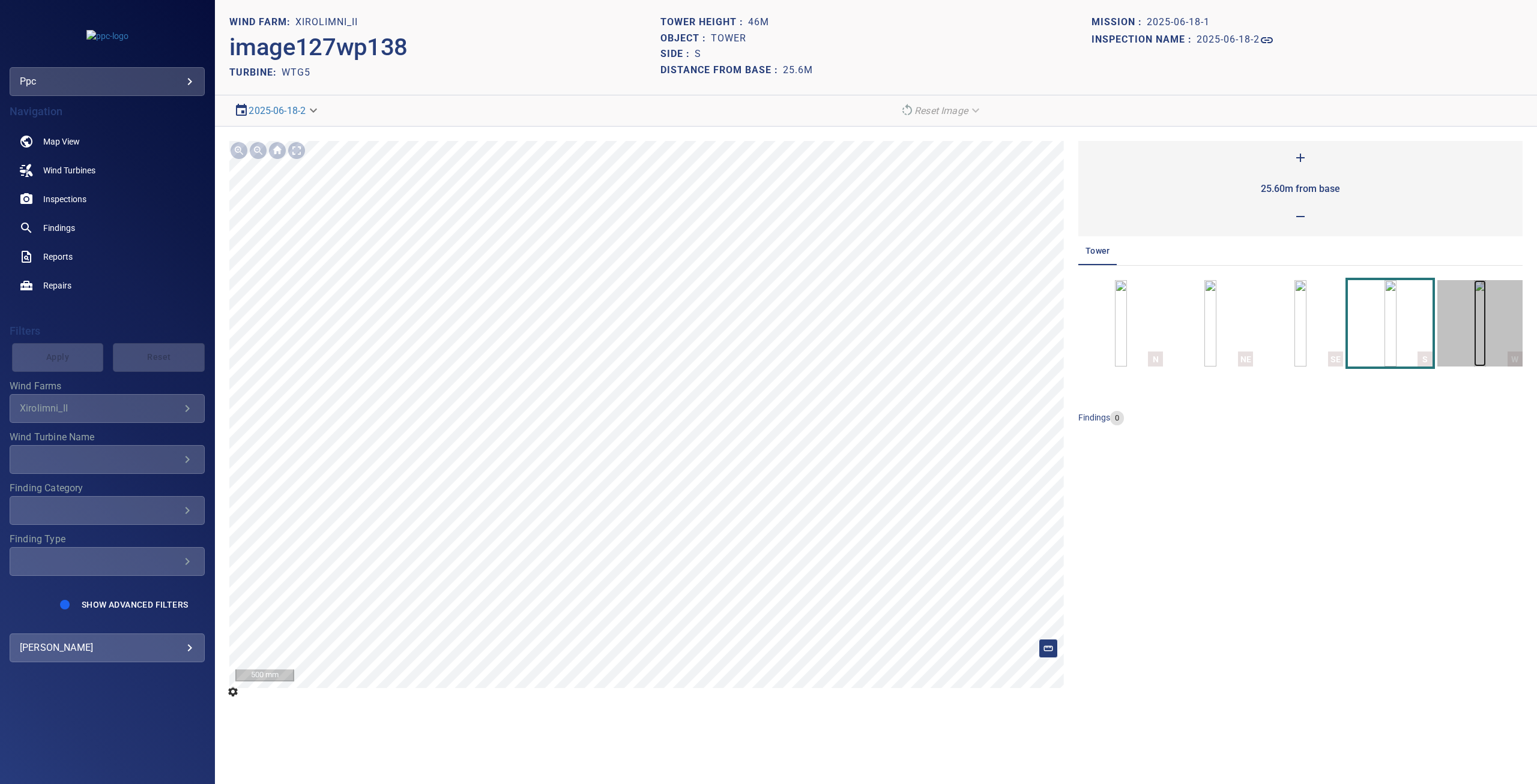
click at [1486, 330] on img "button" at bounding box center [1479, 323] width 12 height 86
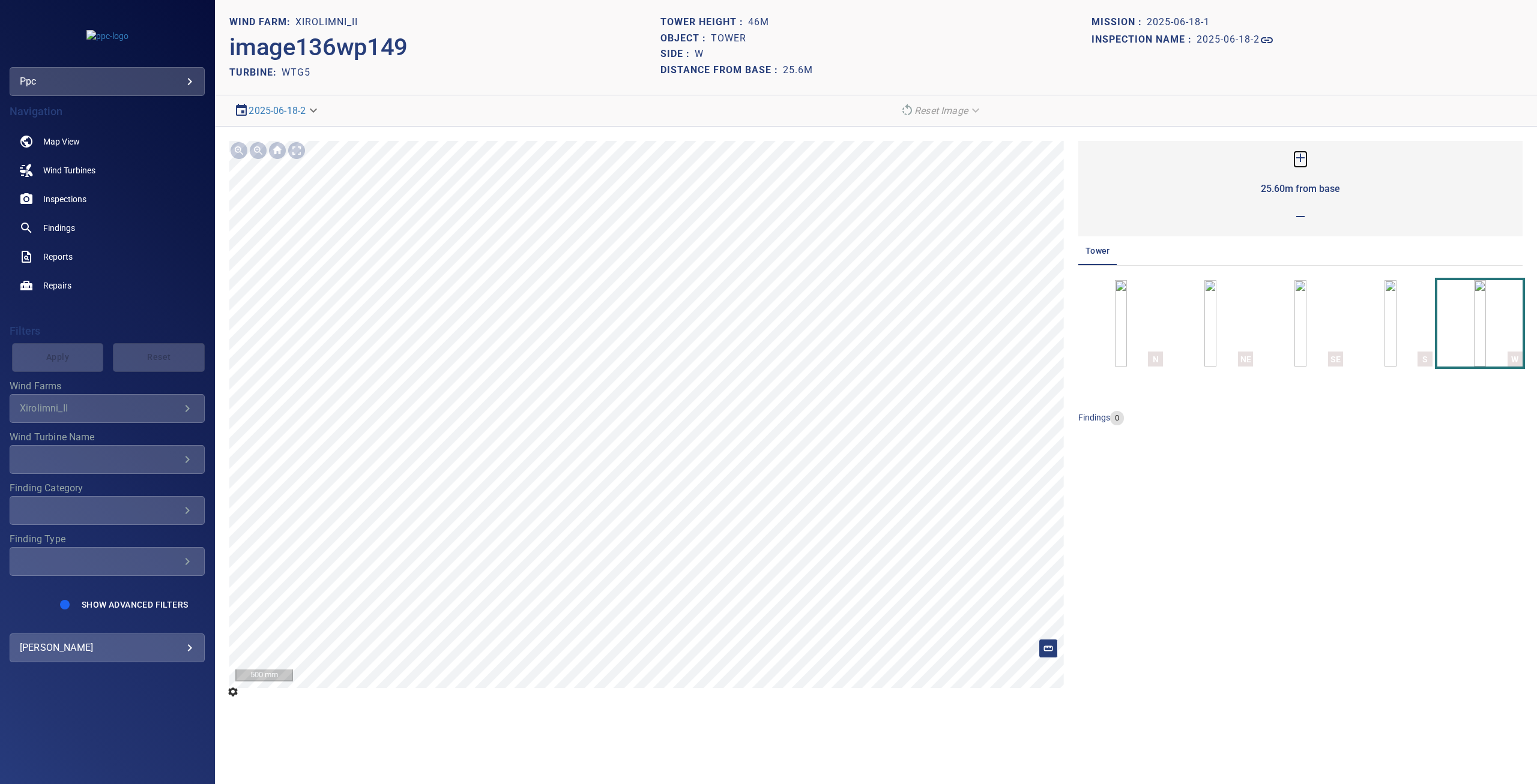
click at [1301, 158] on icon at bounding box center [1300, 157] width 14 height 14
click at [1127, 320] on img "button" at bounding box center [1121, 323] width 12 height 86
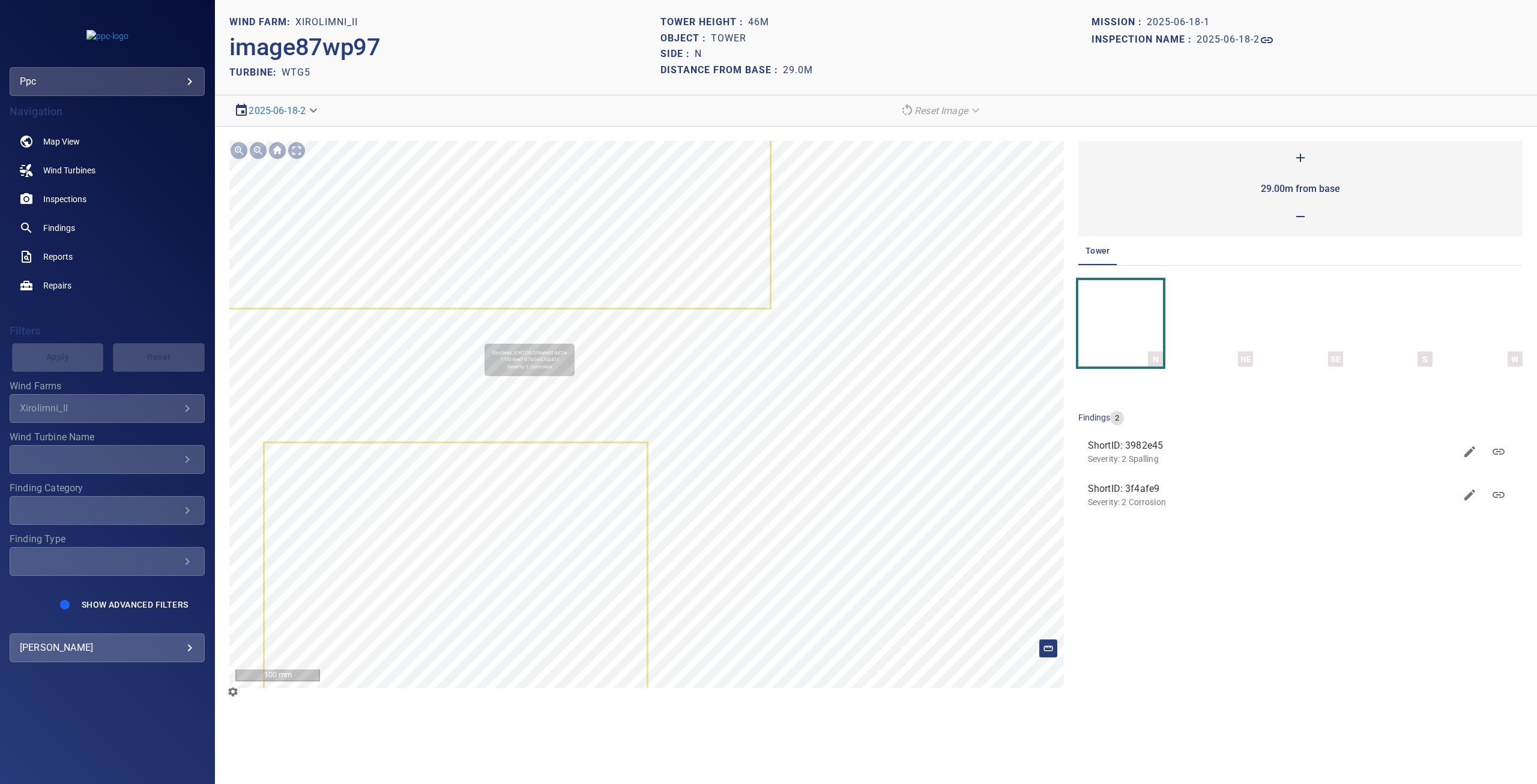
click at [573, 383] on div "Xirolimni_II/WTG5/3f4afe90-4d2a-11f0-8ee7-87b0d47c841f Severity 2 Corrosion" at bounding box center [646, 414] width 834 height 547
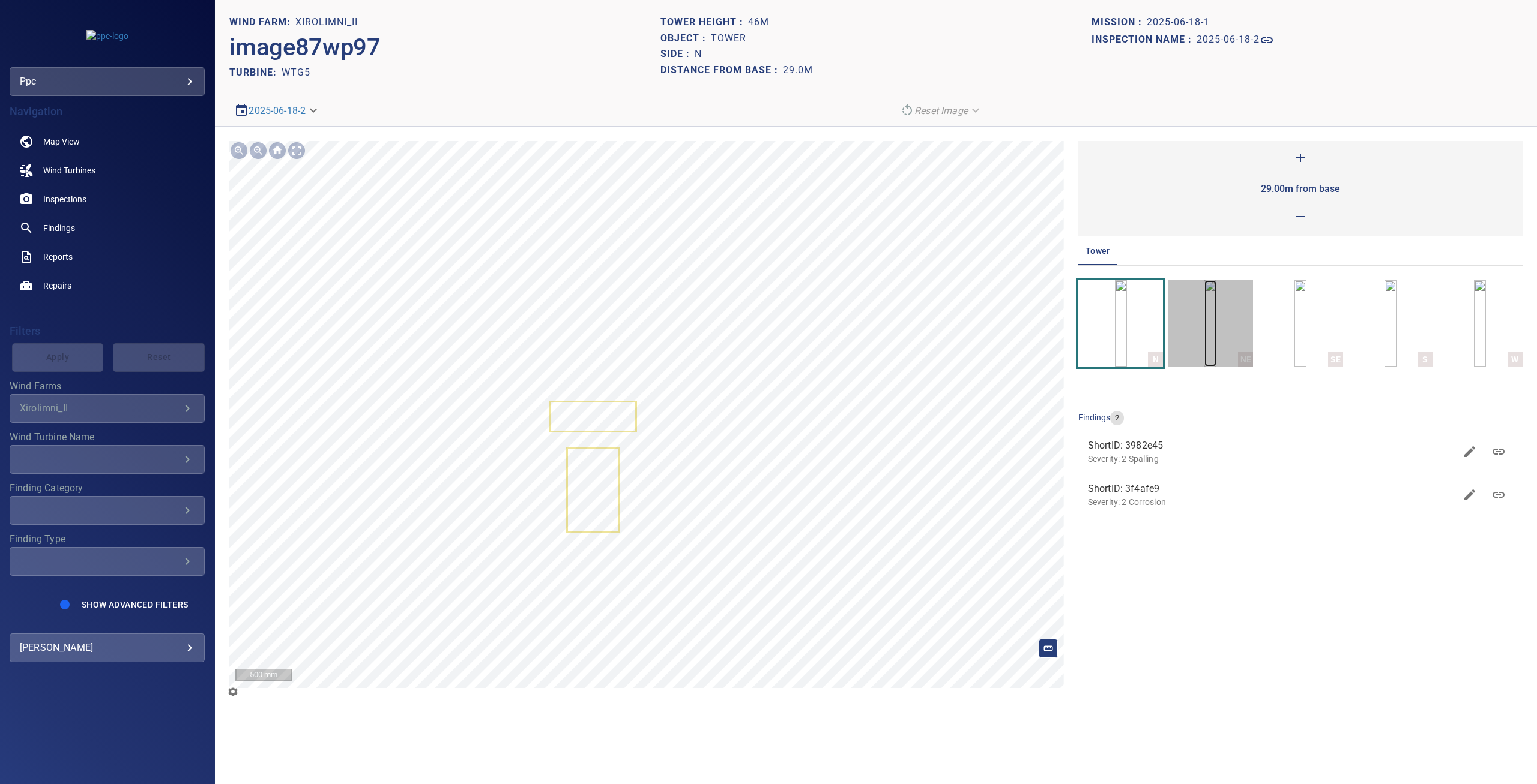
click at [1216, 341] on img "button" at bounding box center [1210, 323] width 12 height 86
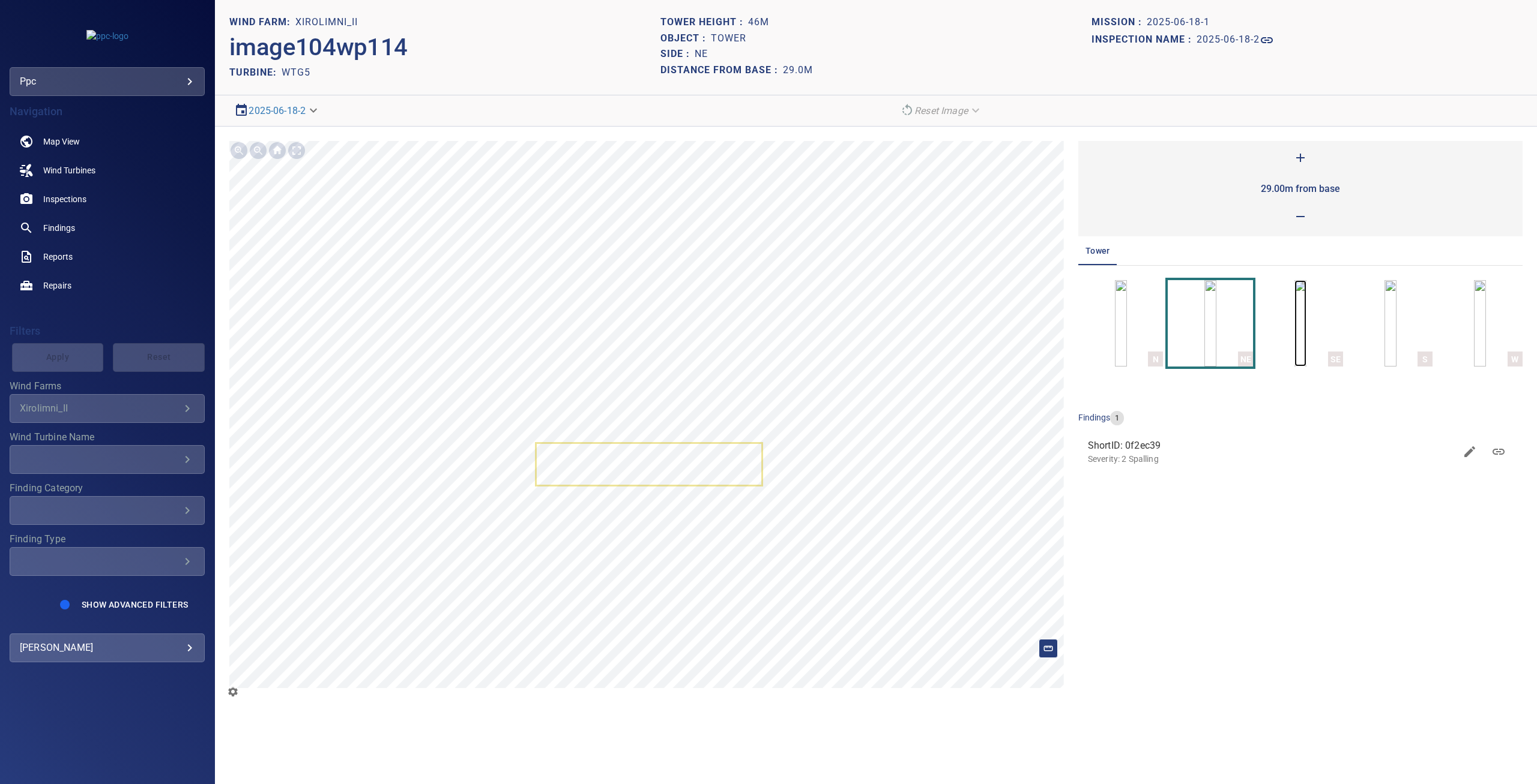
click at [1294, 321] on img "button" at bounding box center [1300, 323] width 12 height 86
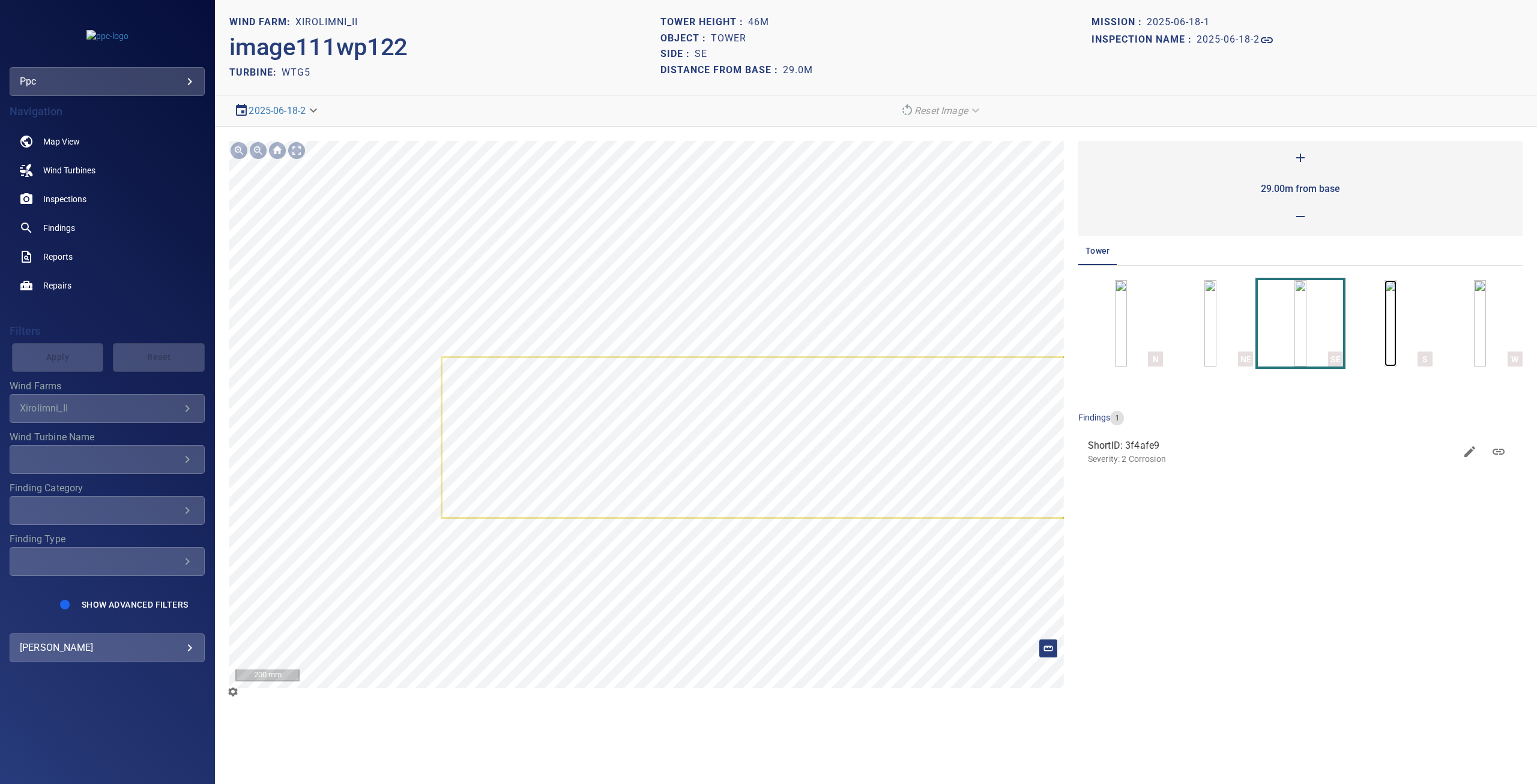
click at [1384, 323] on img "button" at bounding box center [1390, 323] width 12 height 86
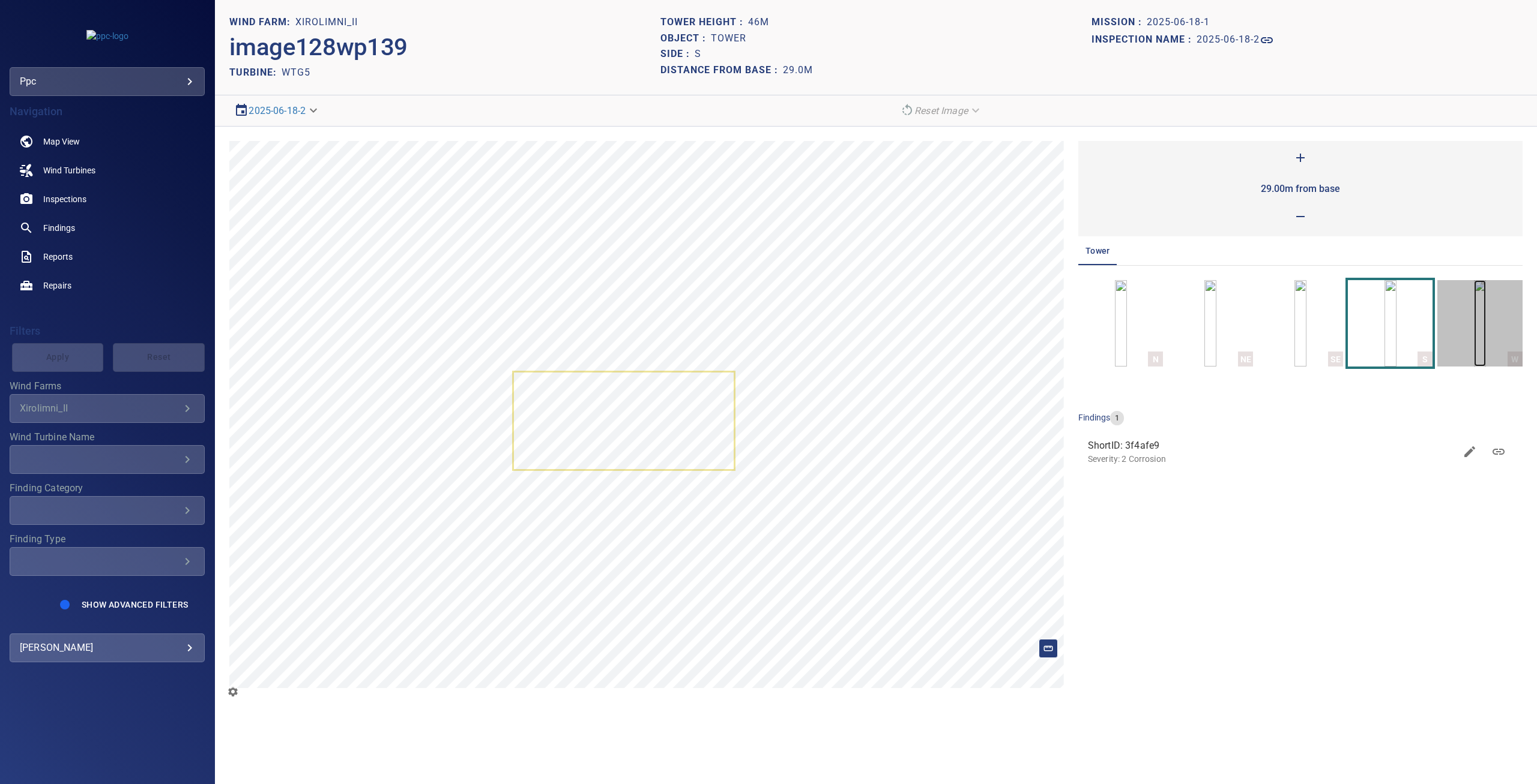
click at [1473, 328] on img "button" at bounding box center [1479, 323] width 12 height 86
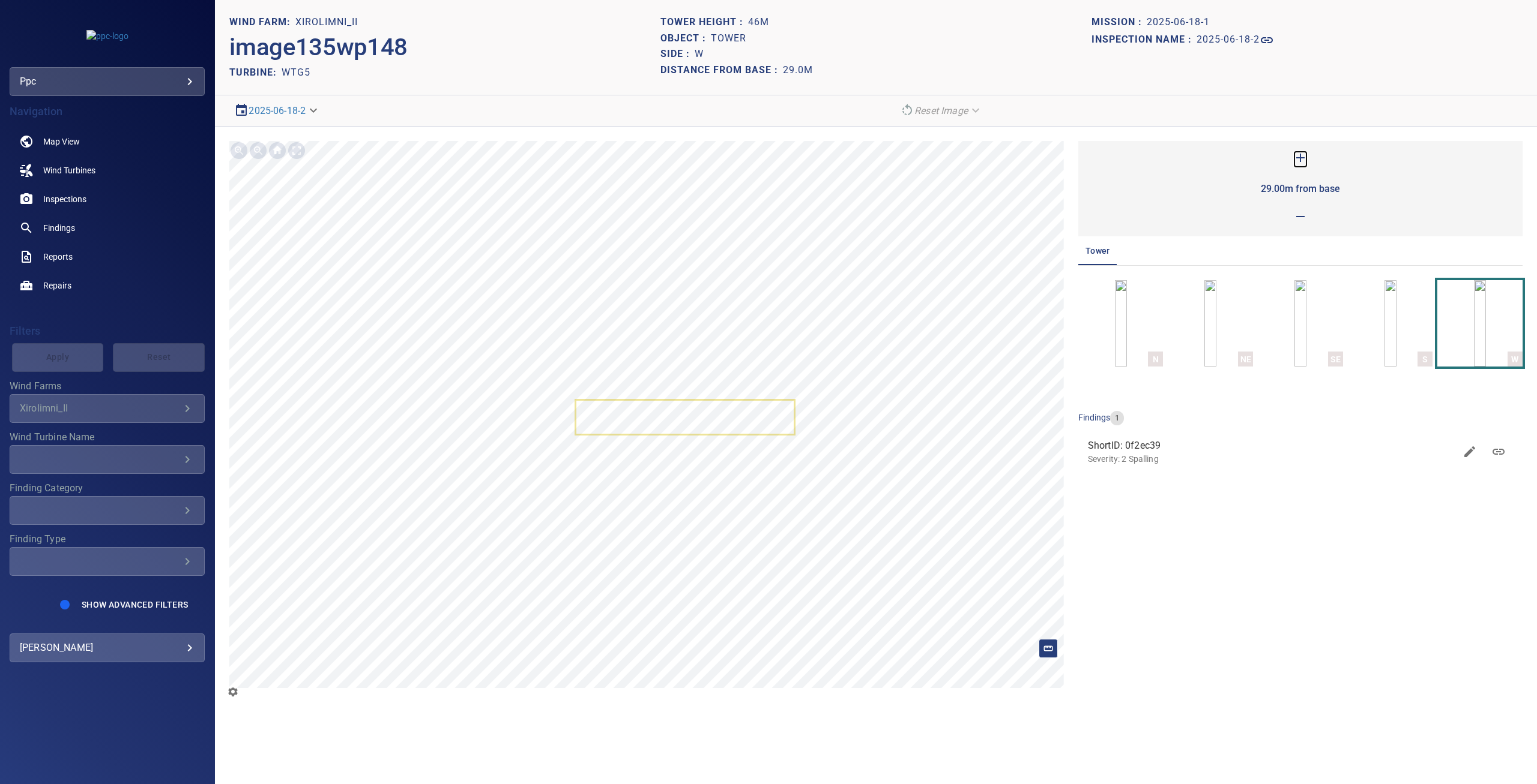
click at [1301, 159] on icon at bounding box center [1300, 157] width 14 height 14
click at [1127, 320] on img "button" at bounding box center [1121, 323] width 12 height 86
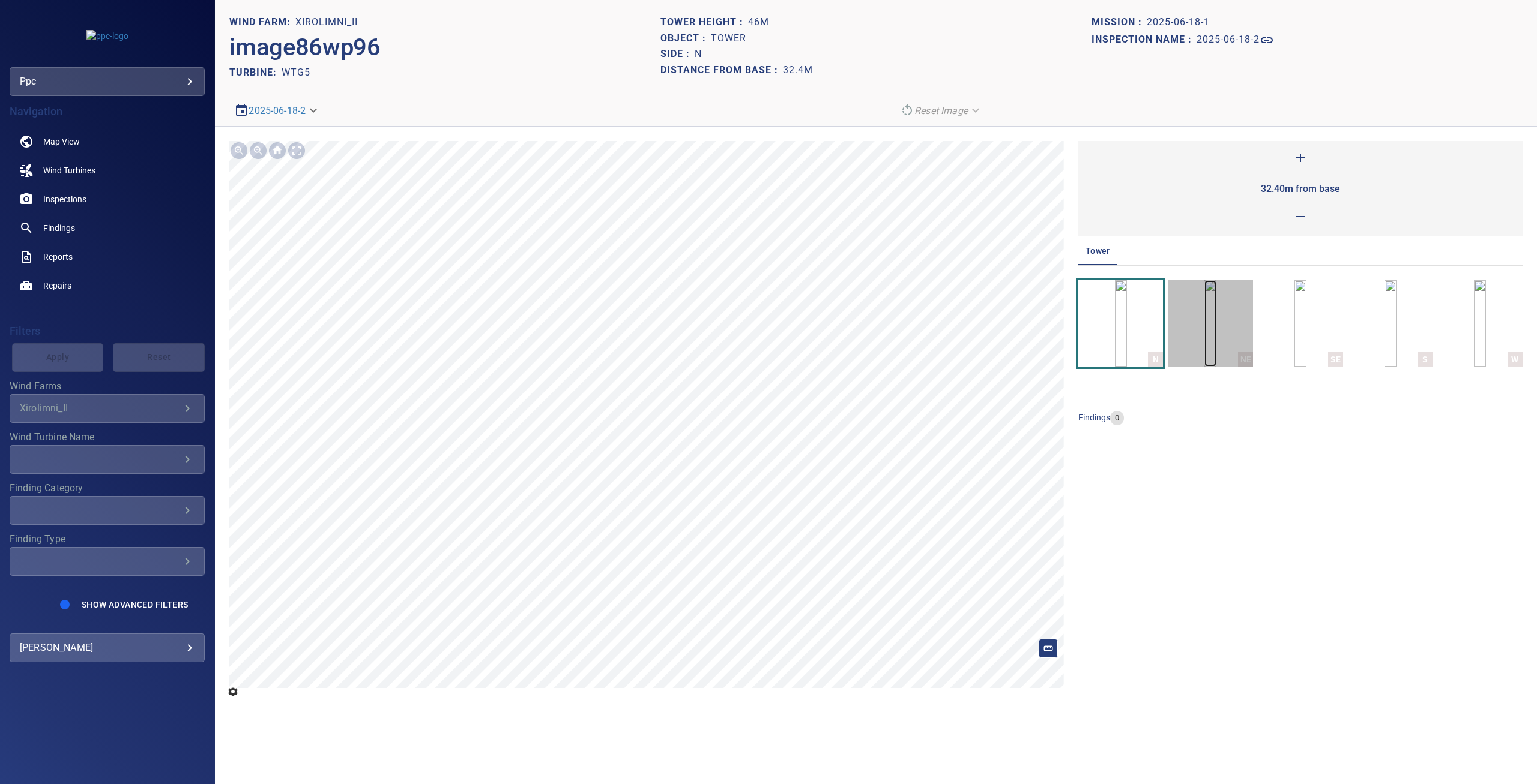
click at [1216, 319] on img "button" at bounding box center [1210, 323] width 12 height 86
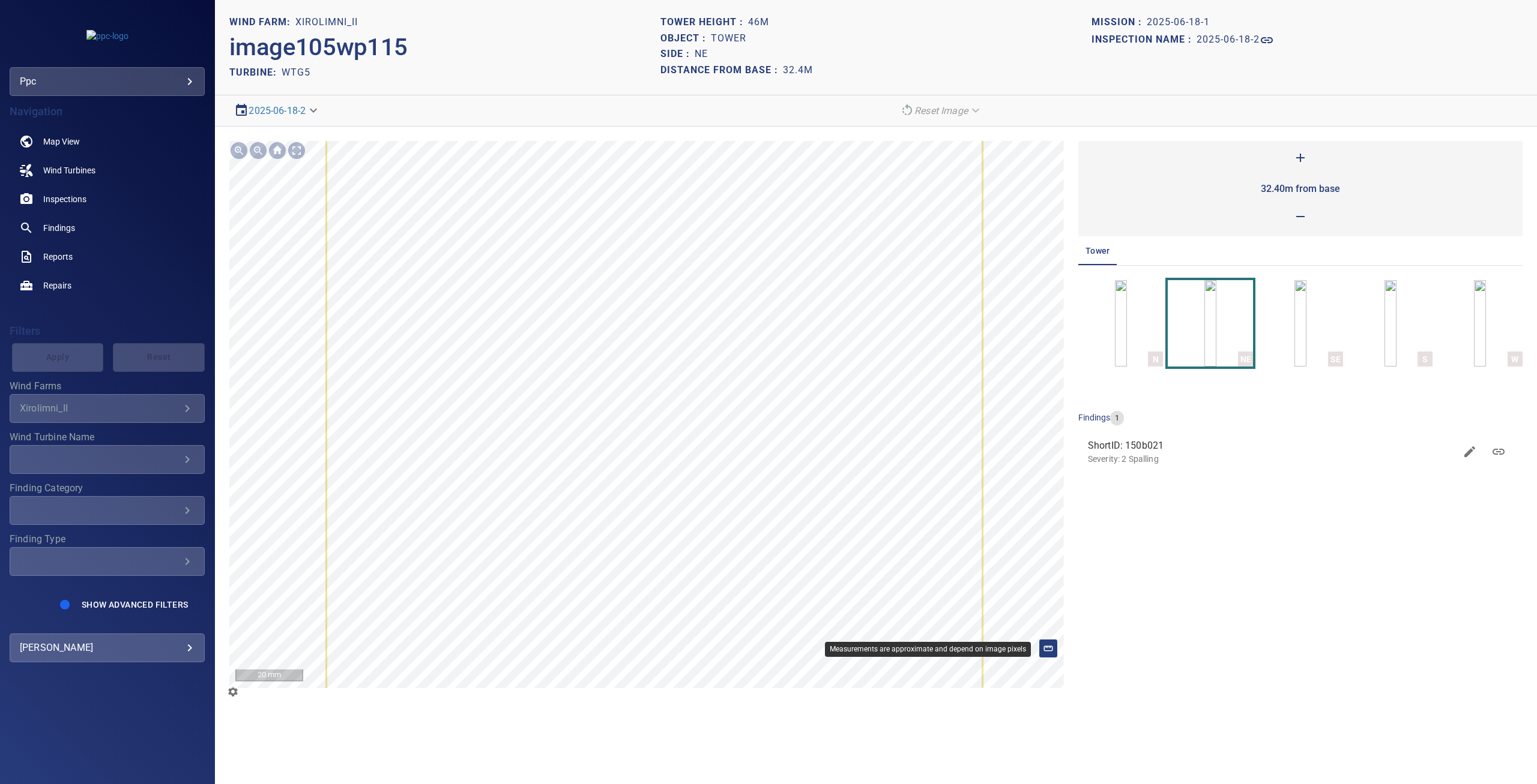
click at [1053, 650] on div at bounding box center [1048, 649] width 19 height 19
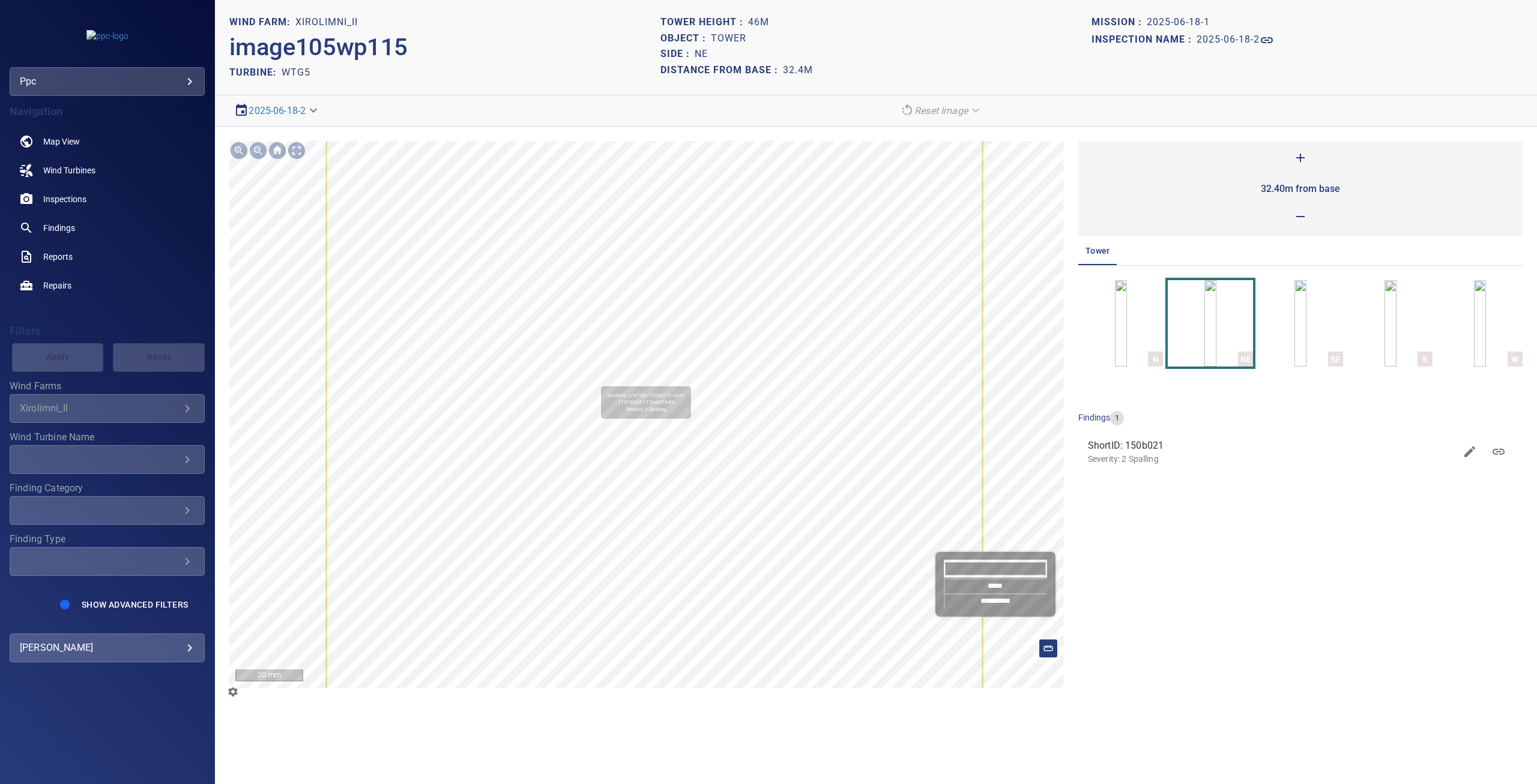
click at [595, 379] on icon at bounding box center [655, 401] width 655 height 627
click at [999, 586] on input "*****" at bounding box center [995, 586] width 103 height 15
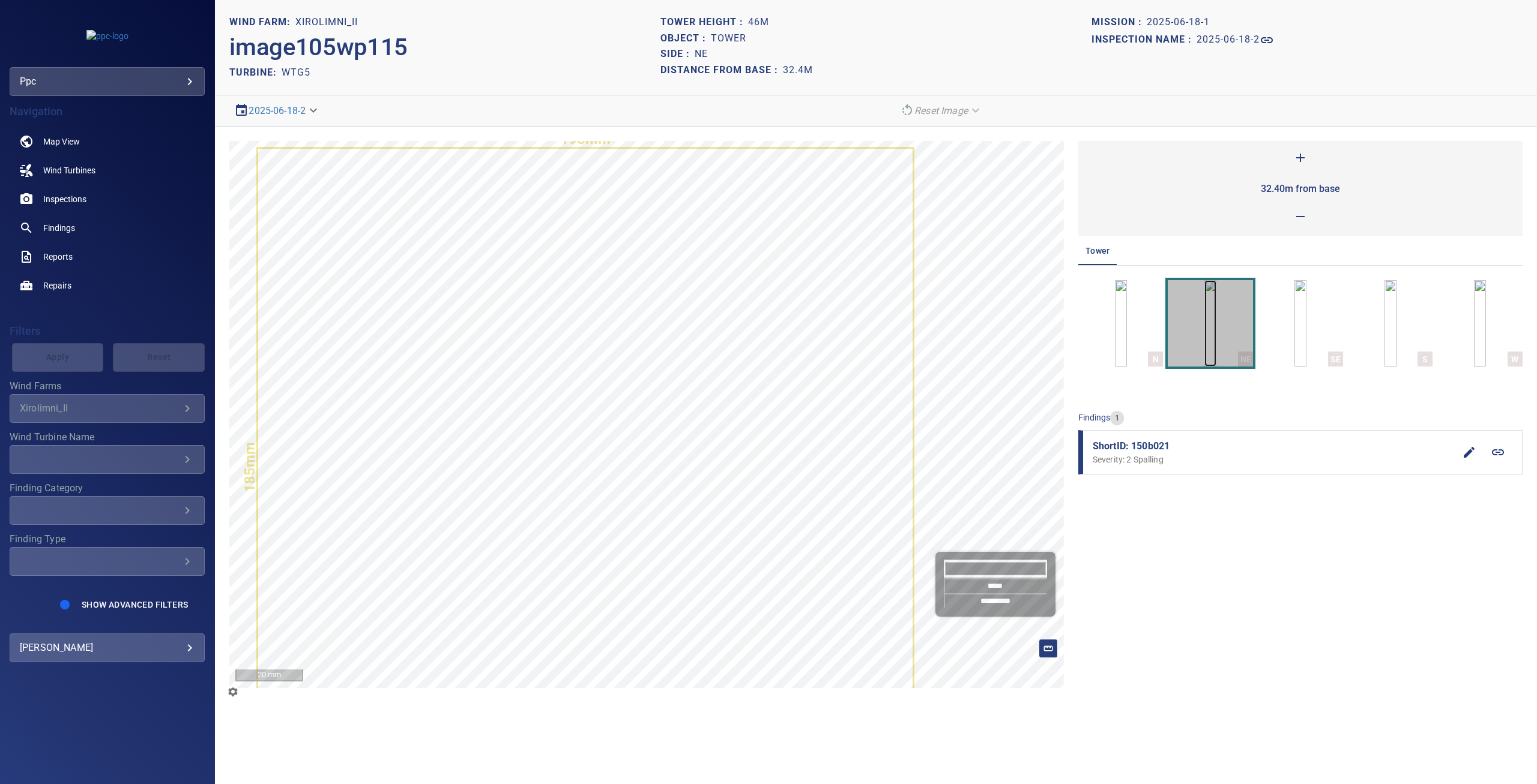
click at [1216, 317] on img "button" at bounding box center [1210, 323] width 12 height 86
click at [1295, 316] on img "button" at bounding box center [1300, 323] width 12 height 86
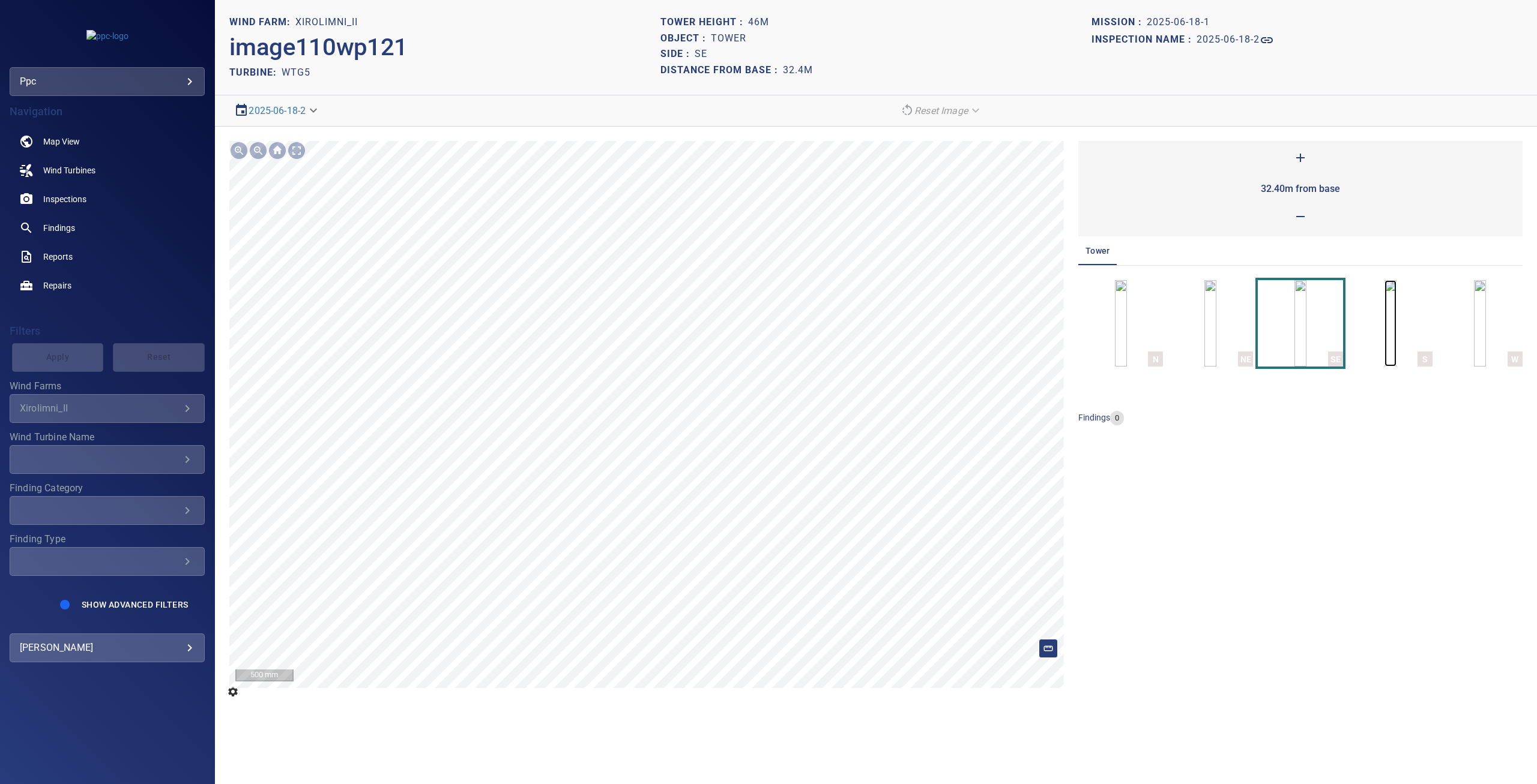
click at [1395, 327] on img "button" at bounding box center [1390, 323] width 12 height 86
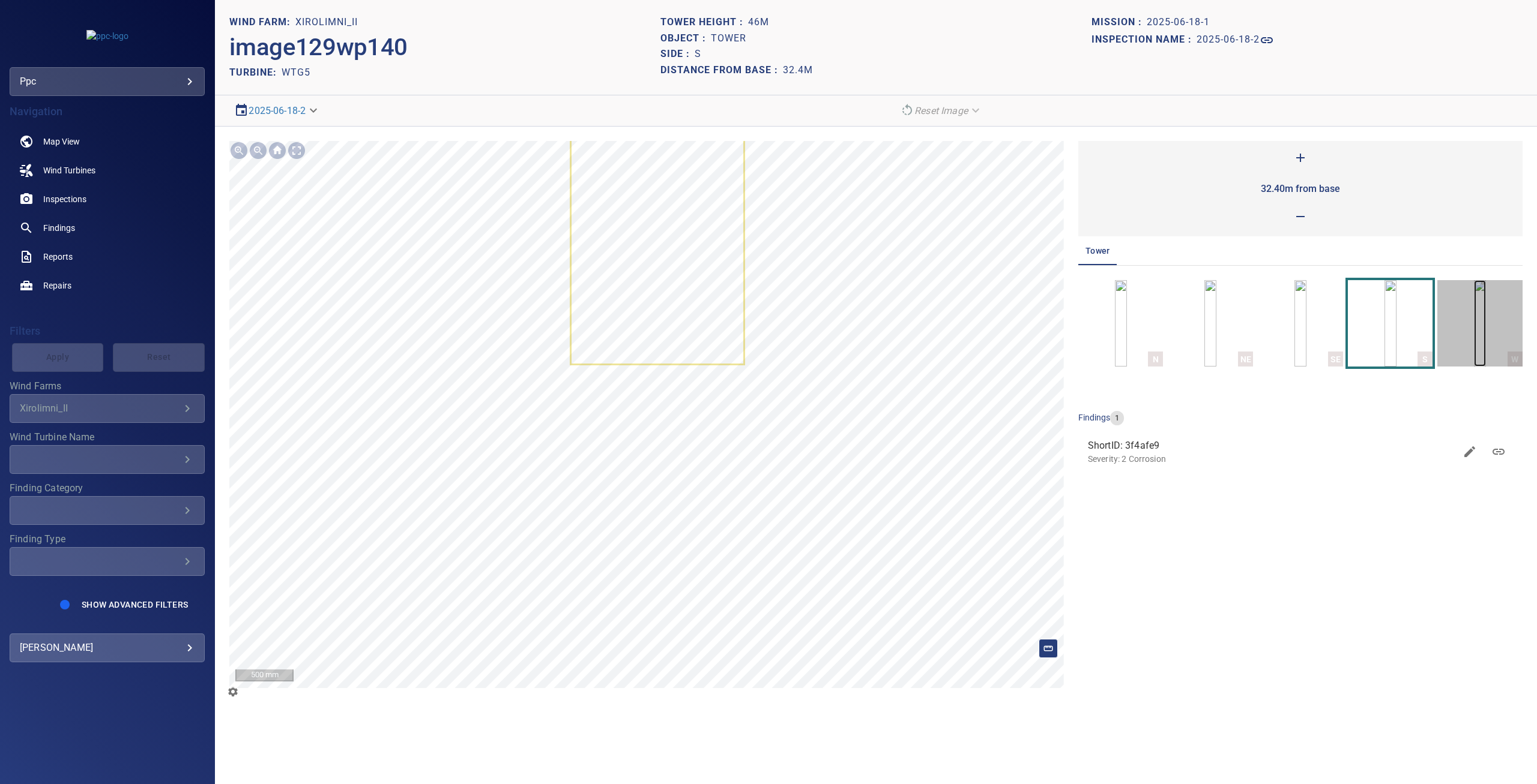
click at [1486, 327] on img "button" at bounding box center [1479, 323] width 12 height 86
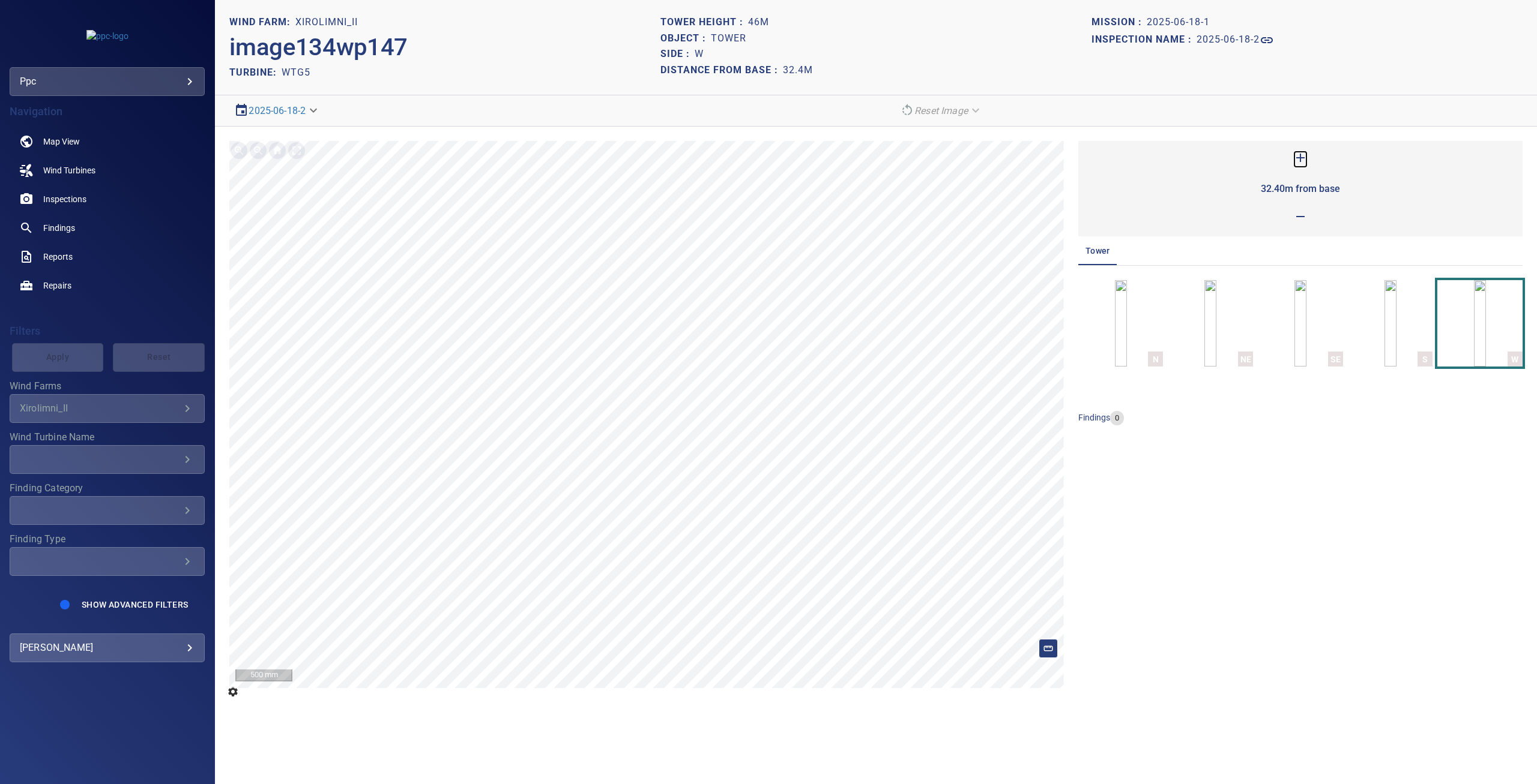
click at [1302, 156] on icon at bounding box center [1300, 157] width 14 height 14
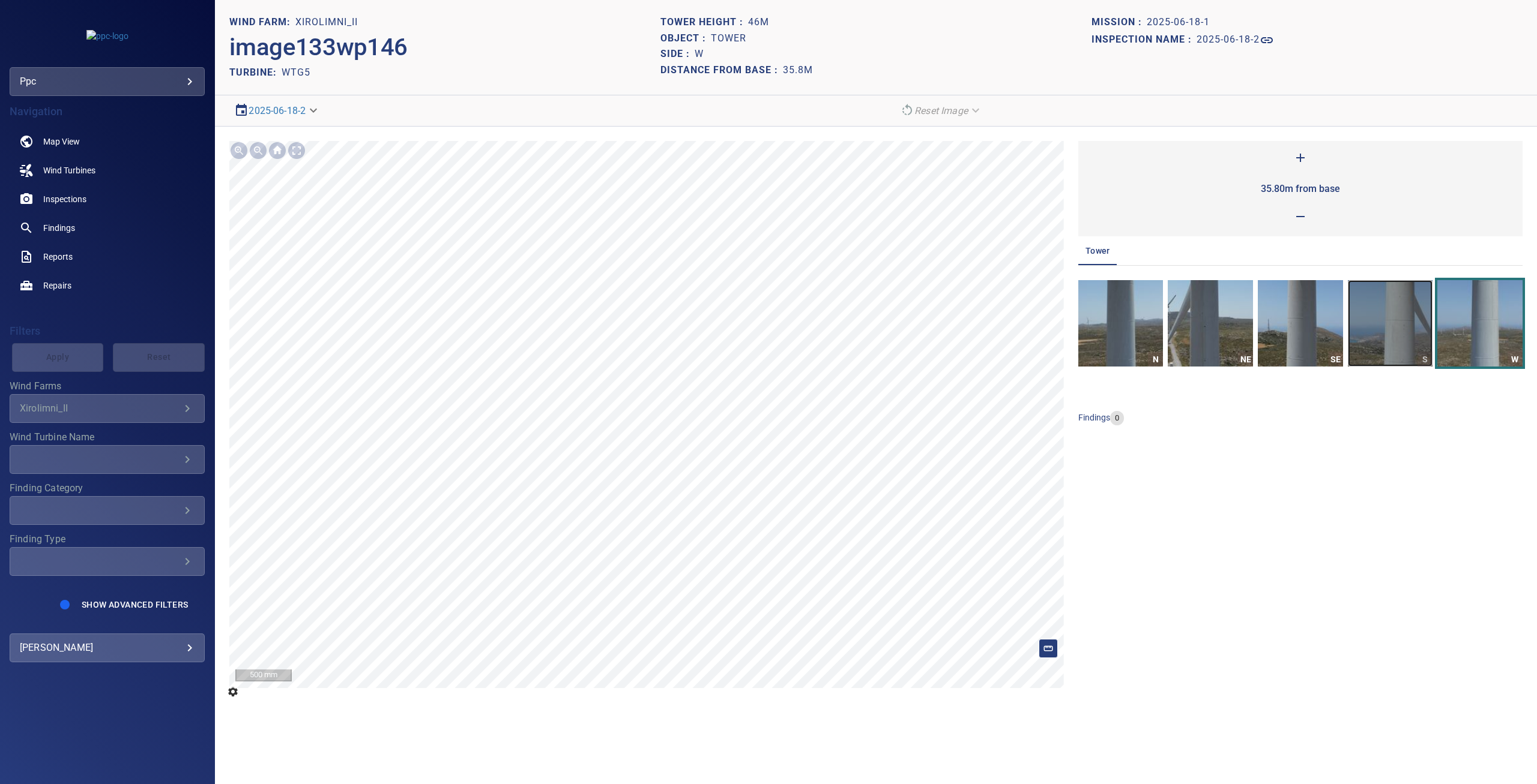
click at [1403, 327] on img "button" at bounding box center [1390, 323] width 85 height 86
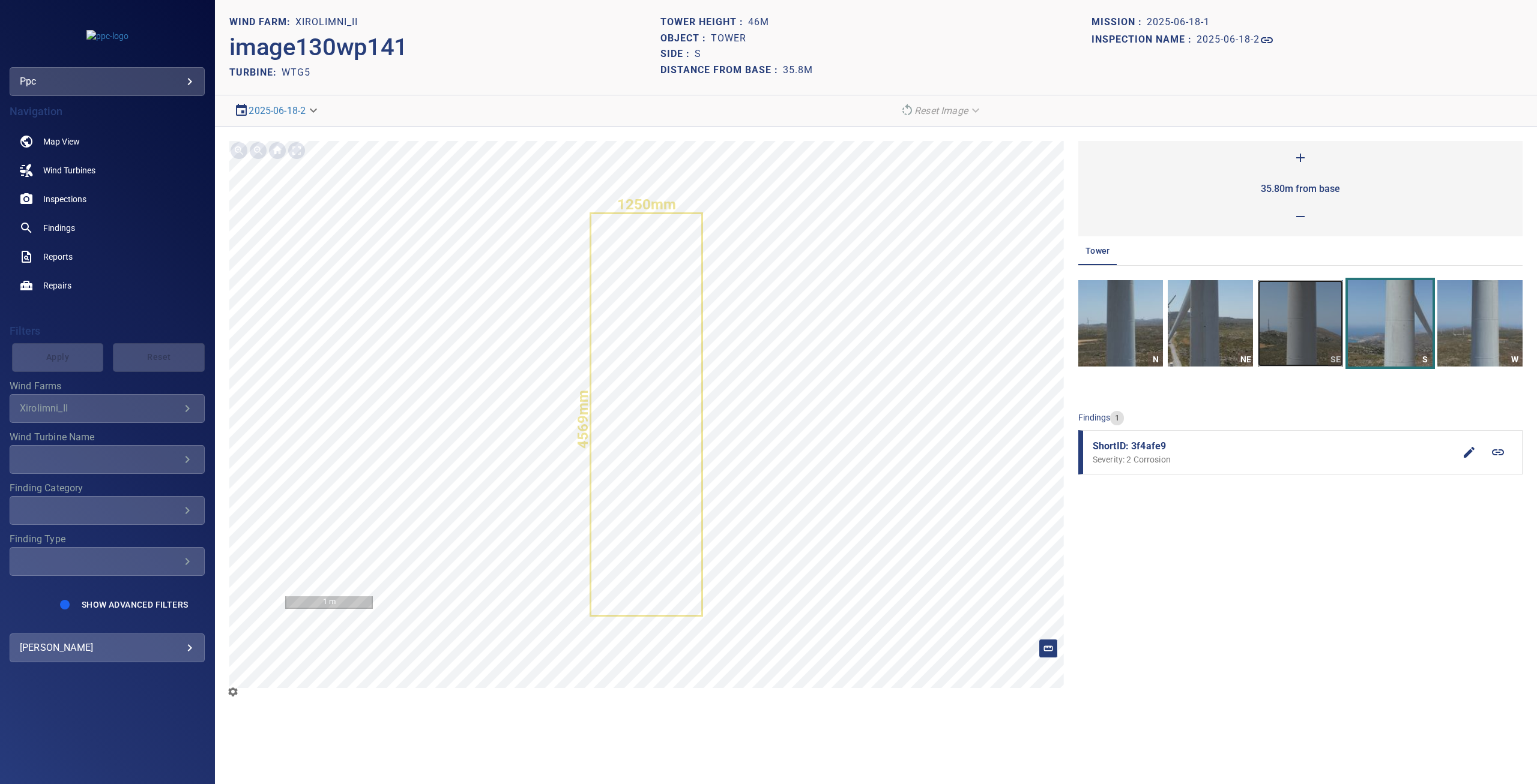
click at [1315, 328] on img "button" at bounding box center [1300, 323] width 85 height 86
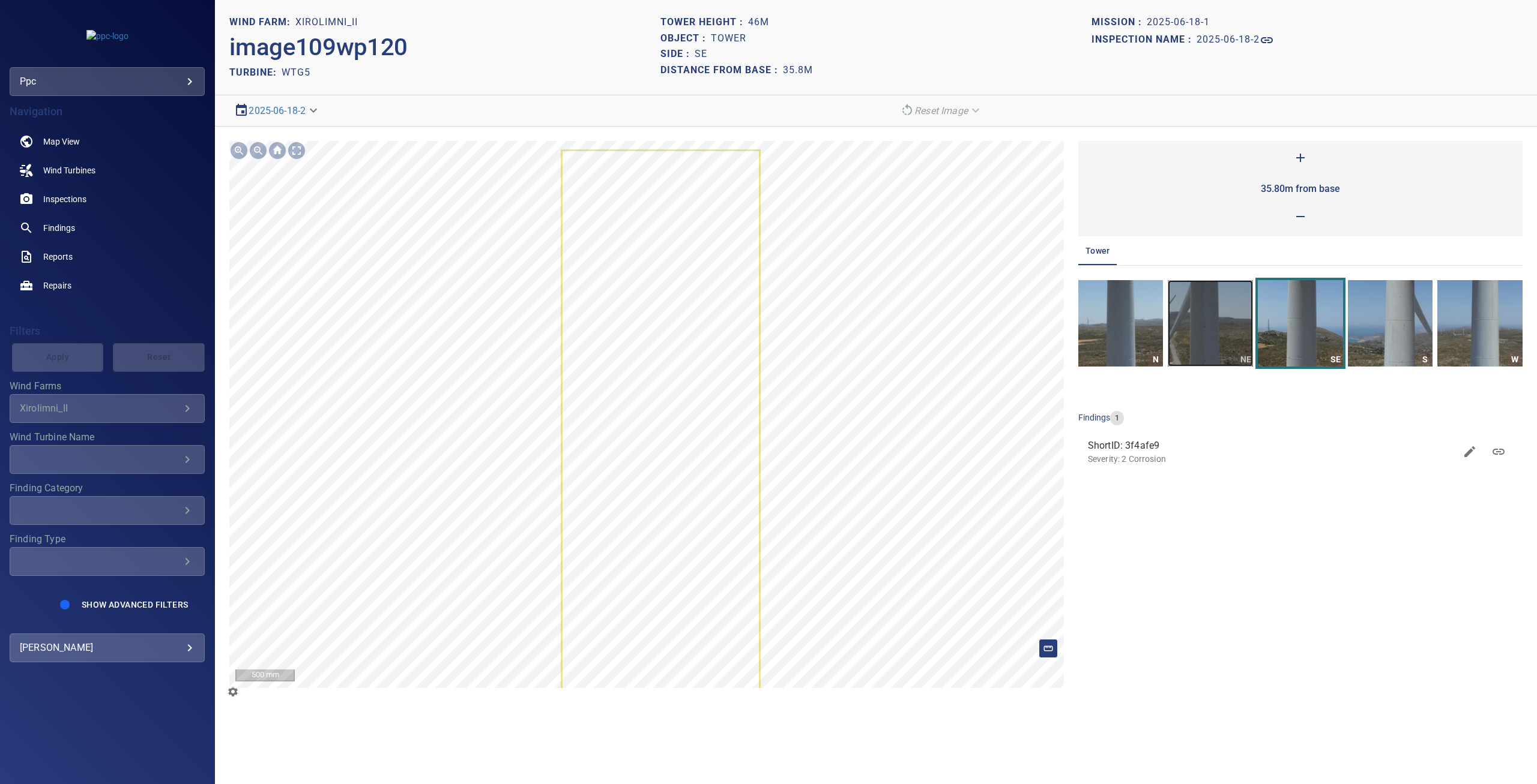
click at [1192, 329] on img "button" at bounding box center [1210, 323] width 85 height 86
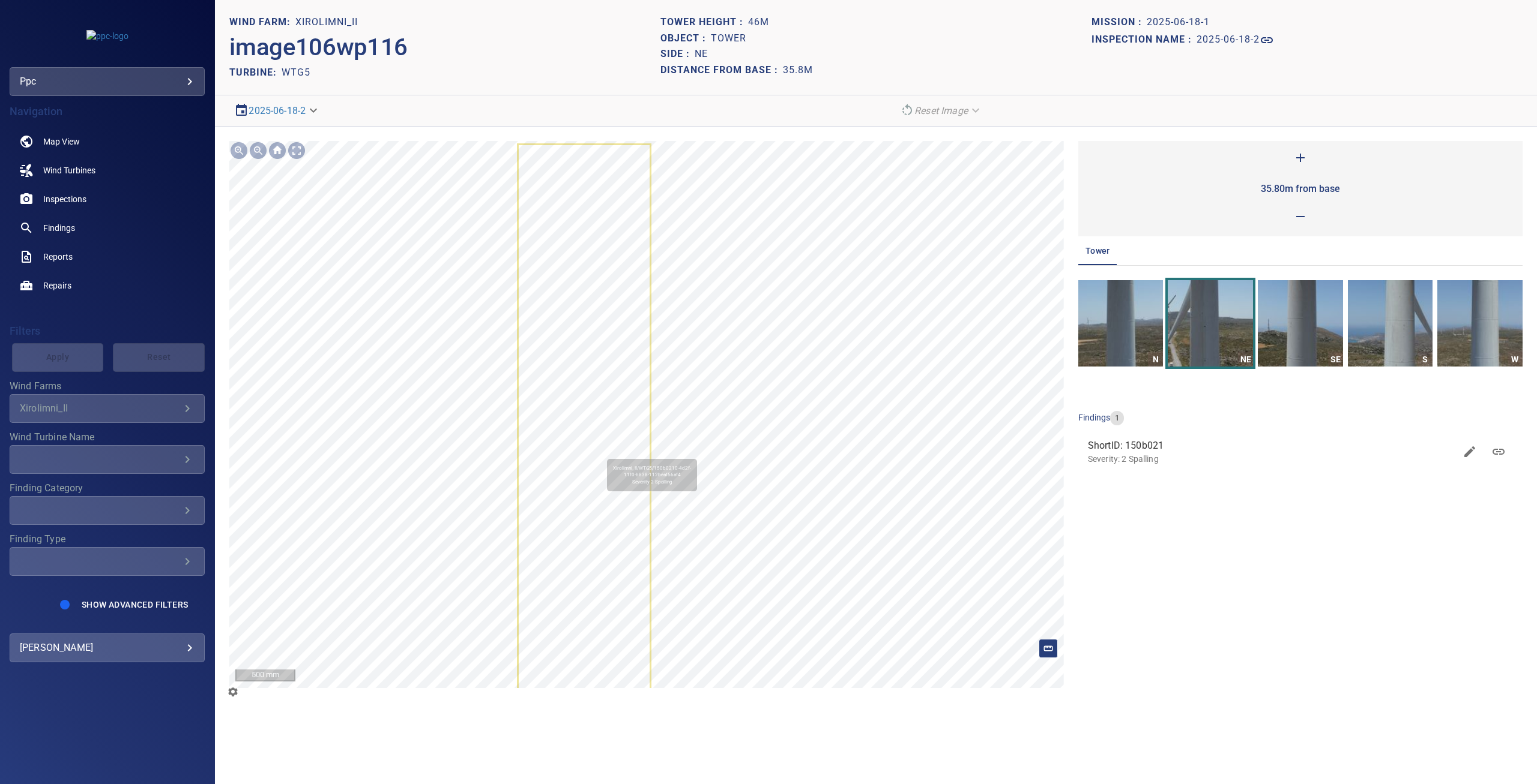
click at [601, 453] on icon at bounding box center [584, 420] width 132 height 550
click at [1132, 323] on img "button" at bounding box center [1121, 323] width 85 height 86
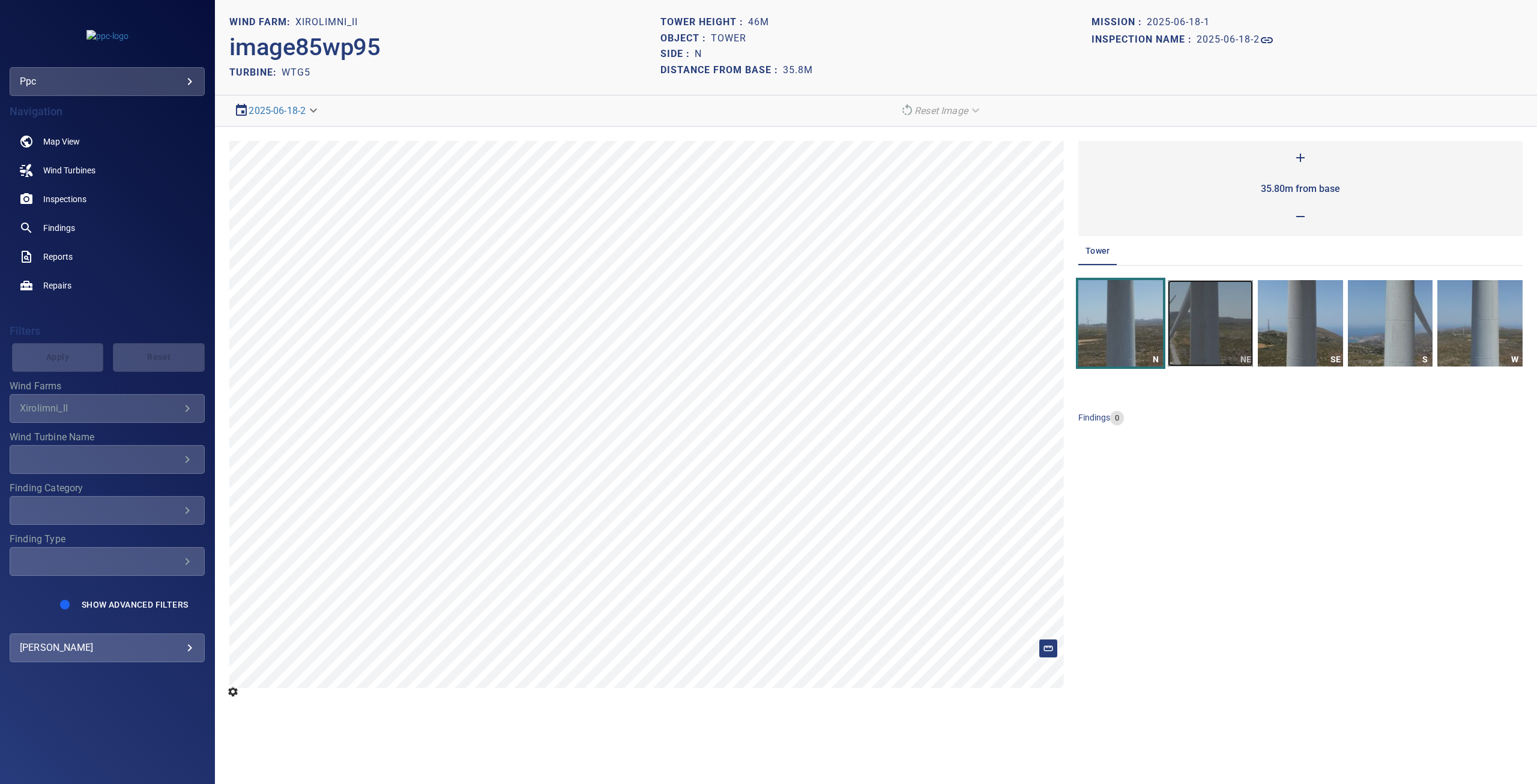
click at [1210, 334] on img "button" at bounding box center [1210, 323] width 85 height 86
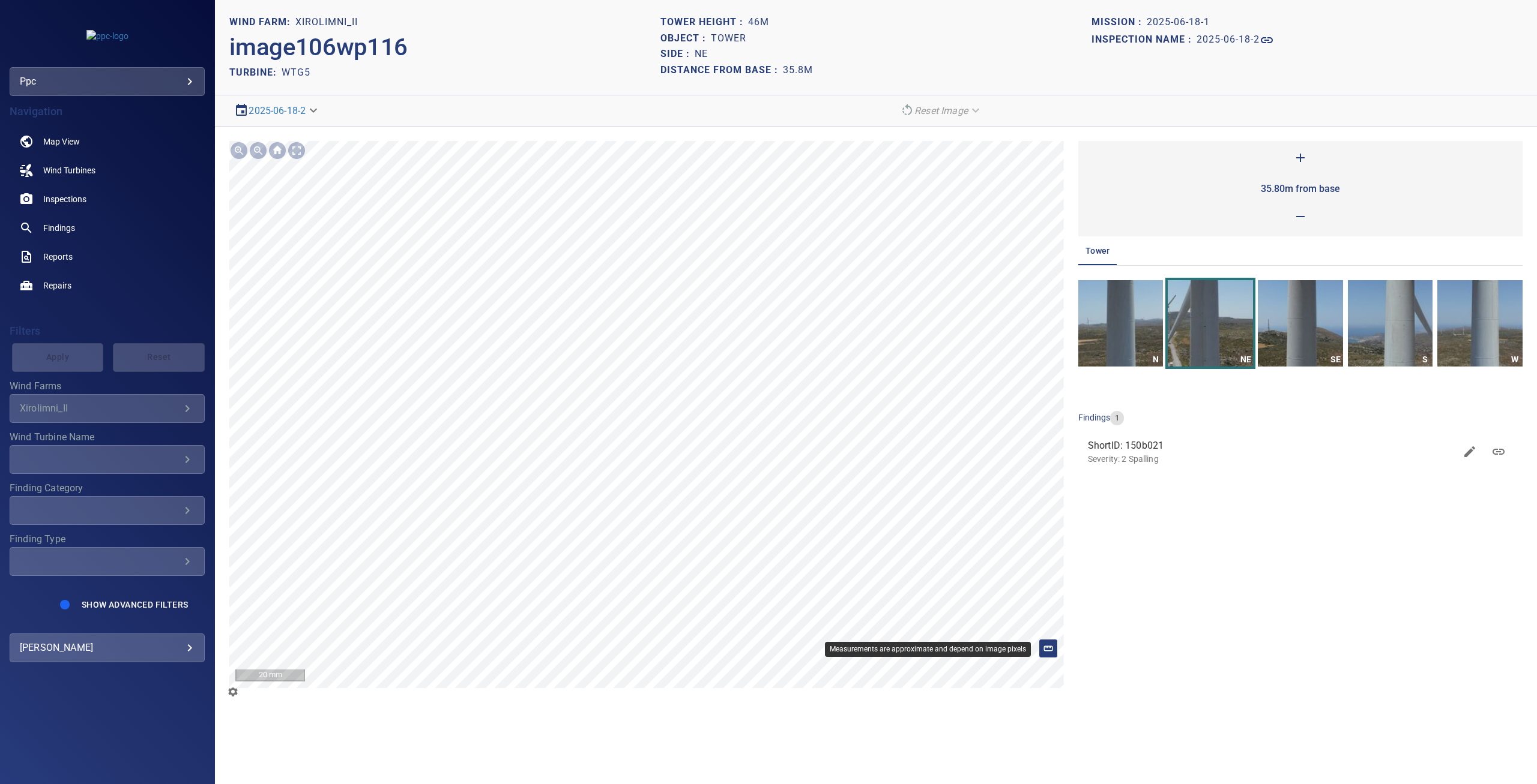
click at [1049, 645] on icon at bounding box center [1048, 648] width 10 height 10
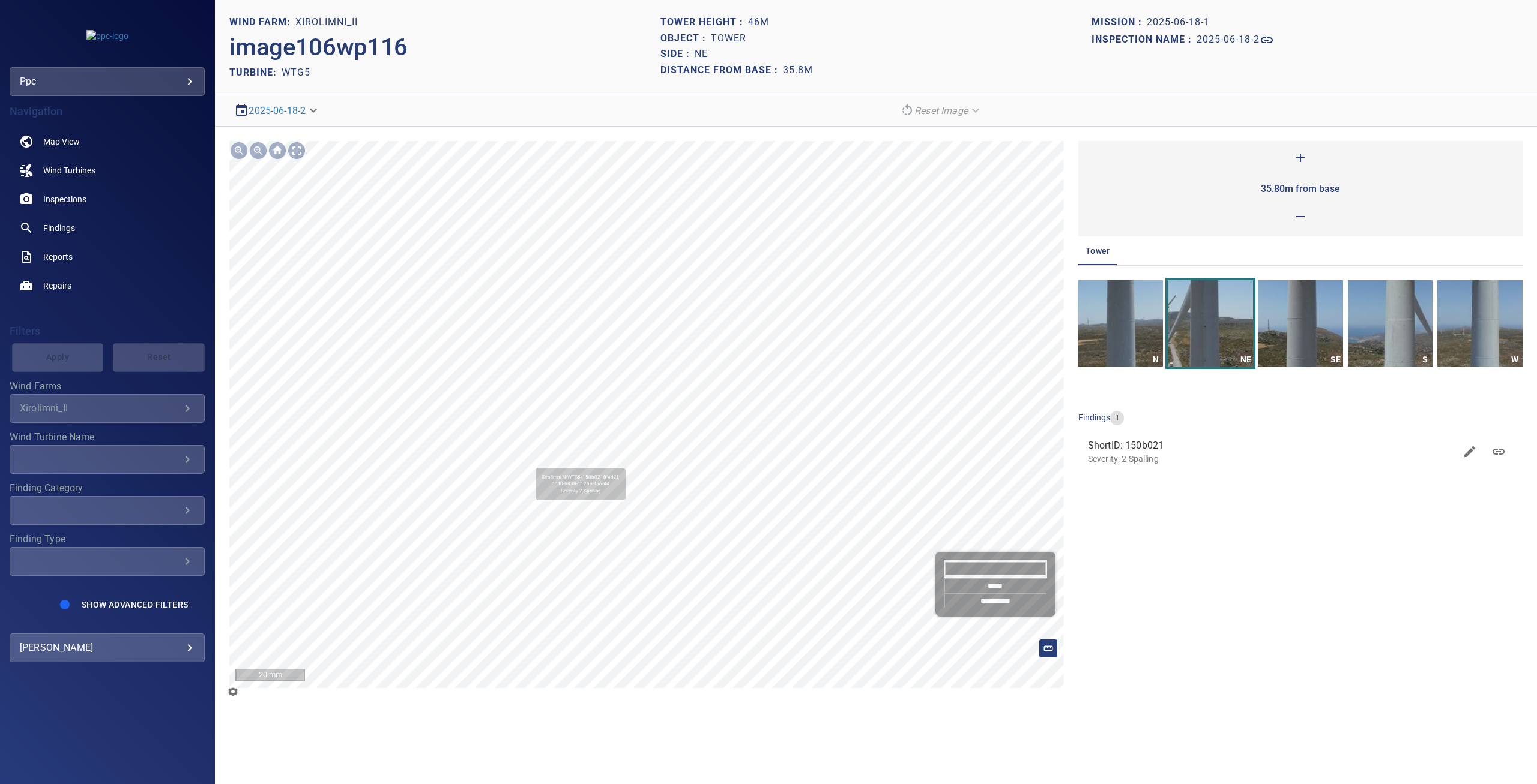
click at [995, 586] on input "*****" at bounding box center [995, 586] width 103 height 15
click at [322, 107] on body "**********" at bounding box center [768, 392] width 1537 height 784
click at [461, 110] on div at bounding box center [768, 392] width 1537 height 784
click at [231, 689] on icon "Open image filters and tagging options" at bounding box center [233, 692] width 10 height 10
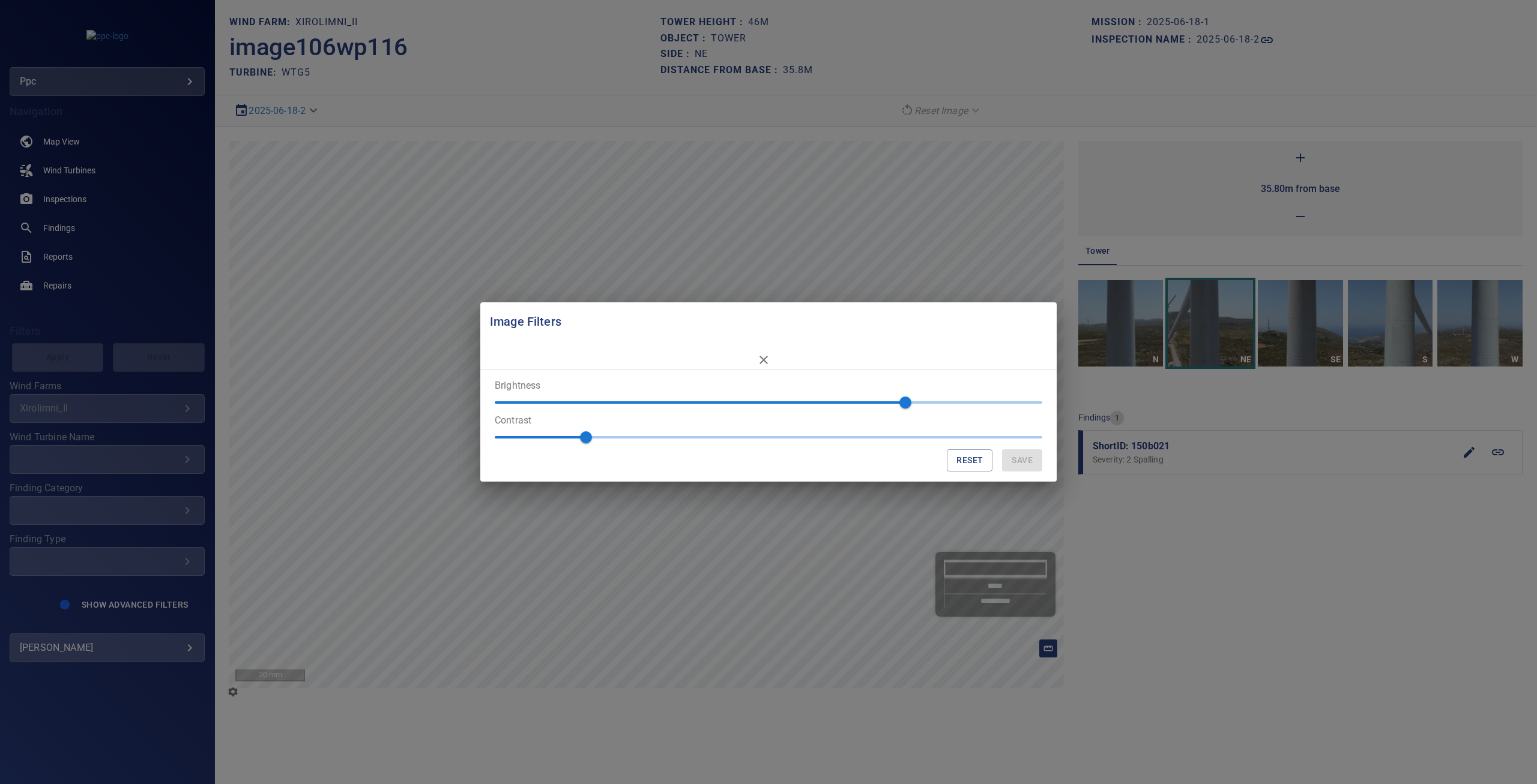
click at [231, 689] on div "Image Filters Brightness 60 Contrast 1 Reset Save" at bounding box center [768, 392] width 1537 height 784
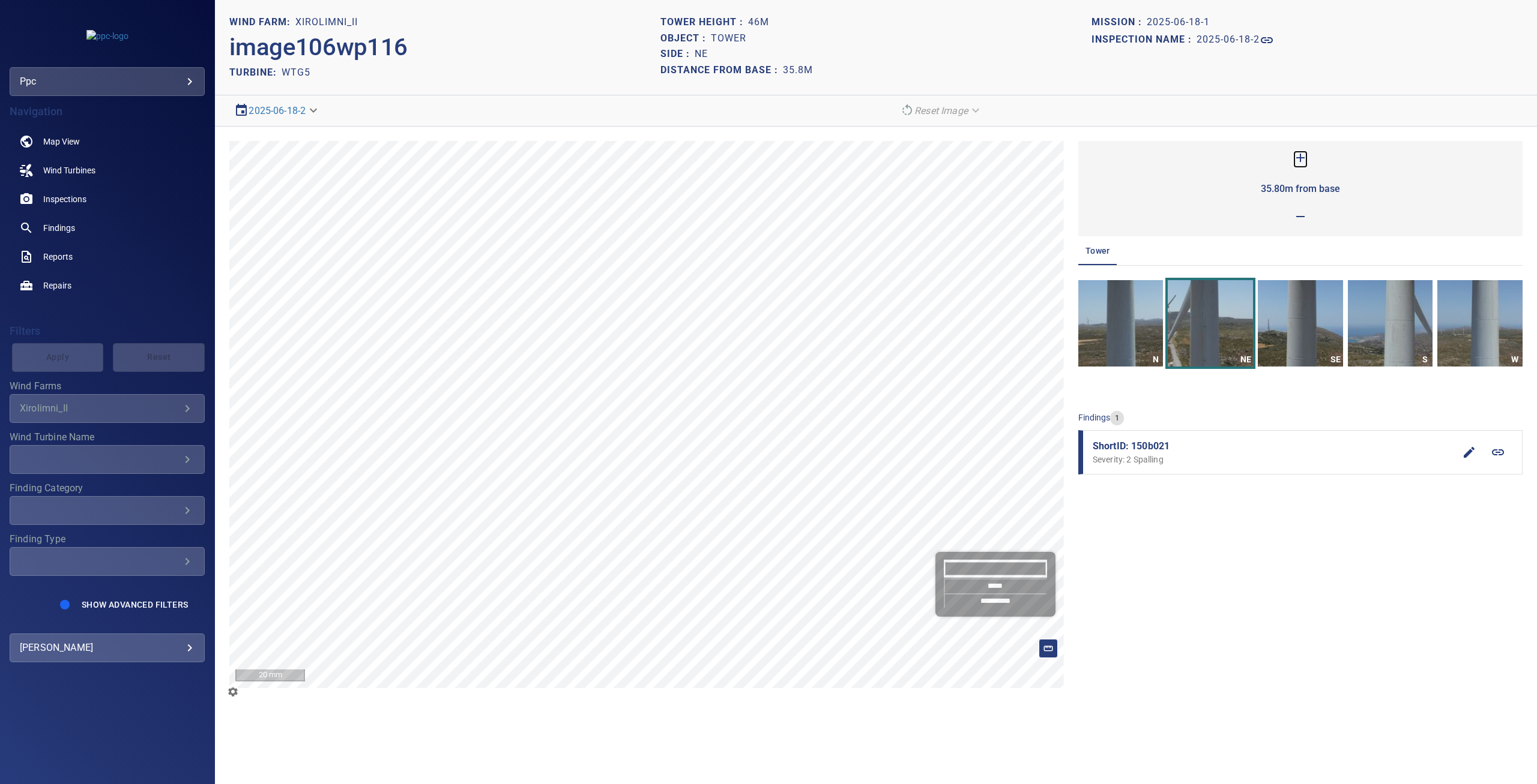
click at [1302, 157] on icon at bounding box center [1300, 157] width 14 height 14
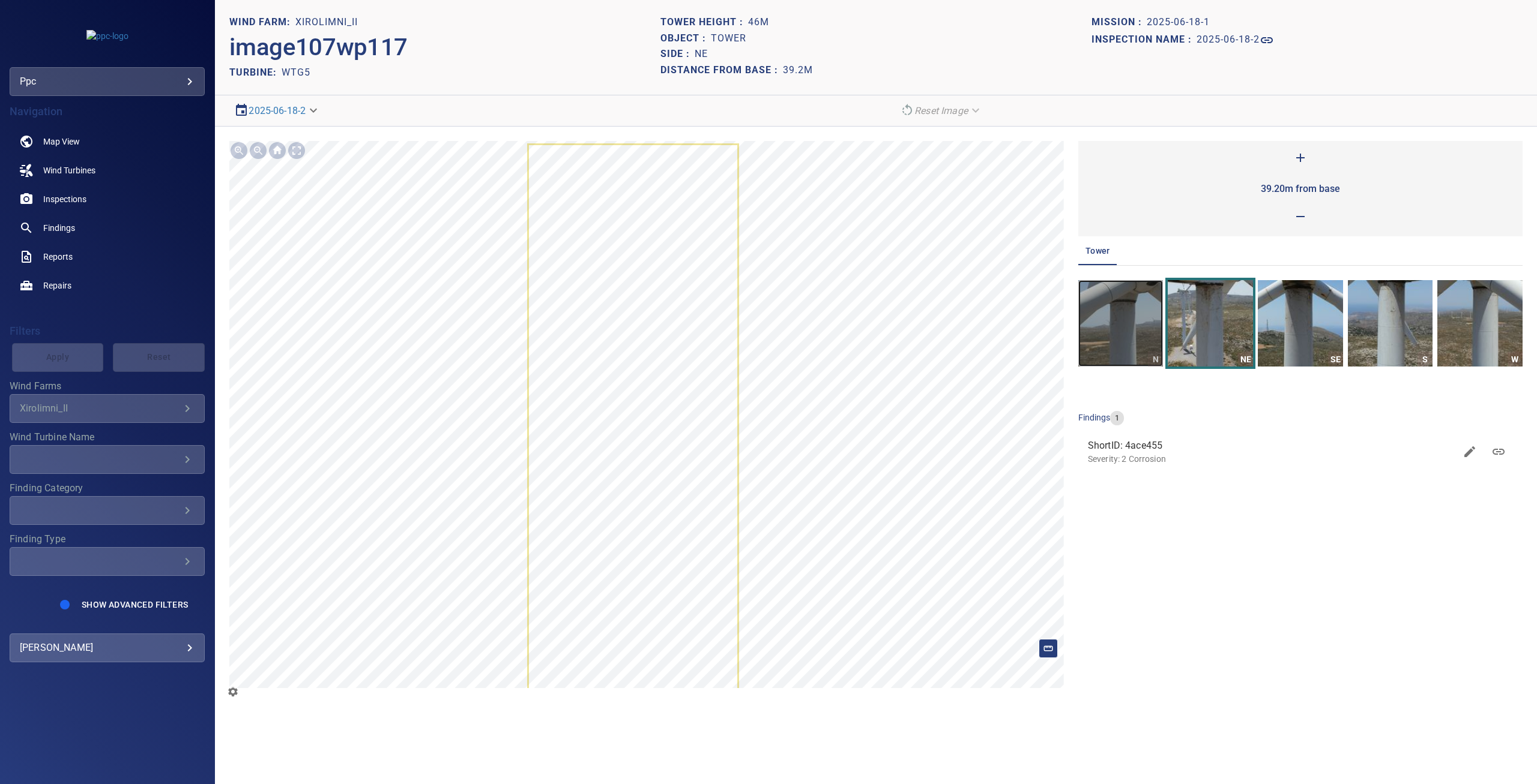
click at [1124, 320] on img "button" at bounding box center [1121, 323] width 85 height 86
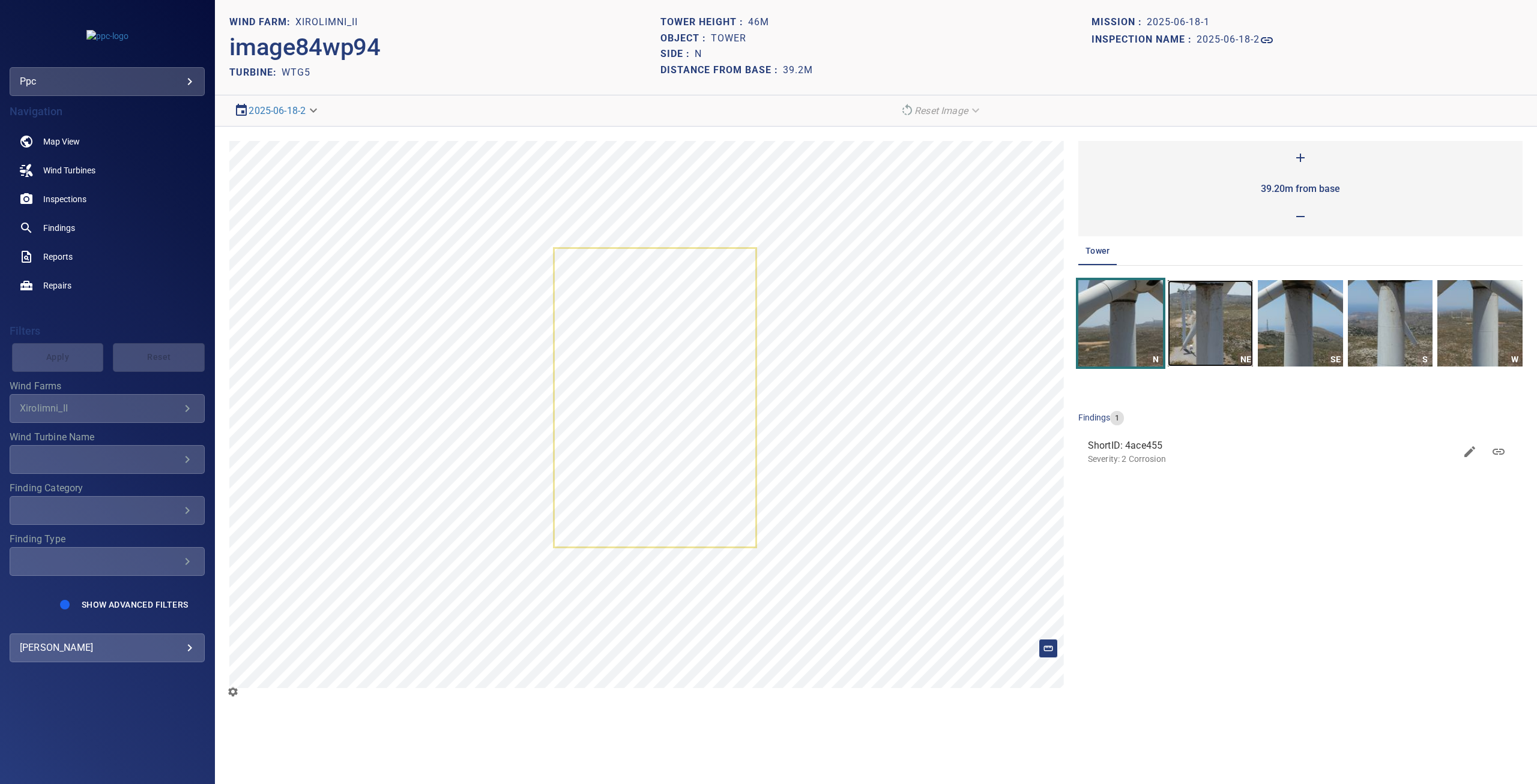
click at [1207, 327] on img "button" at bounding box center [1210, 323] width 85 height 86
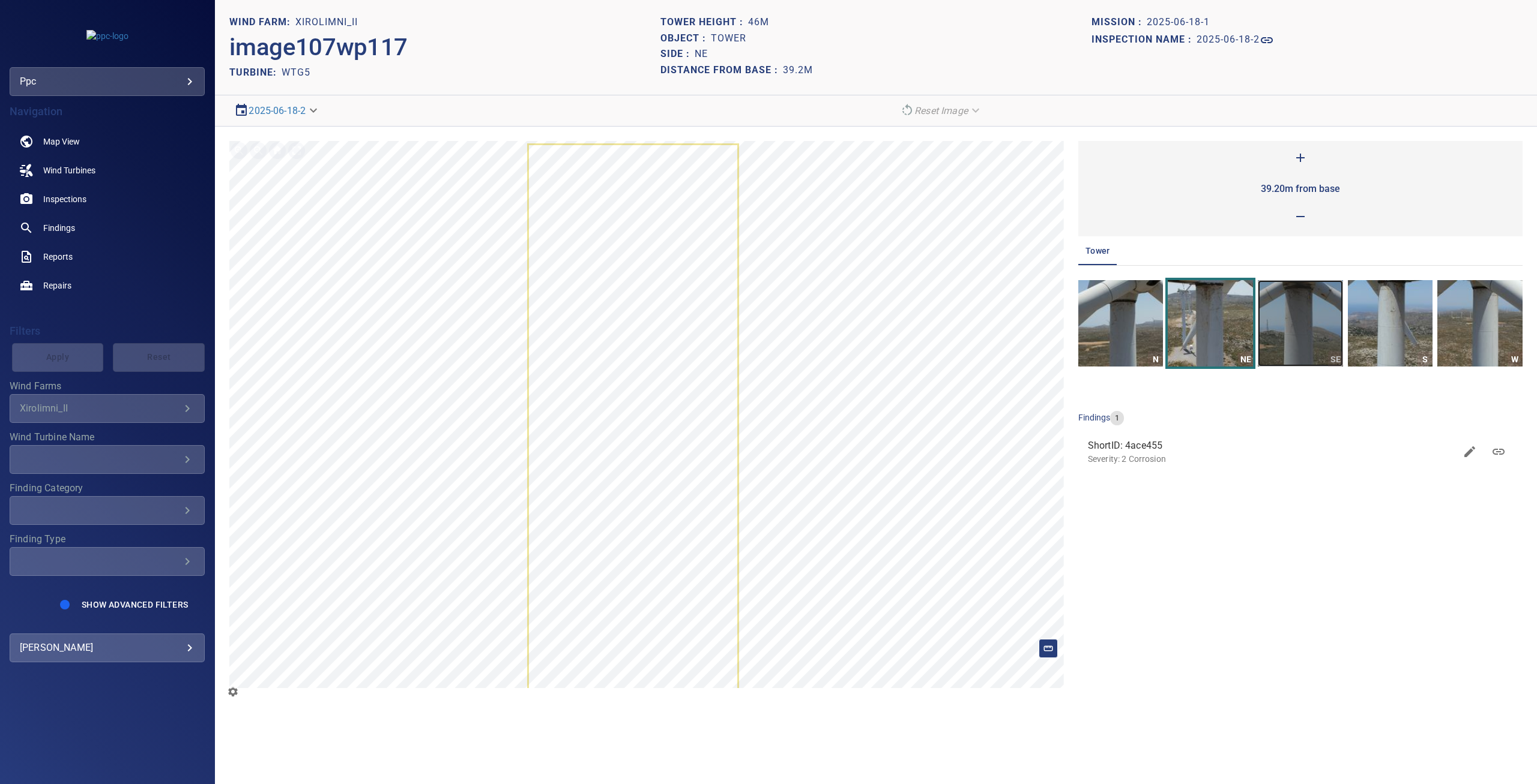
click at [1305, 326] on img "button" at bounding box center [1300, 323] width 85 height 86
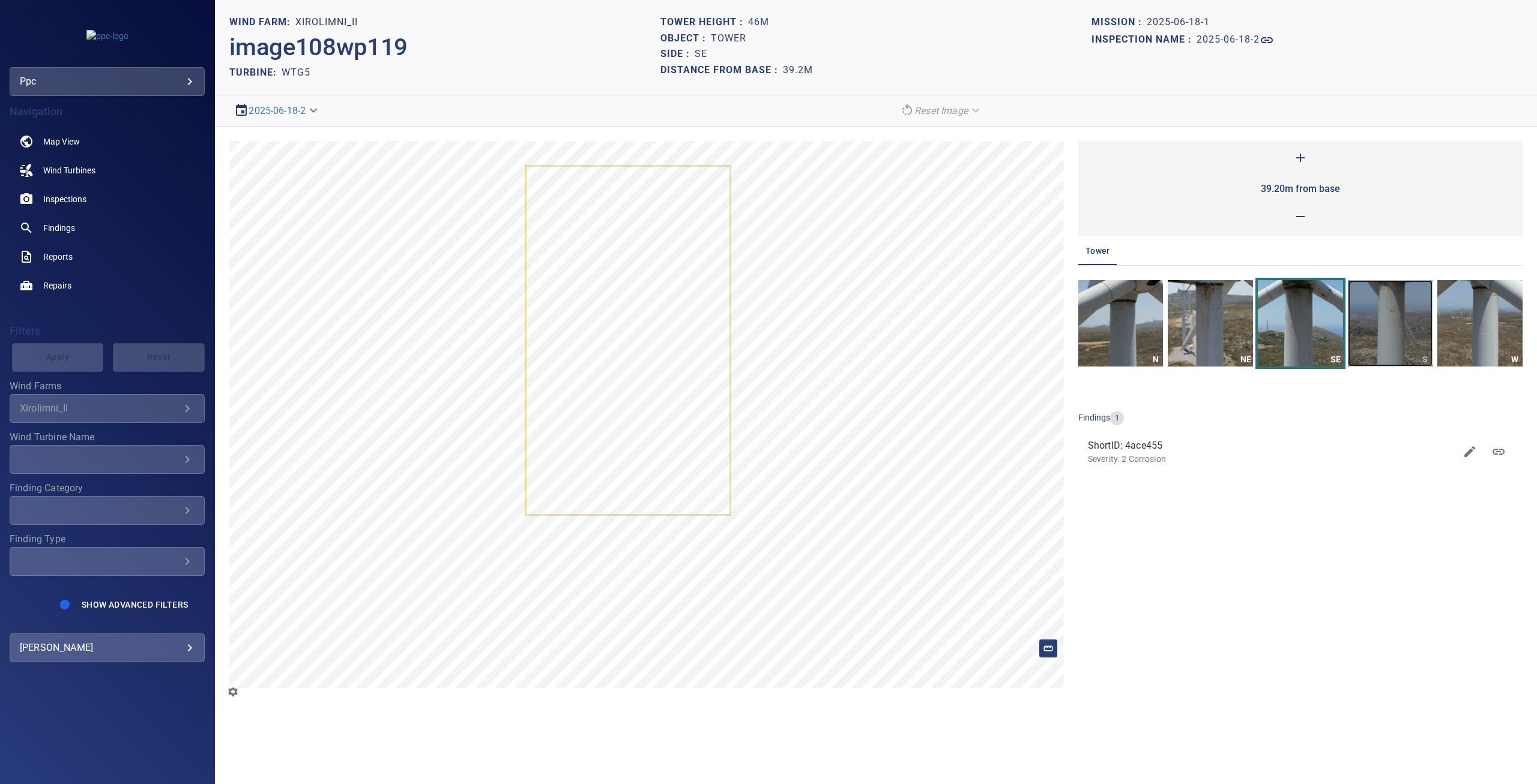
click at [1377, 329] on img "button" at bounding box center [1390, 323] width 85 height 86
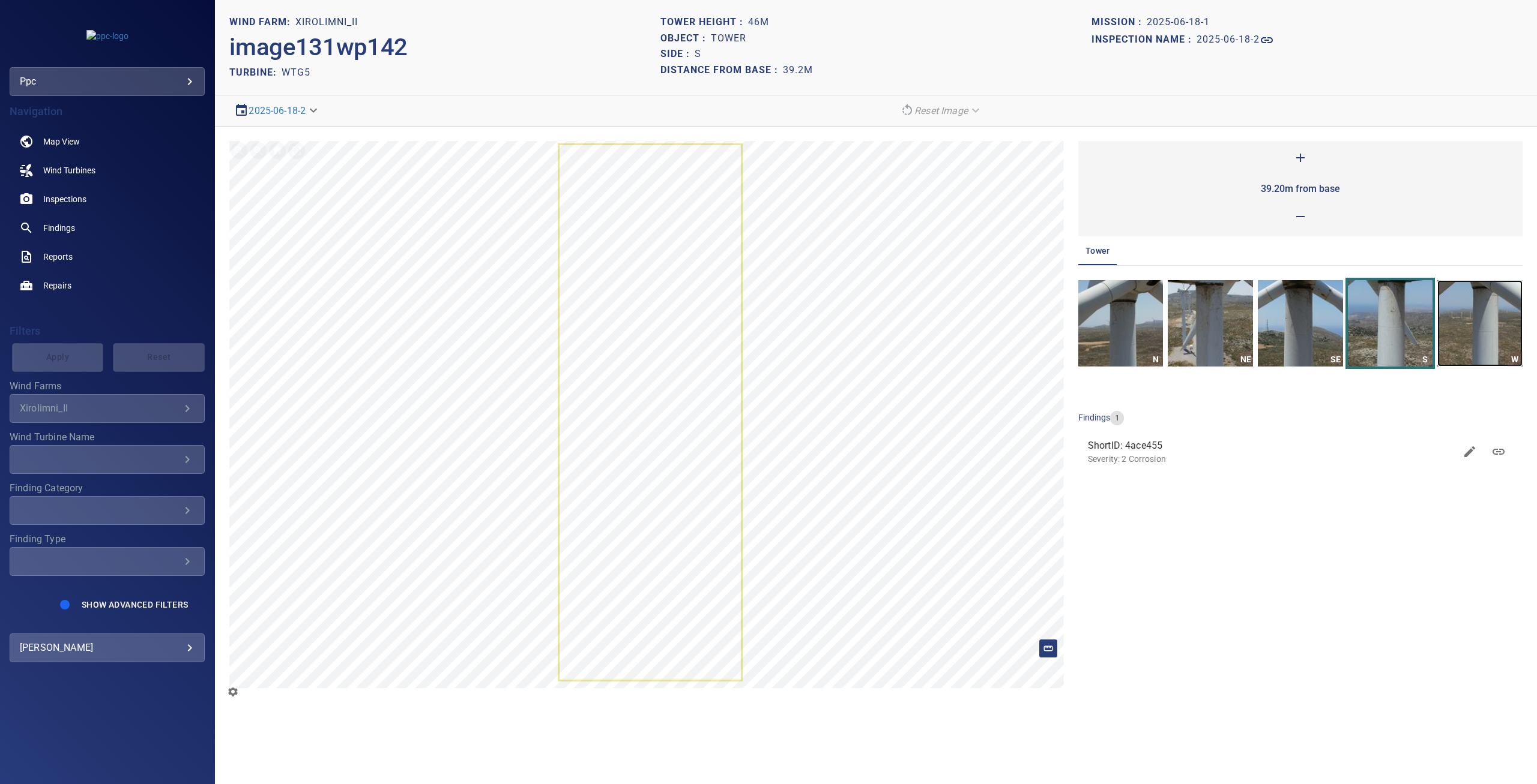
click at [1477, 322] on img "button" at bounding box center [1480, 323] width 85 height 86
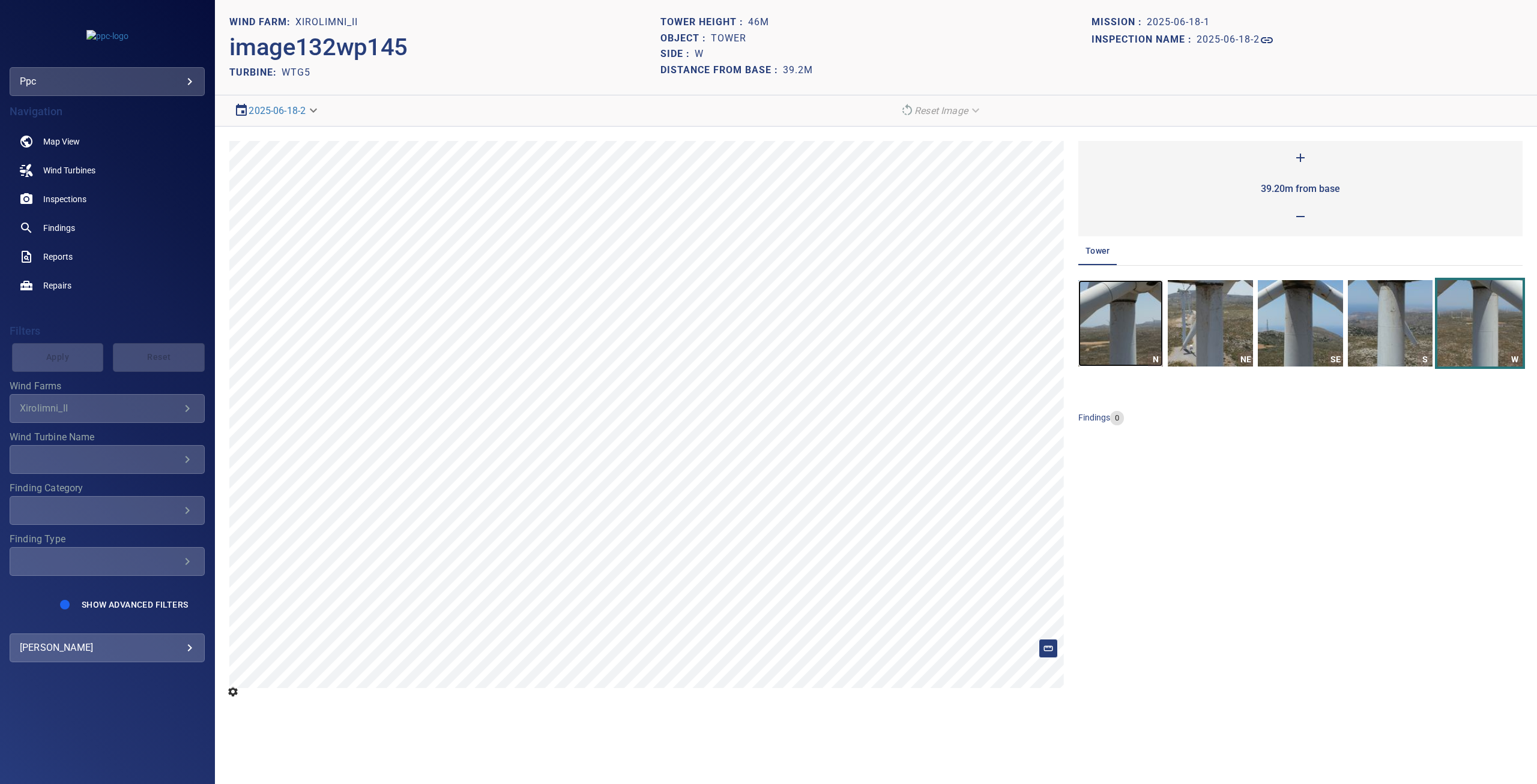
click at [1116, 322] on img "button" at bounding box center [1121, 323] width 85 height 86
